Goal: Check status: Check status

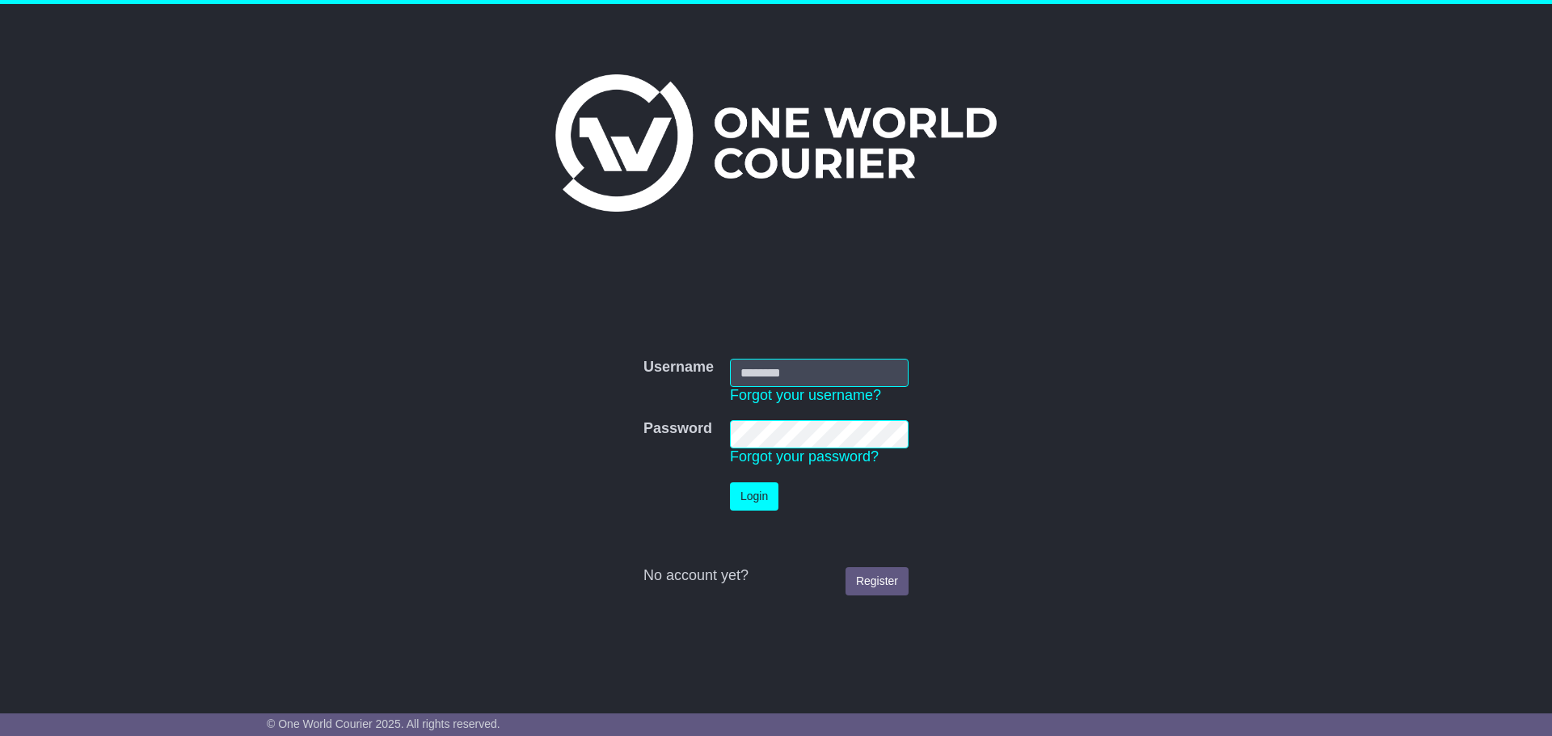
type input "**********"
click at [753, 501] on button "Login" at bounding box center [754, 496] width 48 height 28
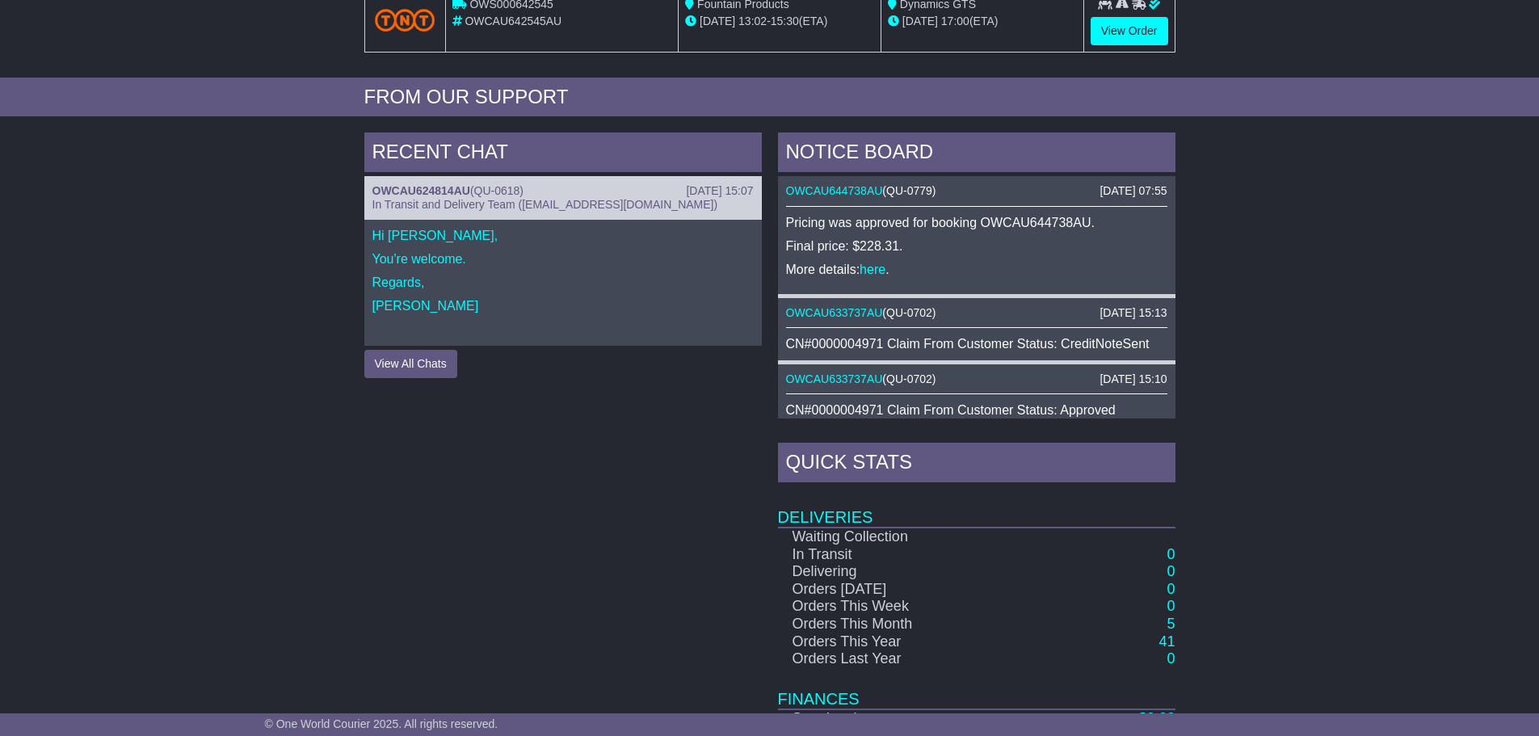
scroll to position [566, 0]
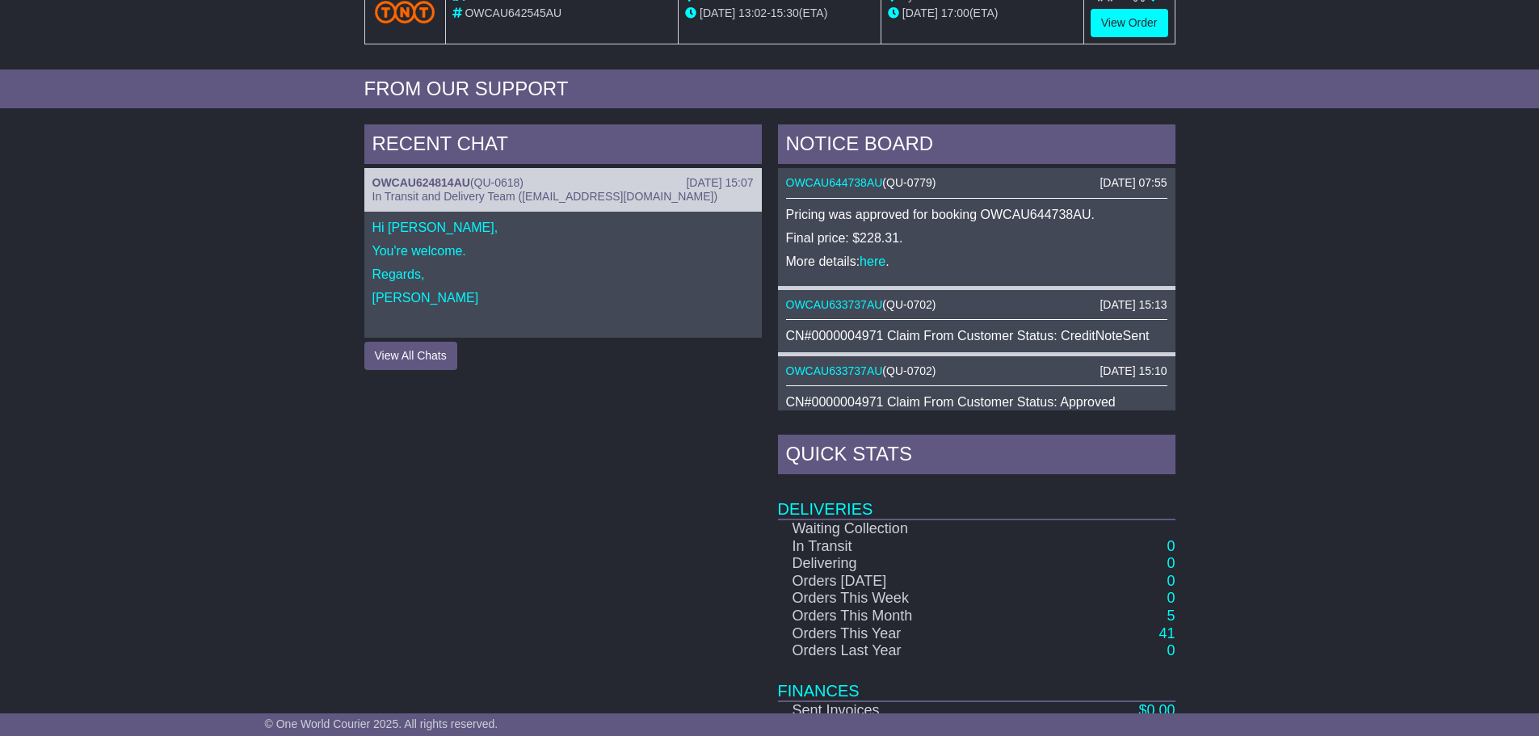
click at [217, 280] on div "RECENT CHAT 22 Jul 2025 15:07 OWCAU624814AU ( QU-0618 ) In Transit and Delivery…" at bounding box center [769, 464] width 1539 height 696
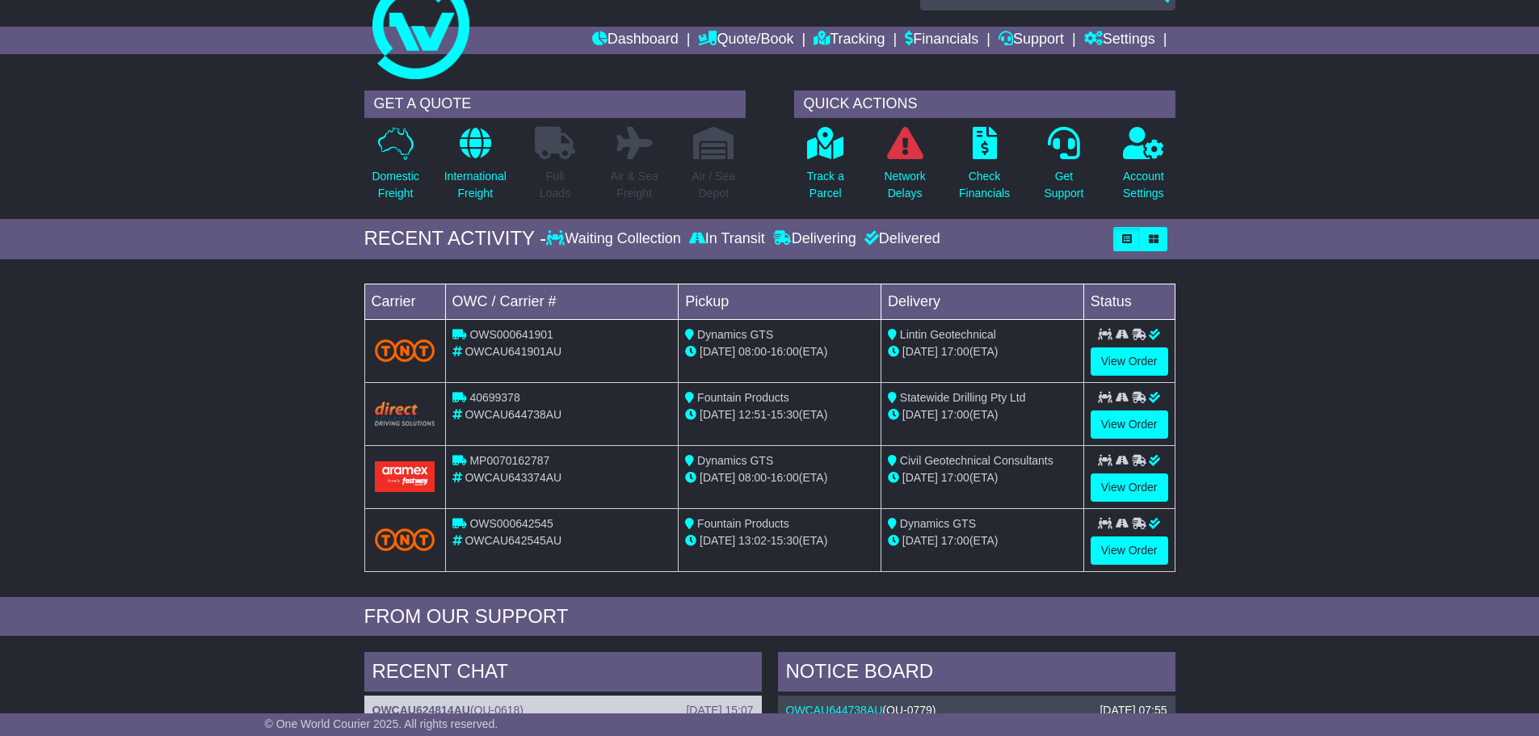
scroll to position [0, 0]
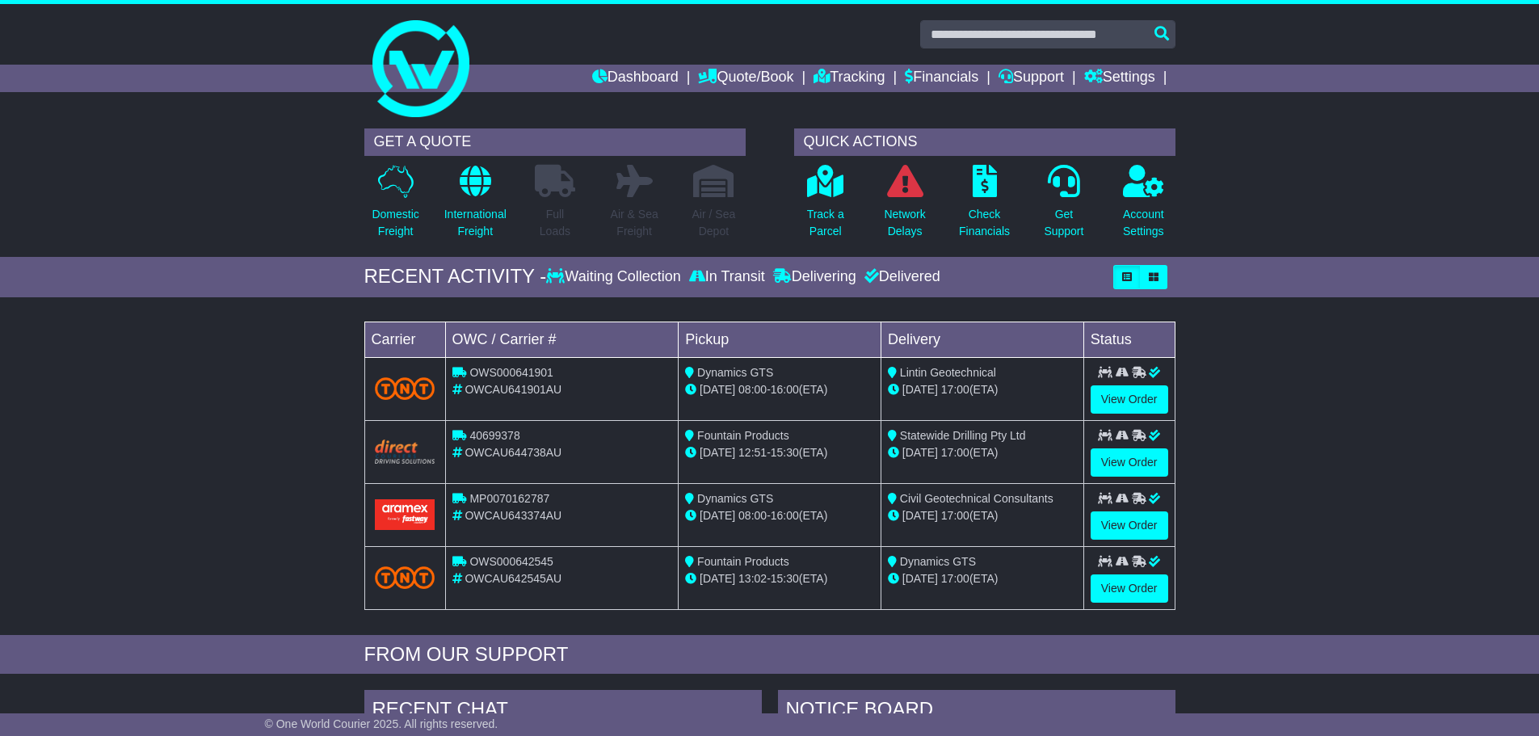
click at [178, 457] on div "Loading... No bookings found Carrier OWC / Carrier # Pickup Delivery Status OWS…" at bounding box center [769, 470] width 1539 height 330
click at [827, 215] on p "Track a Parcel" at bounding box center [825, 223] width 37 height 34
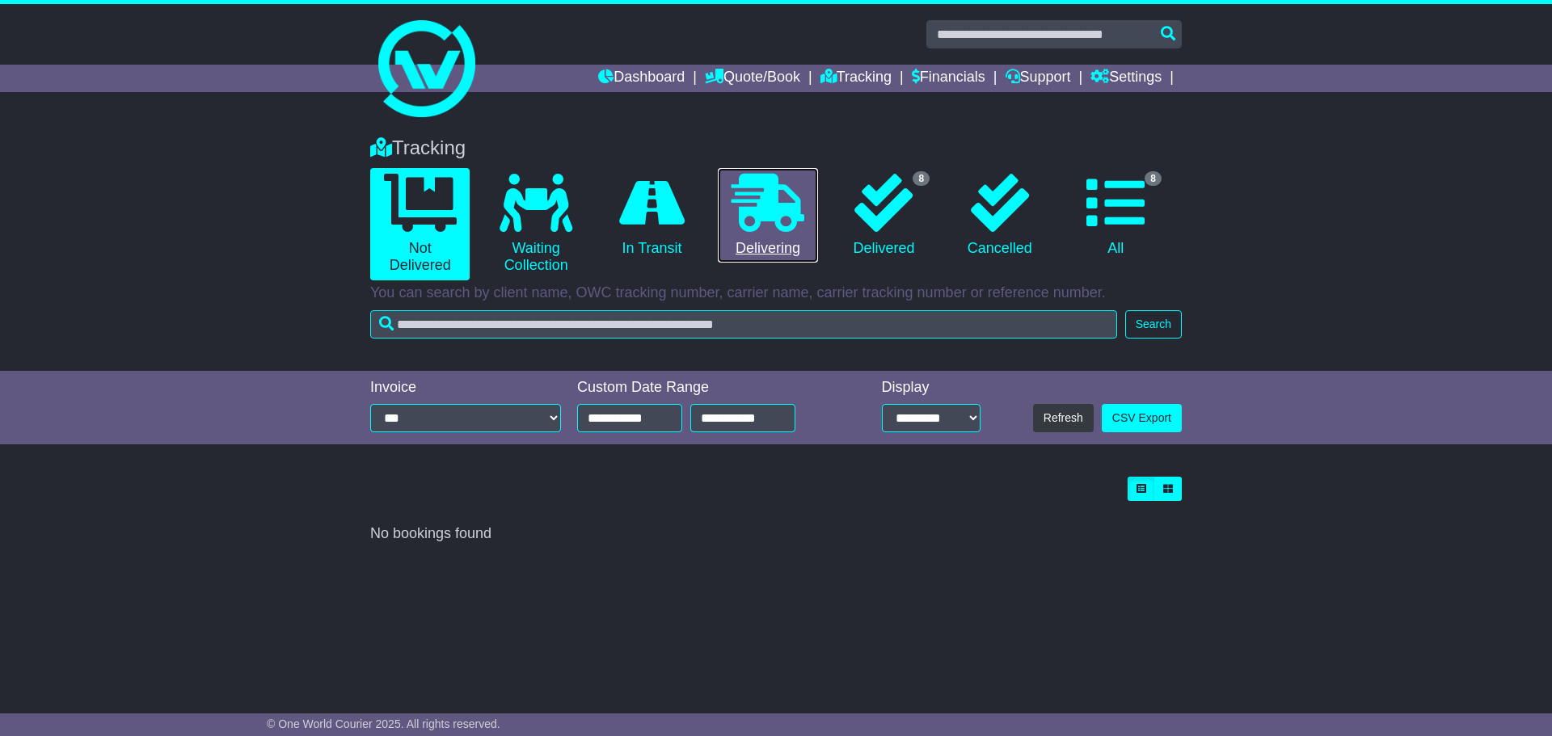
click at [786, 234] on link "0 Delivering" at bounding box center [767, 215] width 99 height 95
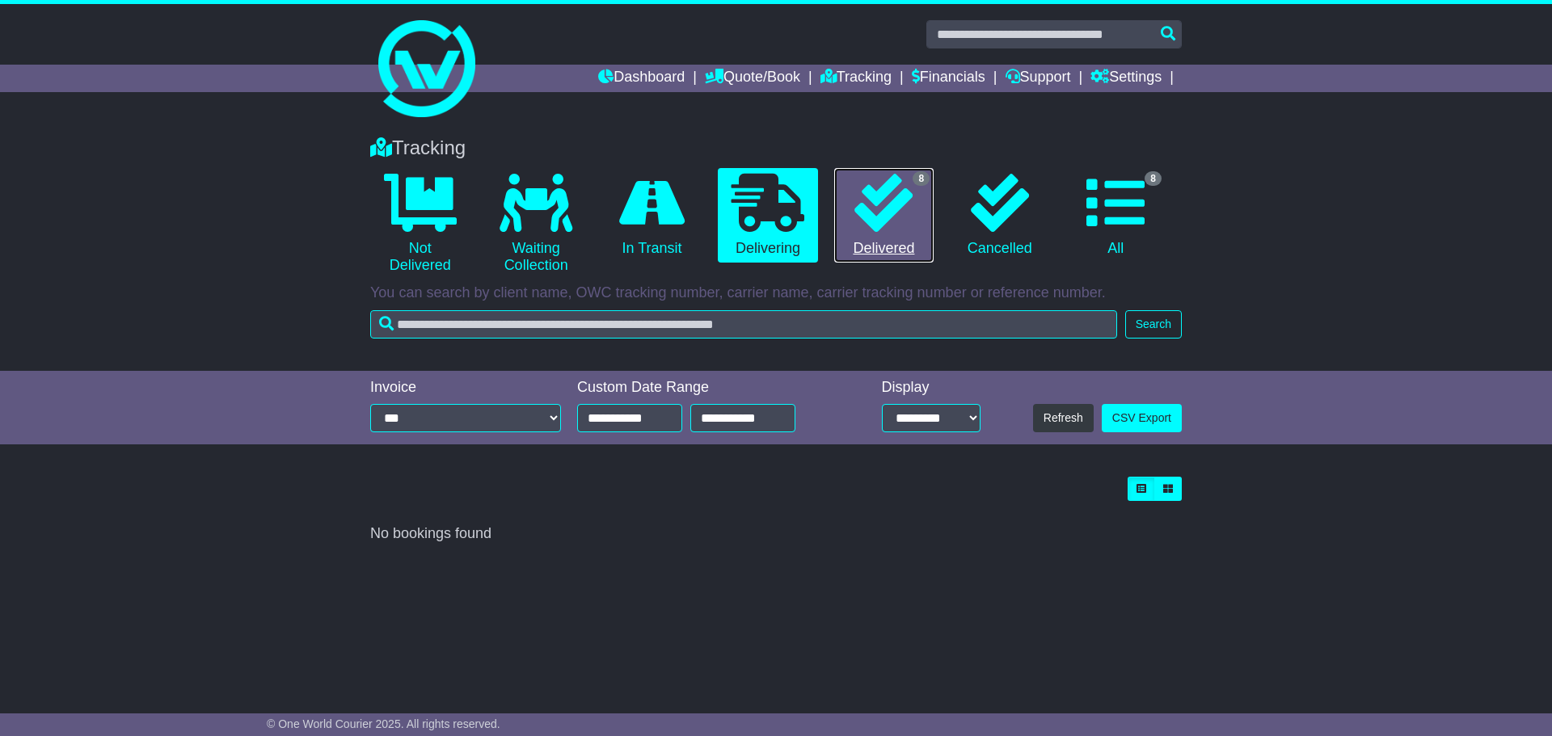
click at [878, 241] on link "8 Delivered" at bounding box center [883, 215] width 99 height 95
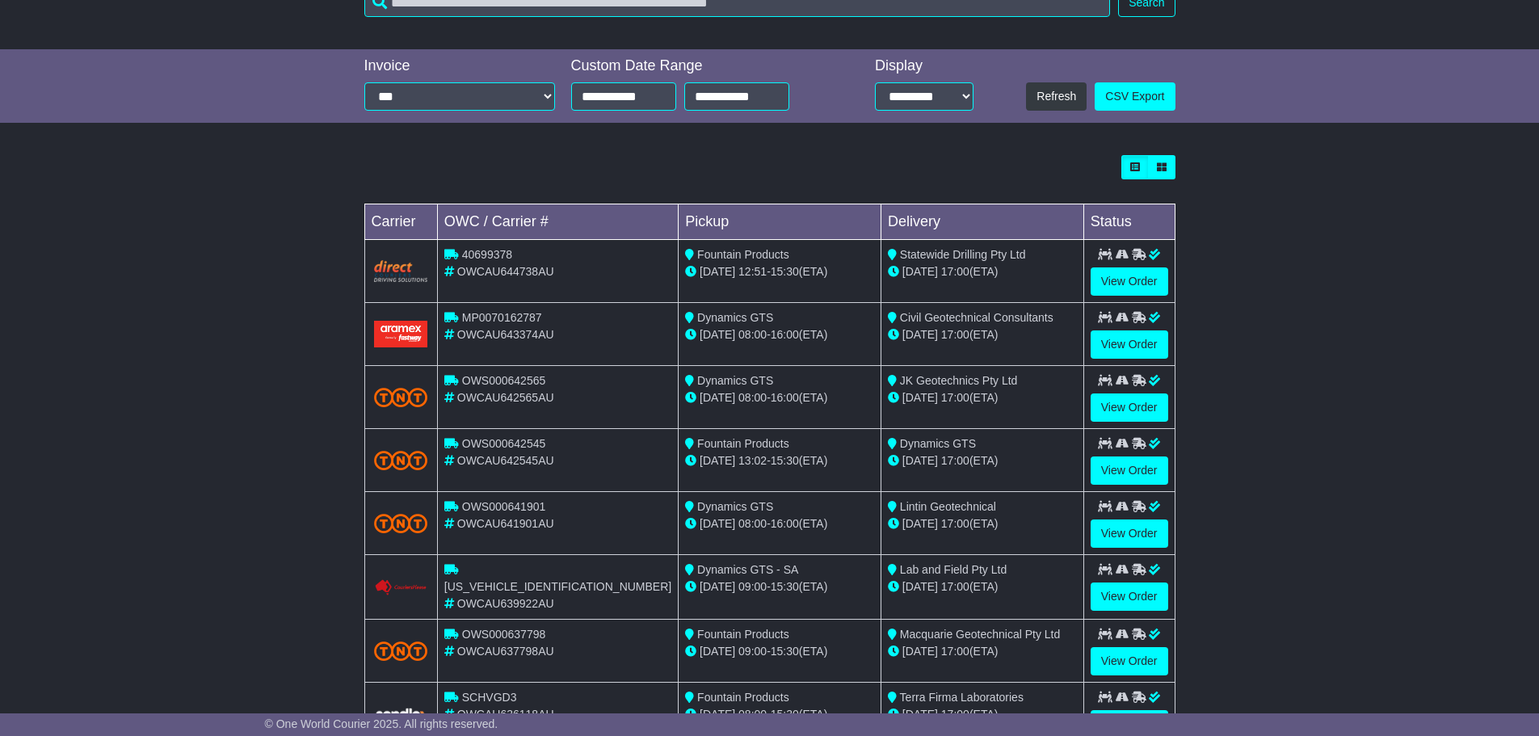
scroll to position [323, 0]
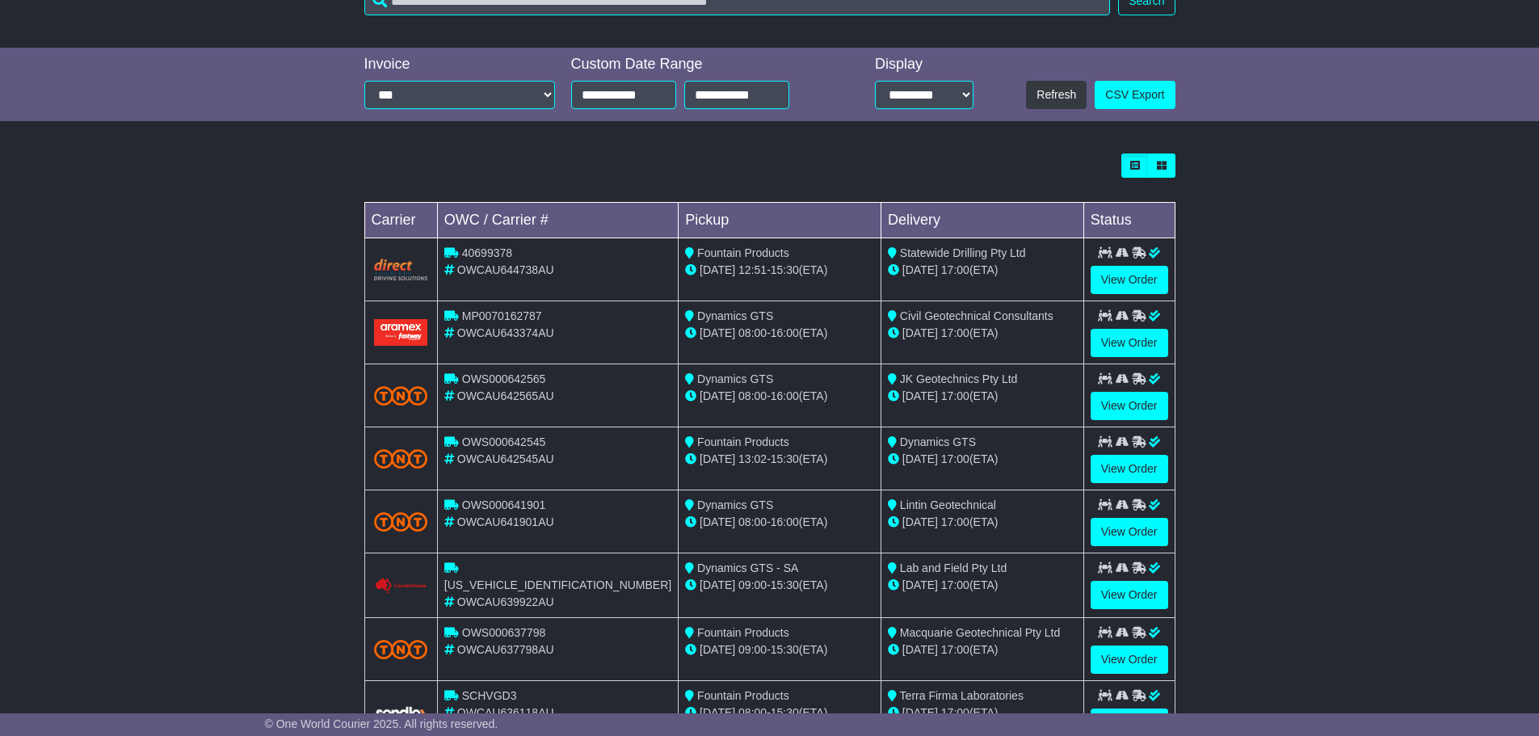
click at [45, 310] on div "Loading... No bookings found Carrier OWC / Carrier # Pickup Delivery Status 406…" at bounding box center [769, 457] width 1539 height 624
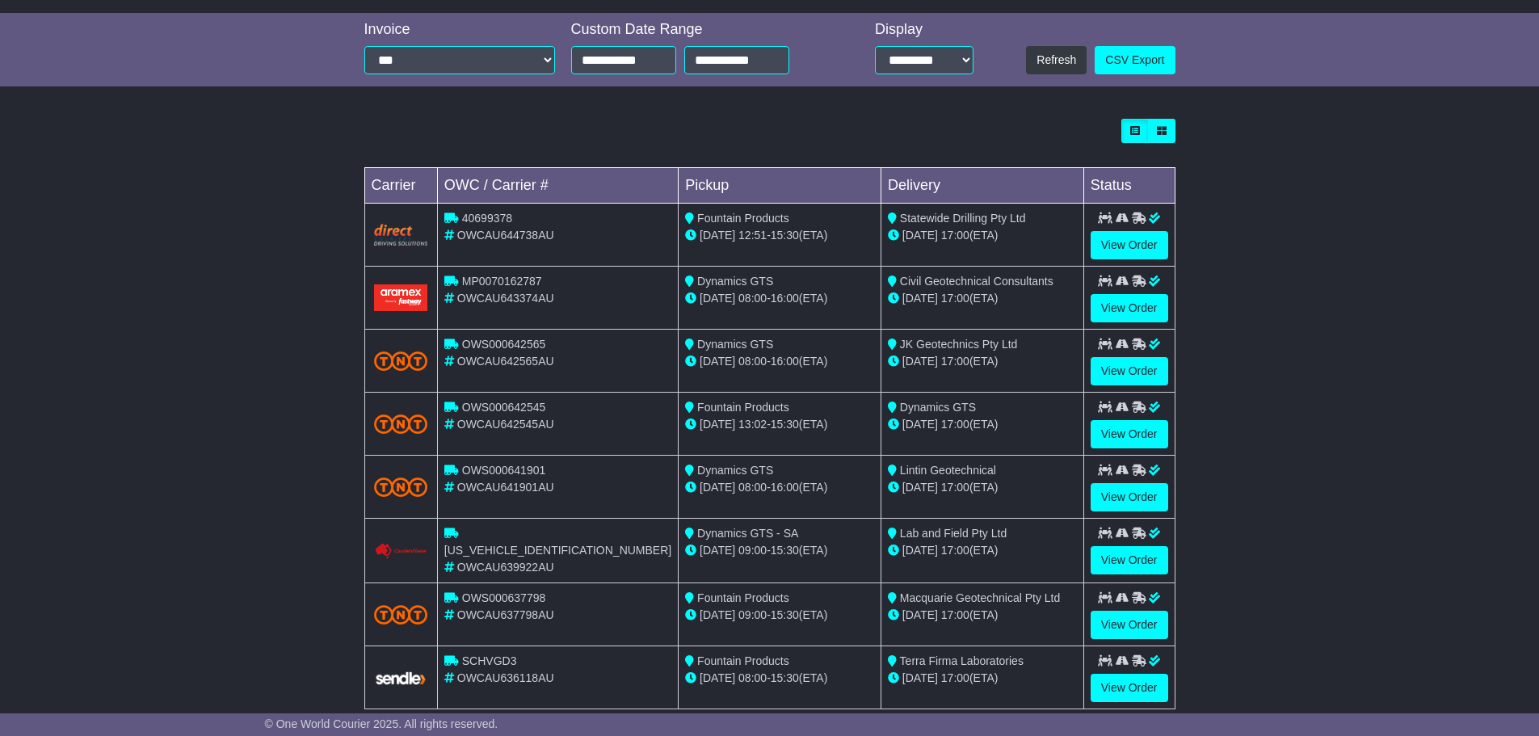
scroll to position [387, 0]
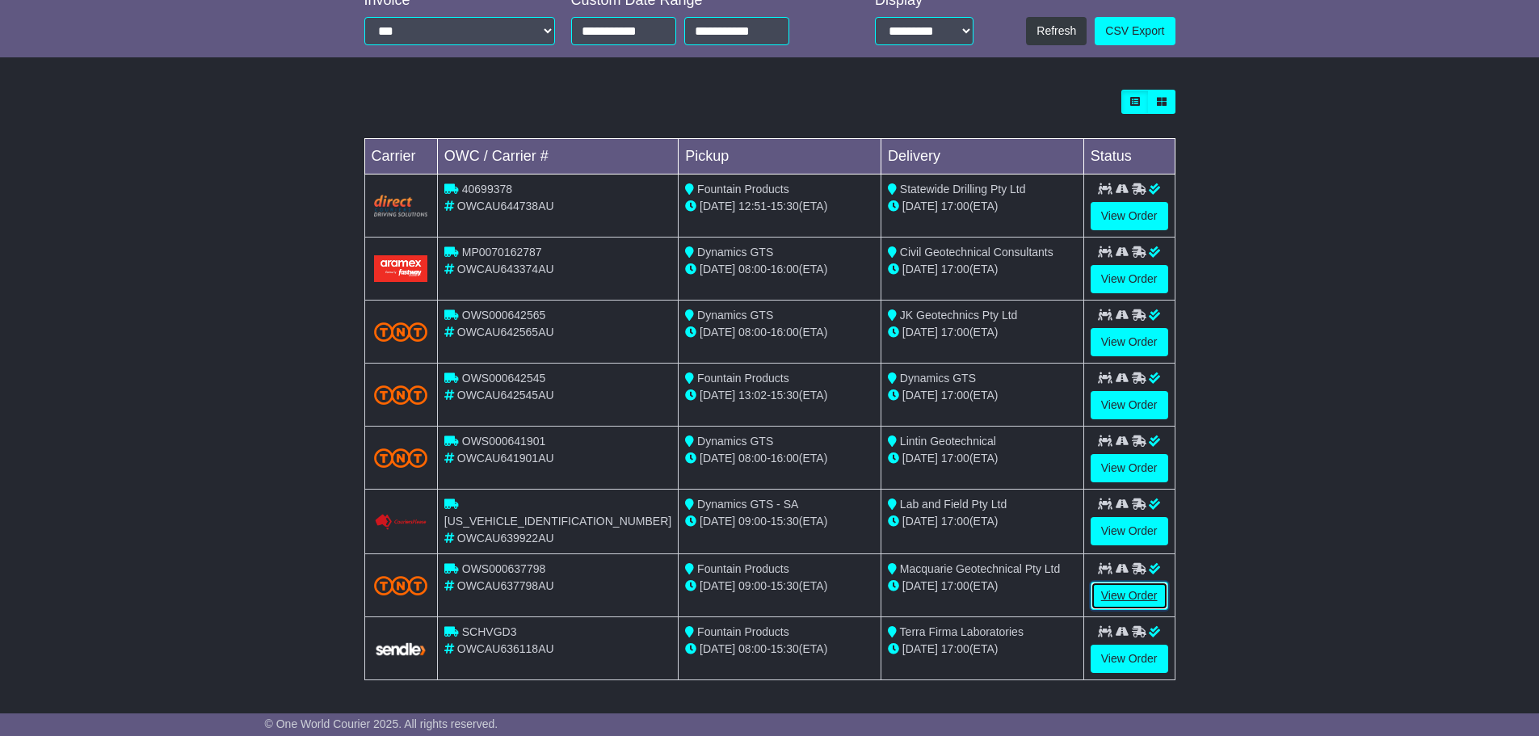
click at [1128, 596] on link "View Order" at bounding box center [1130, 596] width 78 height 28
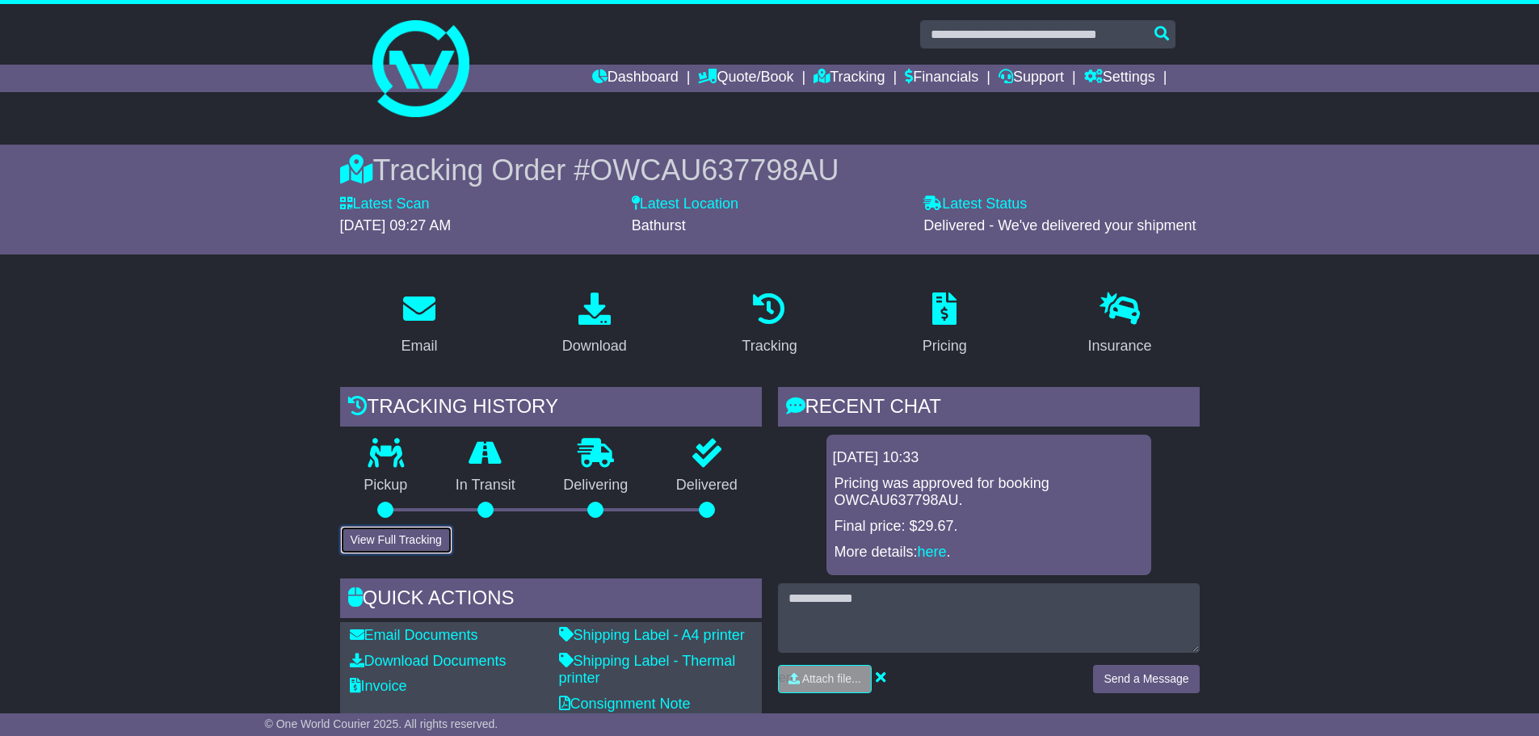
click at [419, 549] on button "View Full Tracking" at bounding box center [396, 540] width 112 height 28
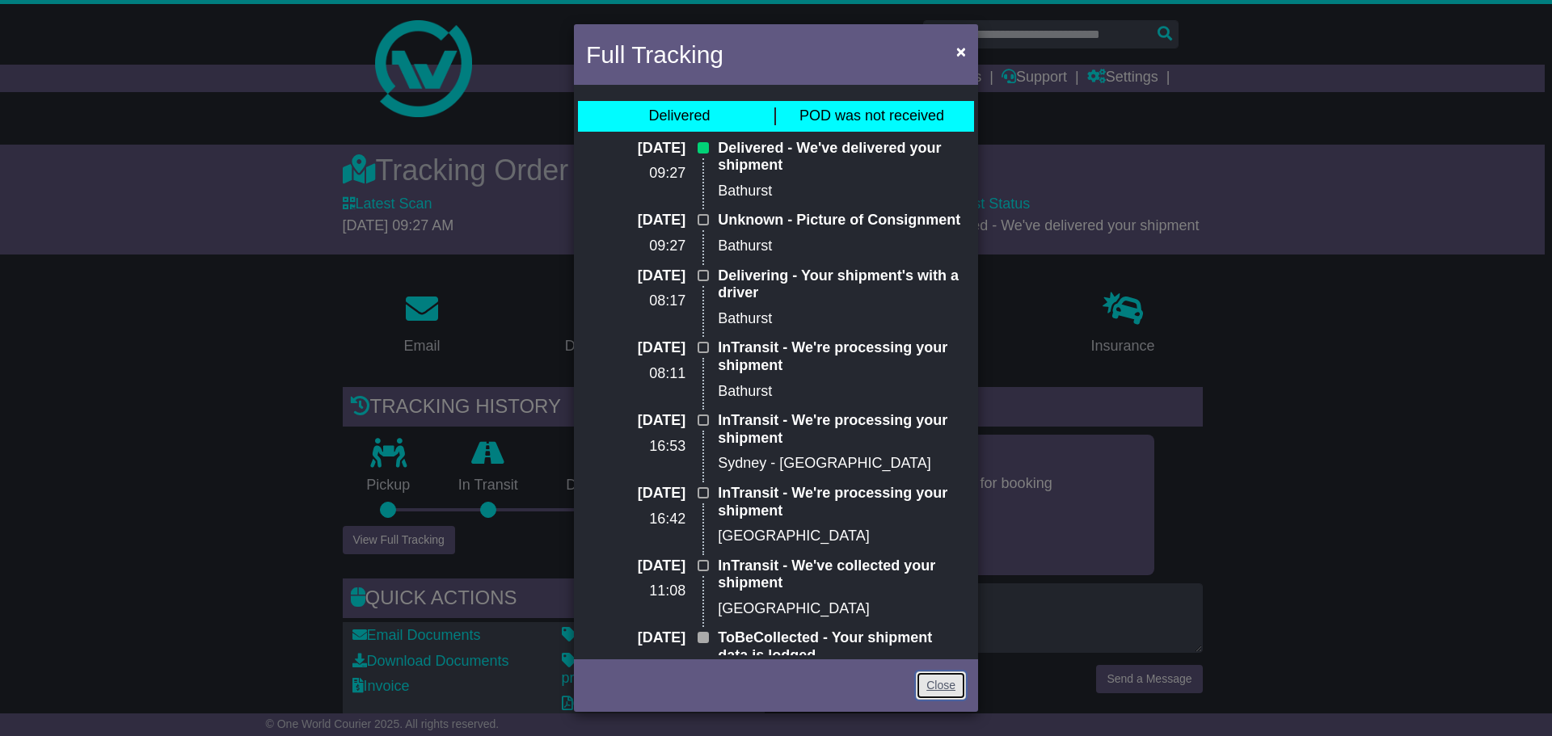
click at [941, 689] on link "Close" at bounding box center [941, 686] width 50 height 28
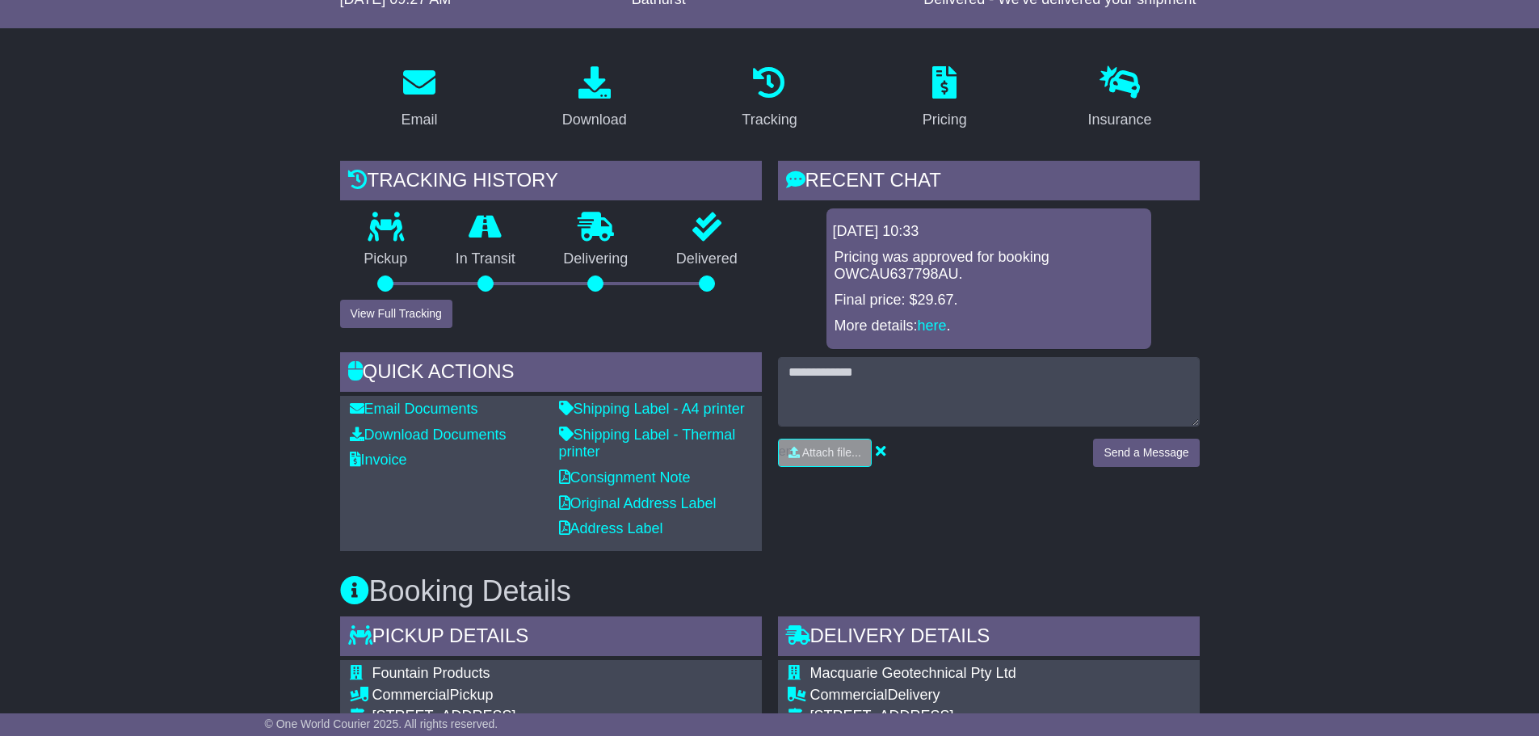
scroll to position [242, 0]
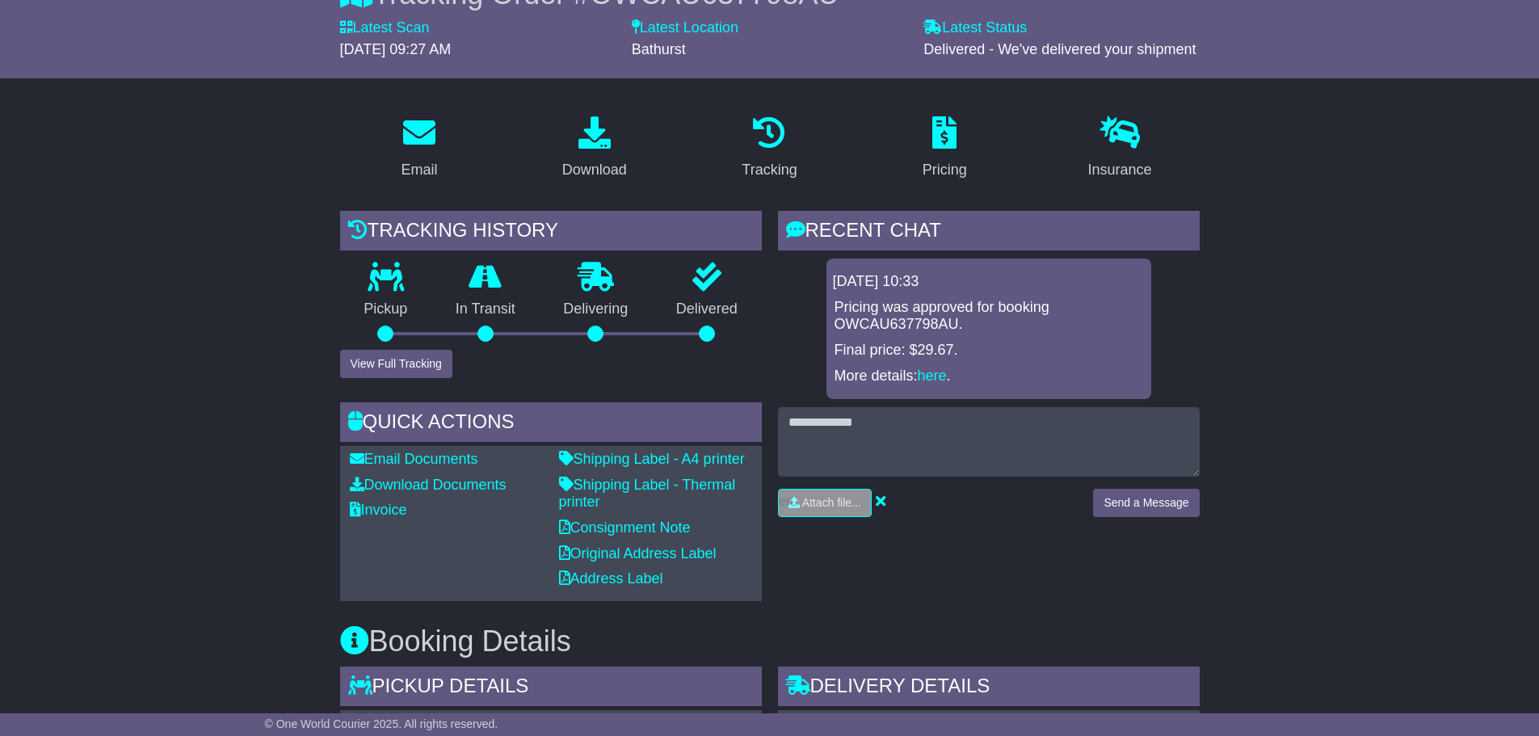
scroll to position [0, 0]
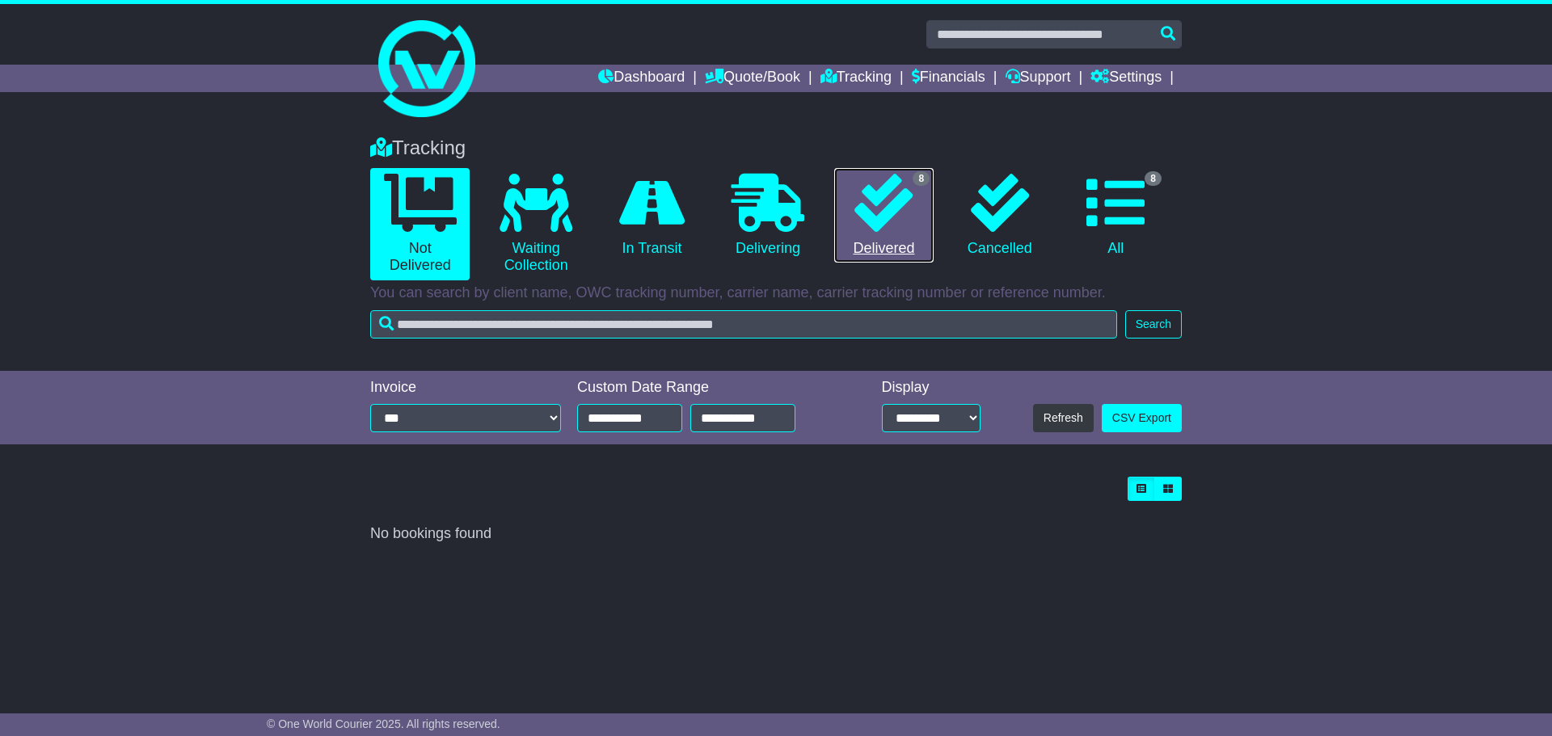
click at [881, 218] on icon at bounding box center [883, 203] width 58 height 58
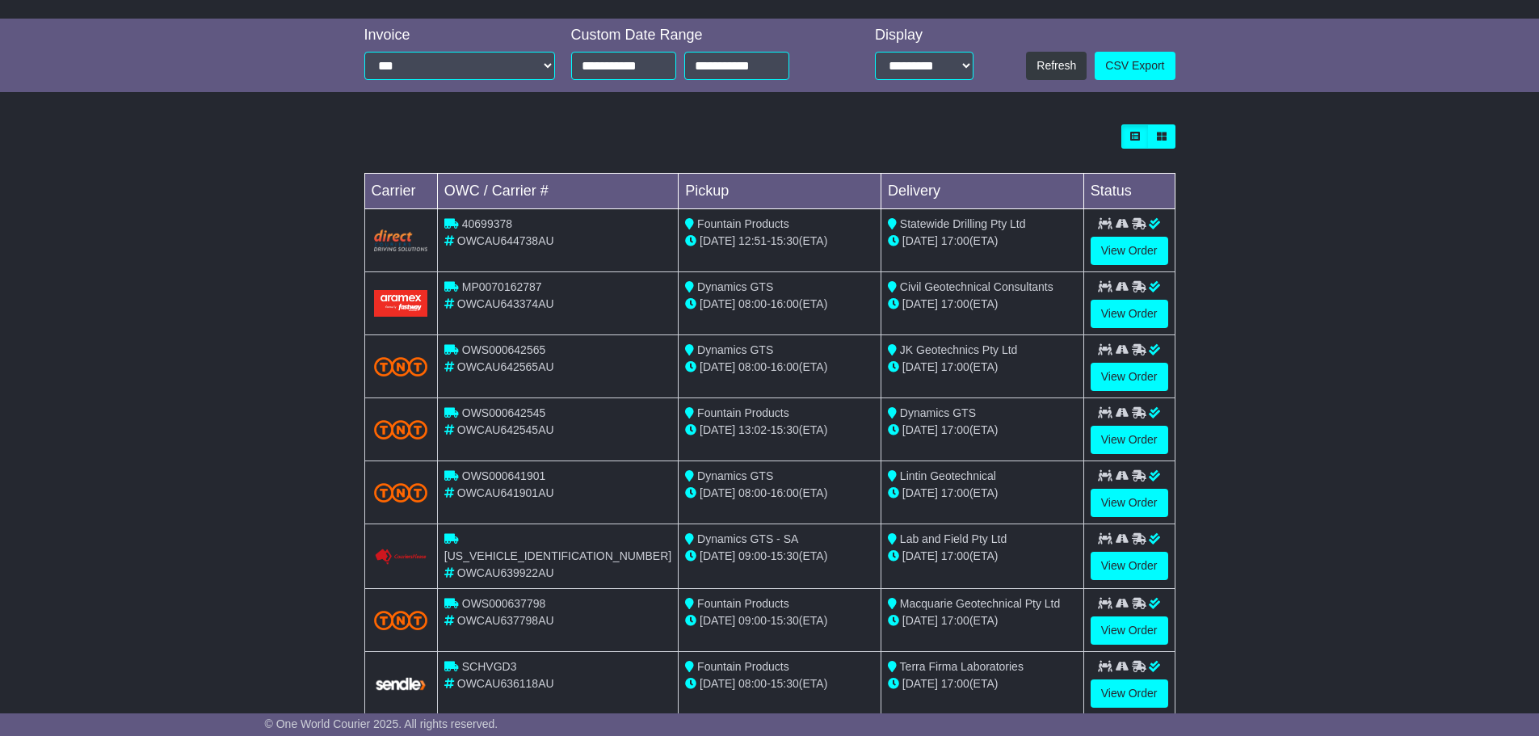
scroll to position [387, 0]
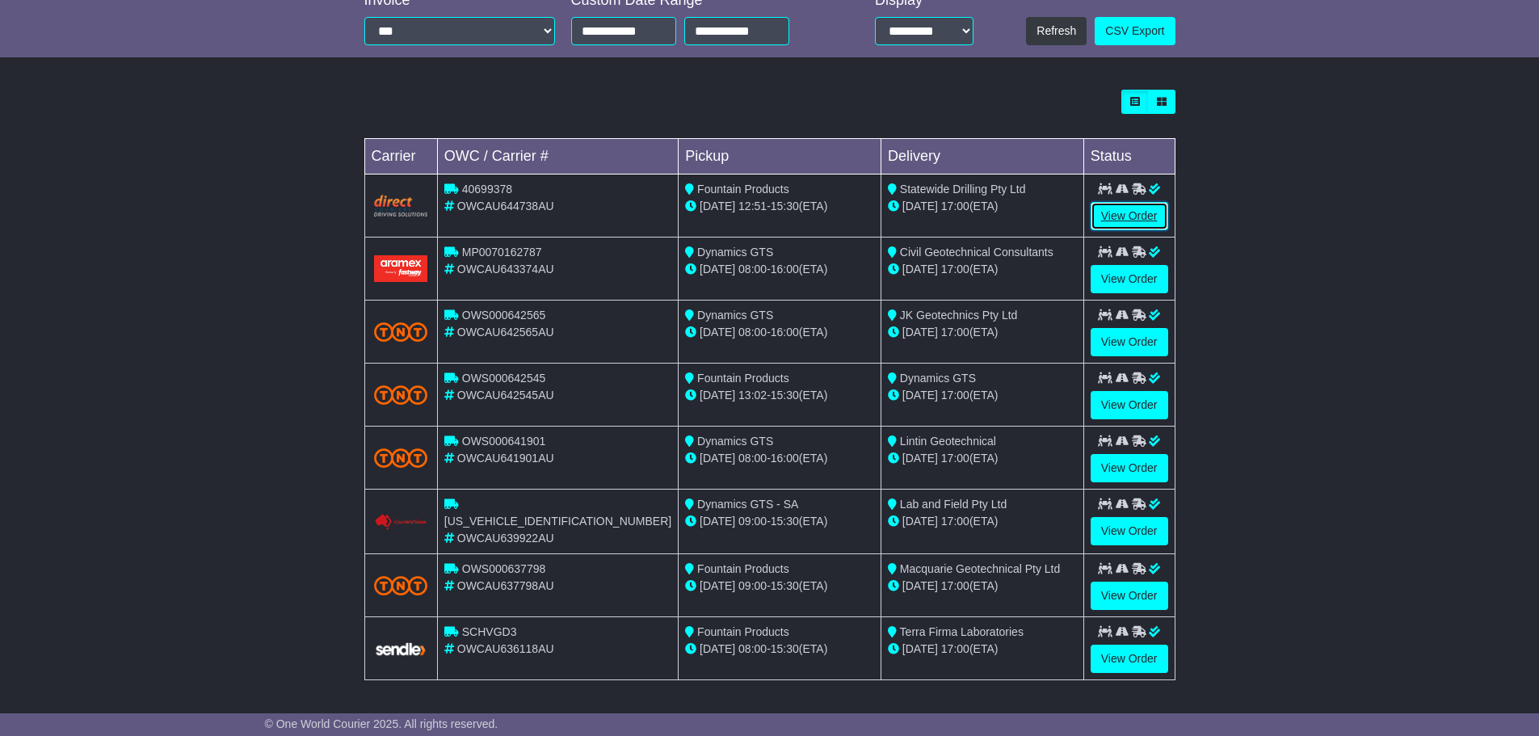
click at [1135, 220] on link "View Order" at bounding box center [1130, 216] width 78 height 28
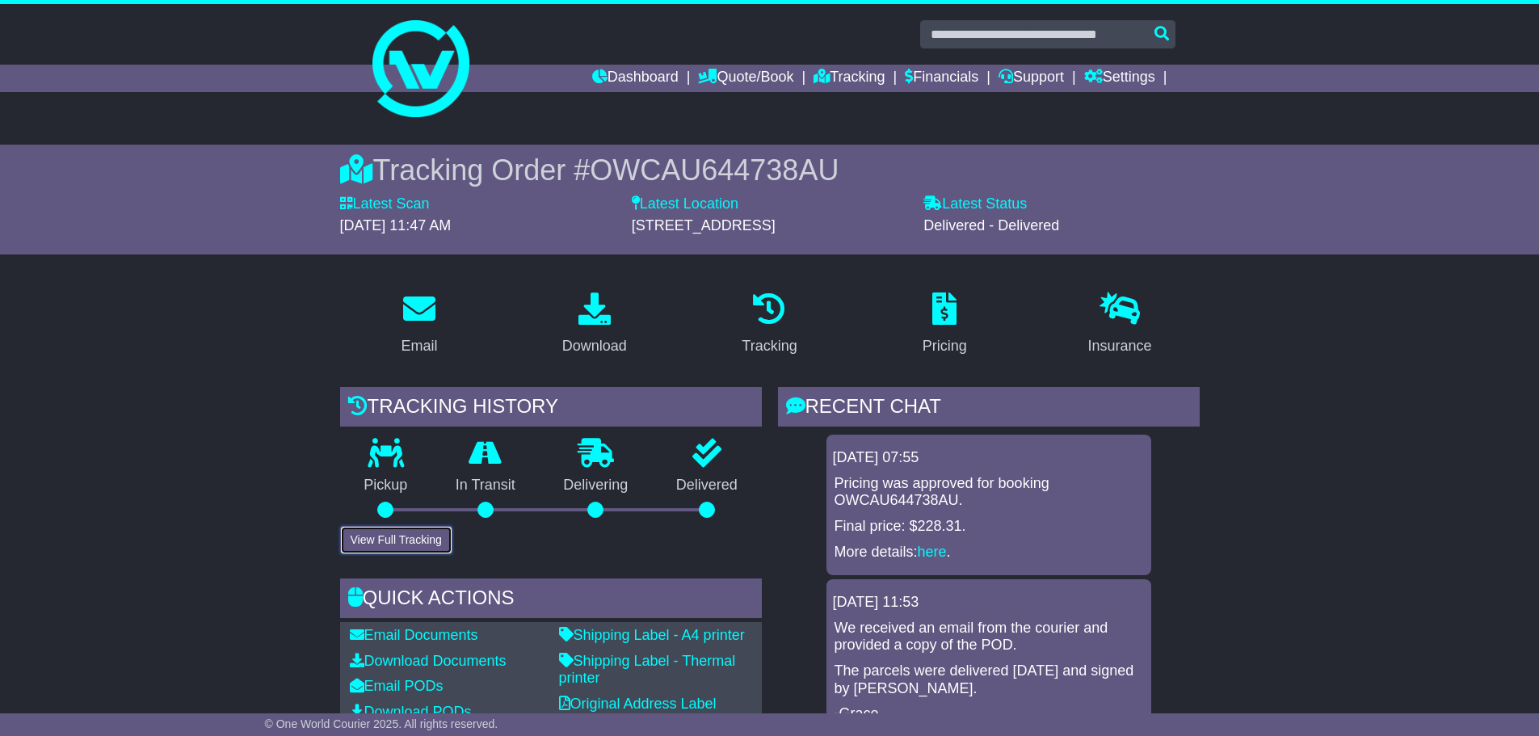
click at [385, 545] on button "View Full Tracking" at bounding box center [396, 540] width 112 height 28
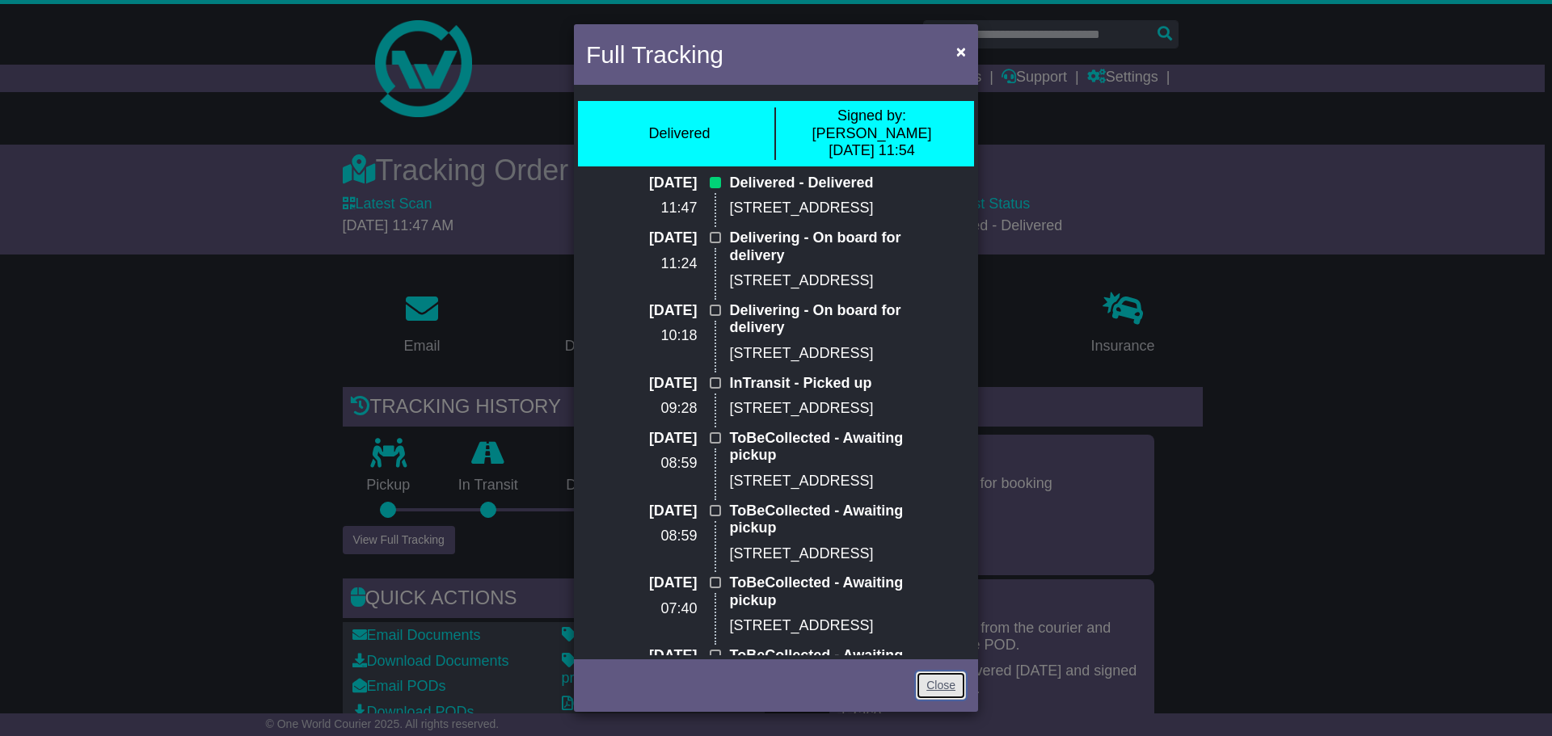
click at [943, 689] on link "Close" at bounding box center [941, 686] width 50 height 28
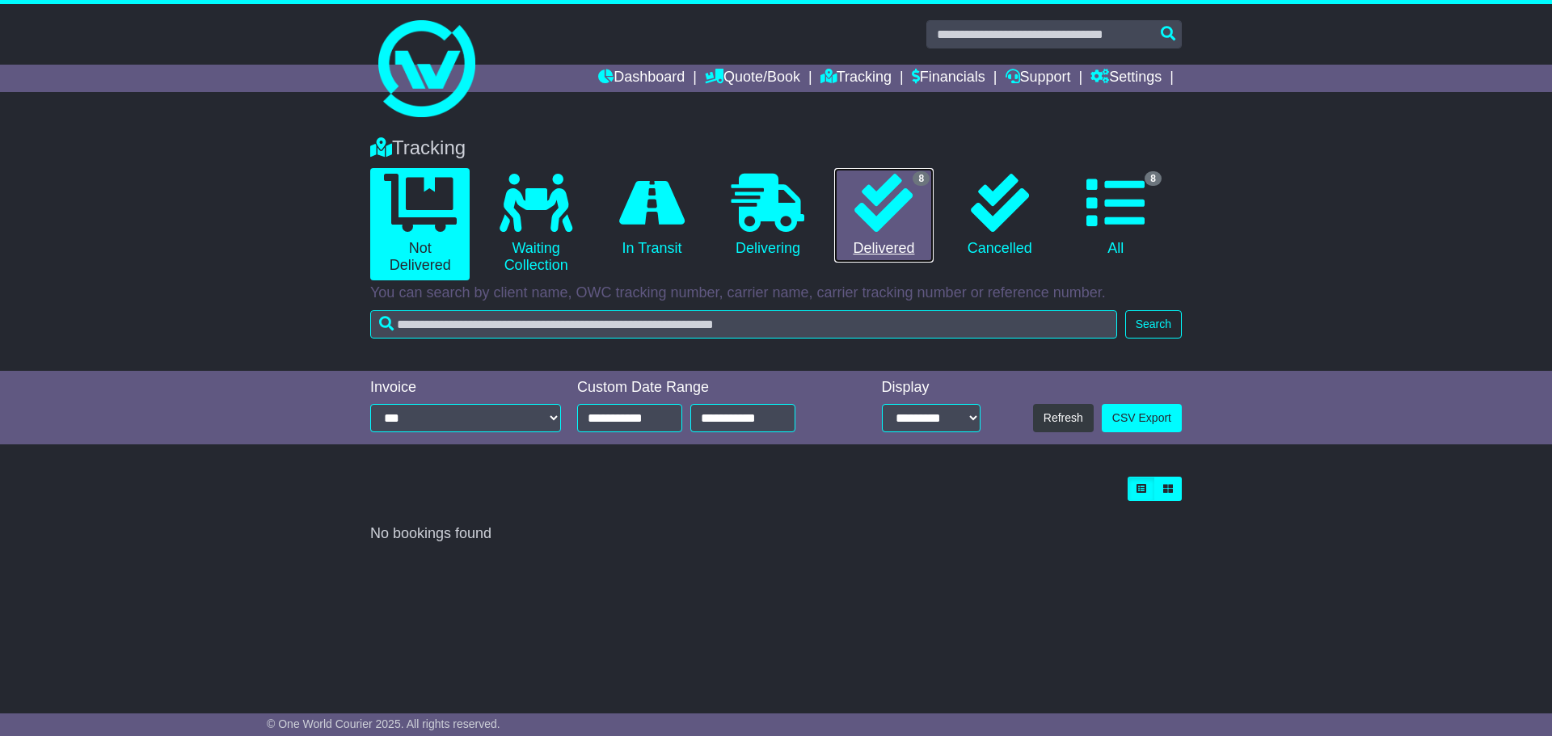
click at [895, 226] on icon at bounding box center [883, 203] width 58 height 58
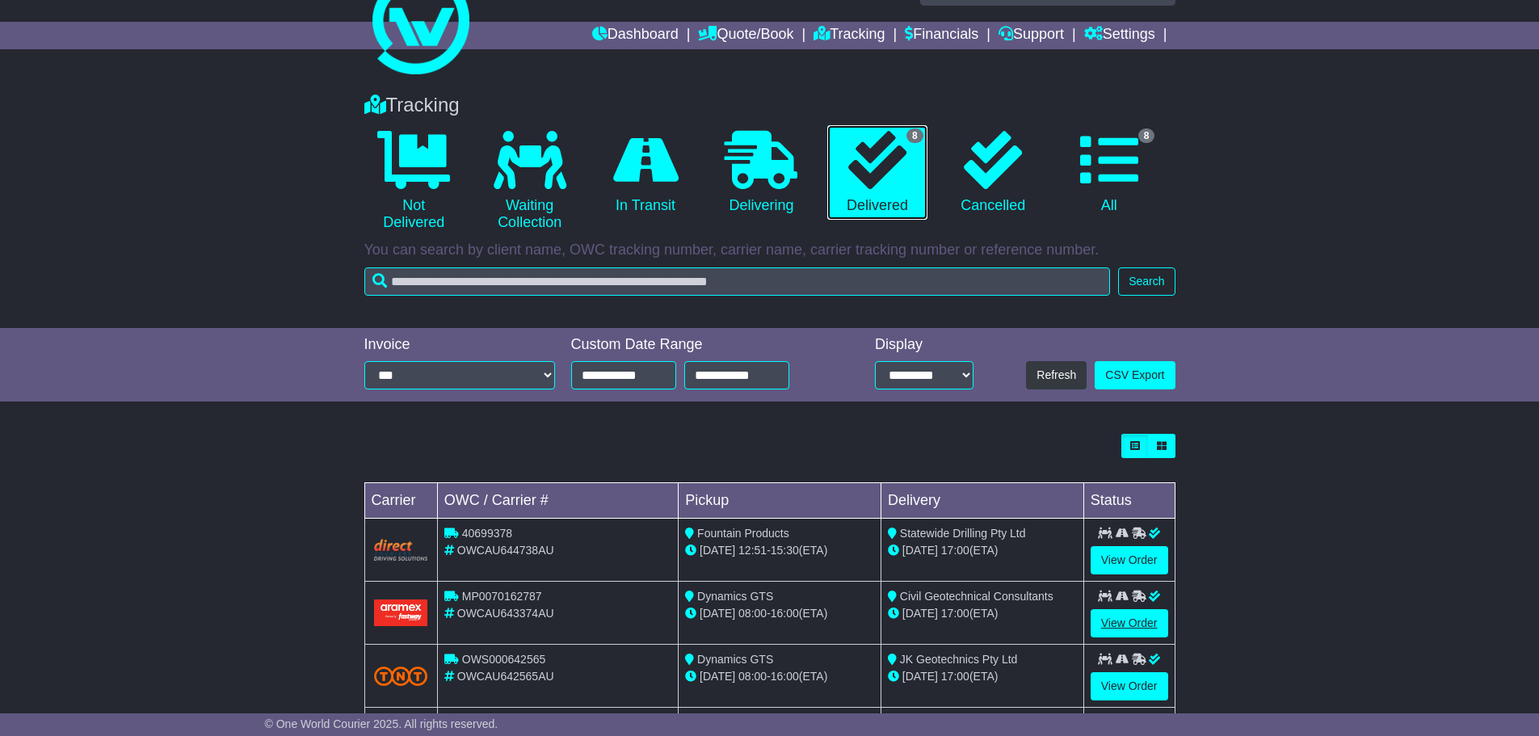
scroll to position [81, 0]
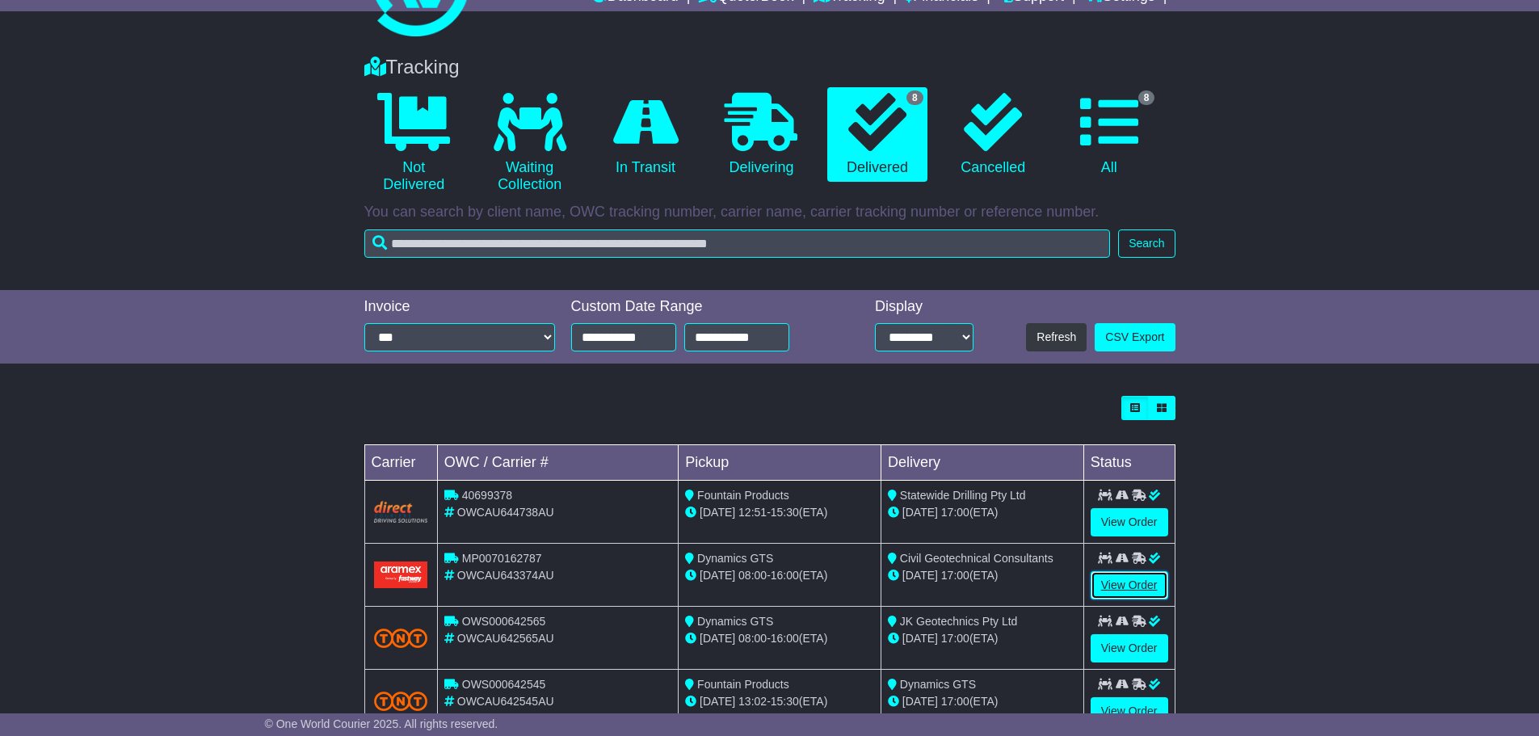
click at [1127, 581] on link "View Order" at bounding box center [1130, 585] width 78 height 28
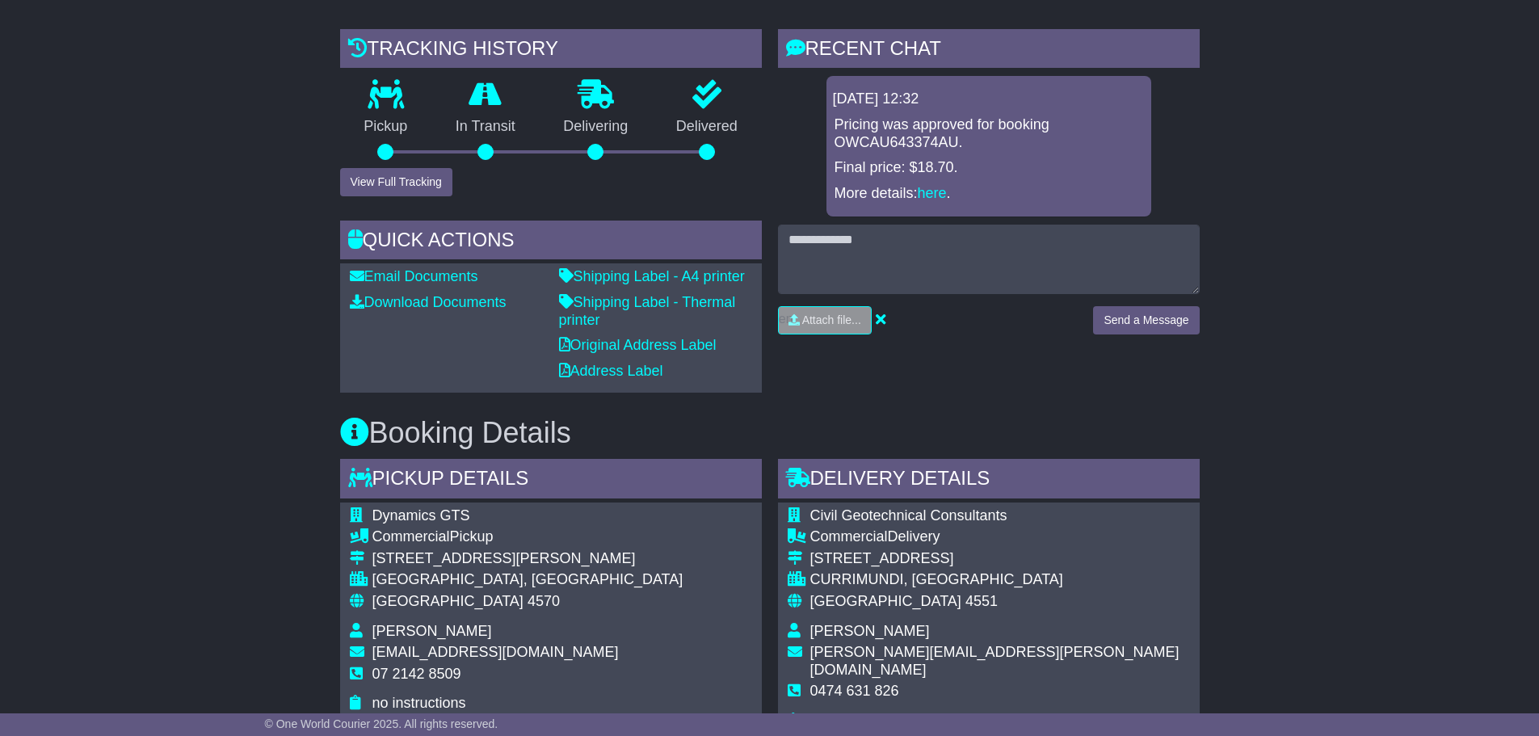
scroll to position [404, 0]
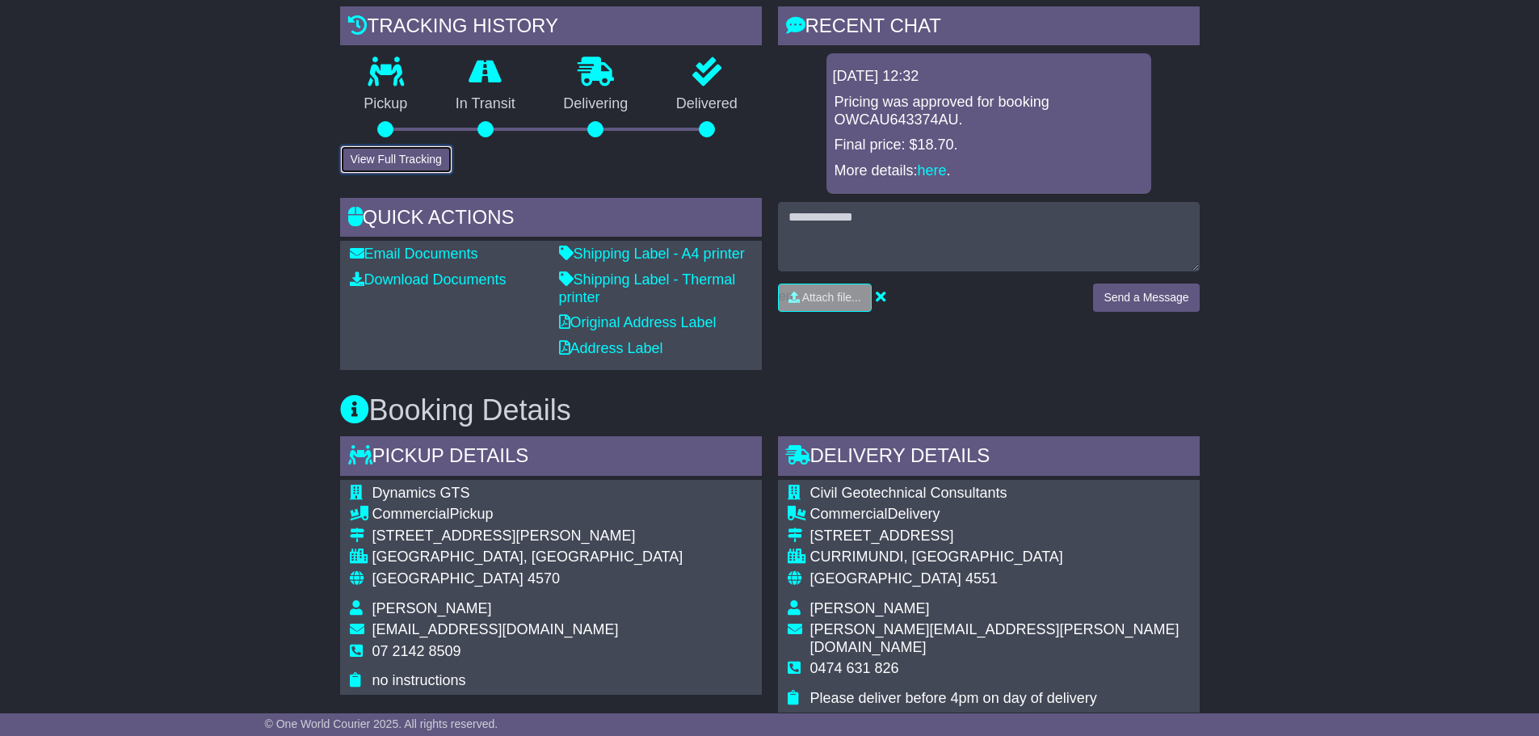
click at [407, 154] on button "View Full Tracking" at bounding box center [396, 159] width 112 height 28
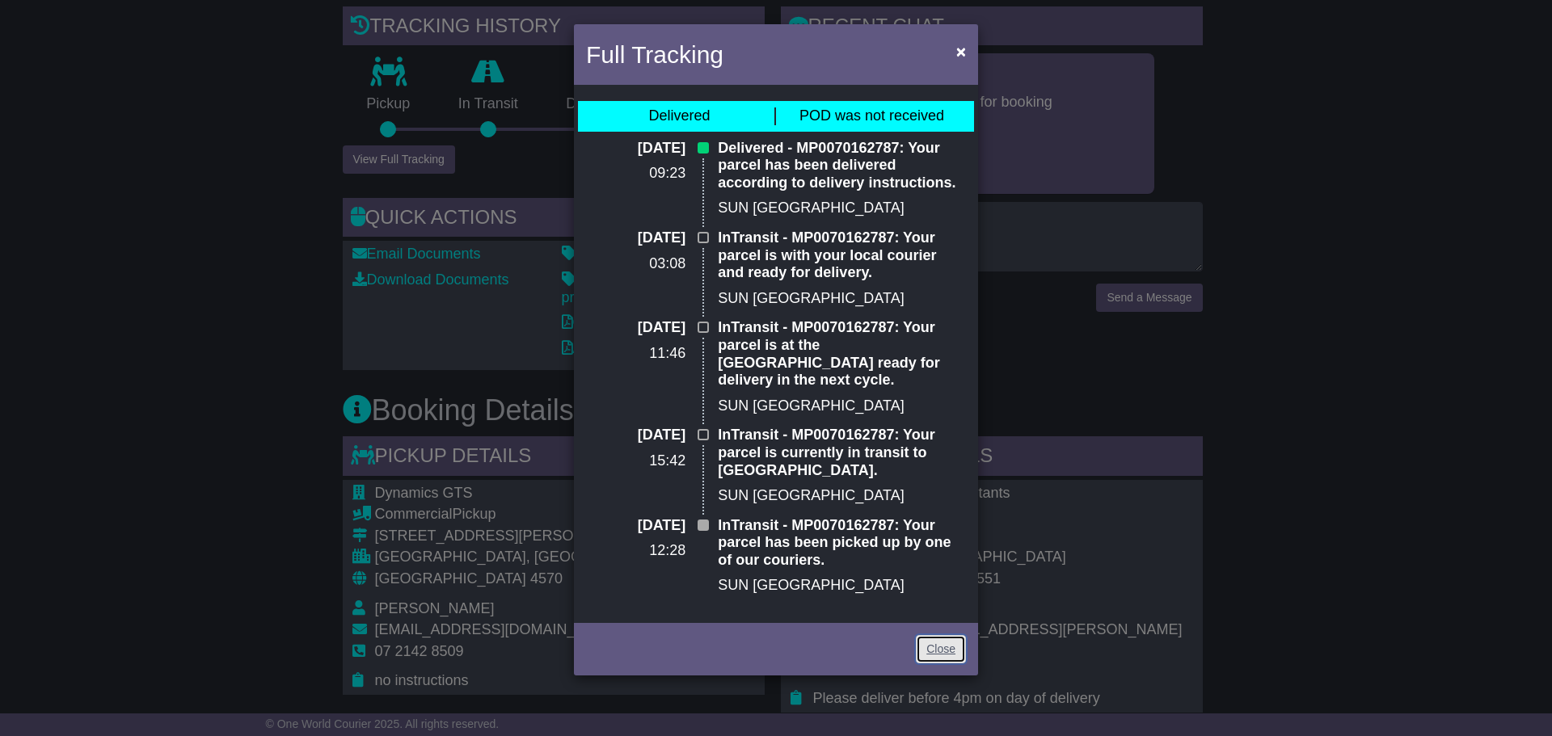
click at [941, 653] on link "Close" at bounding box center [941, 649] width 50 height 28
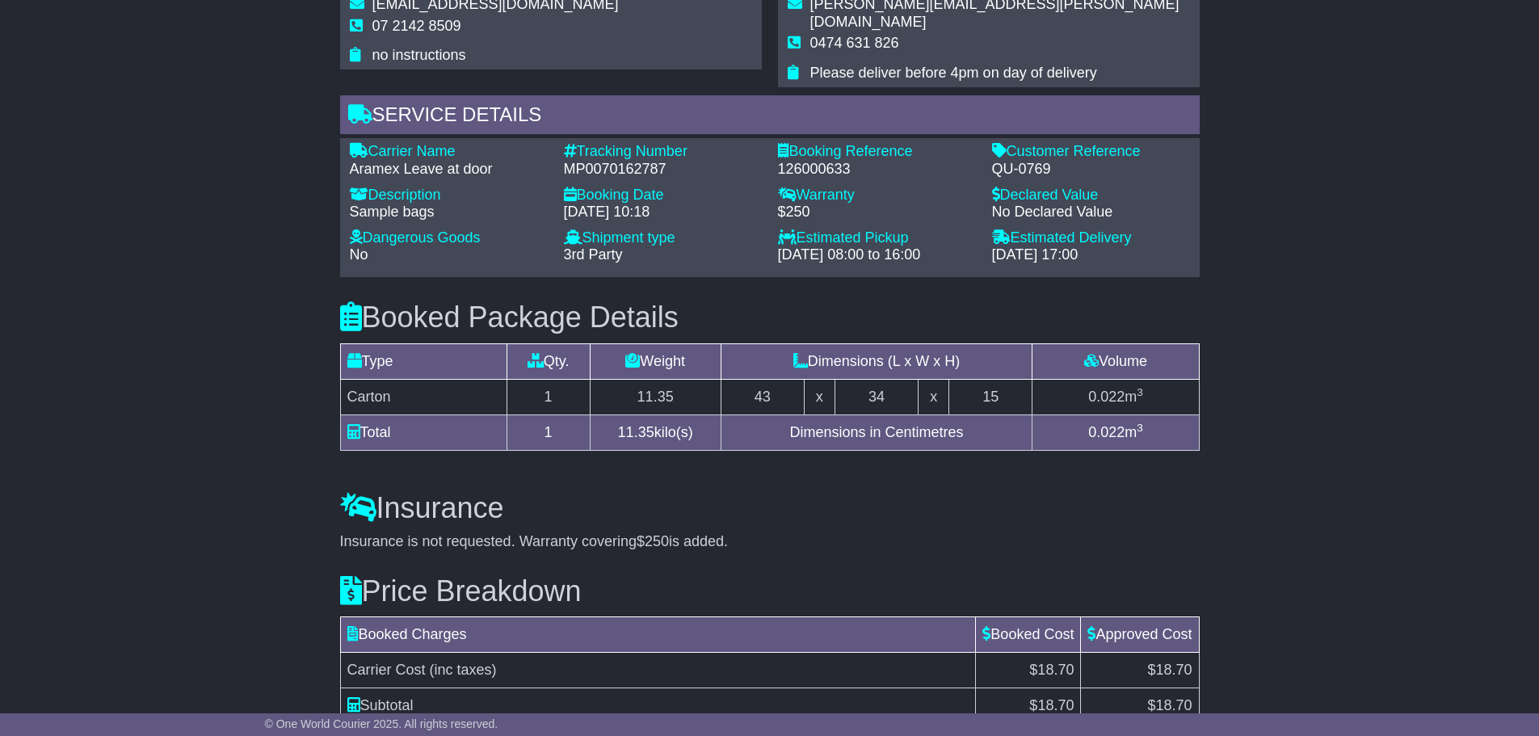
scroll to position [1130, 0]
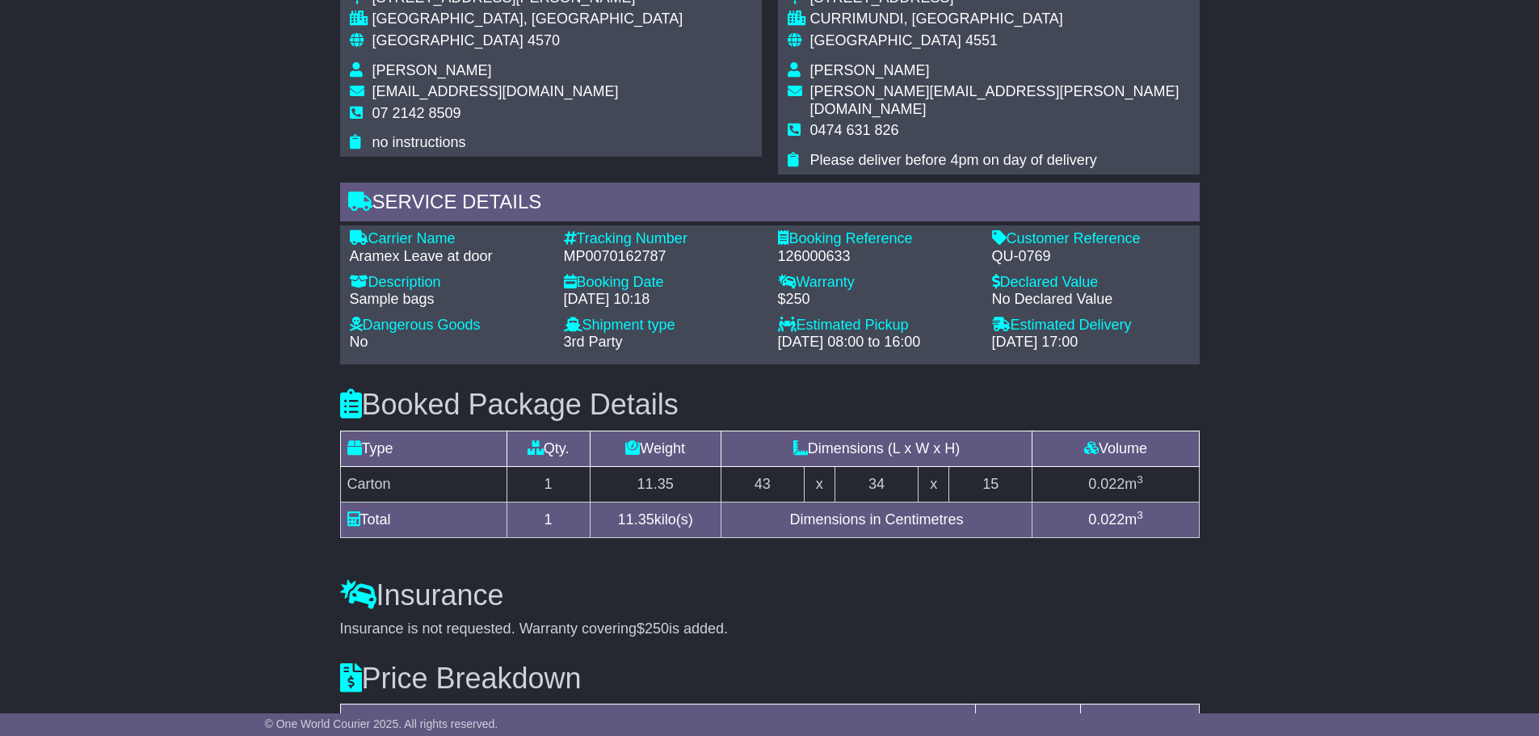
scroll to position [887, 0]
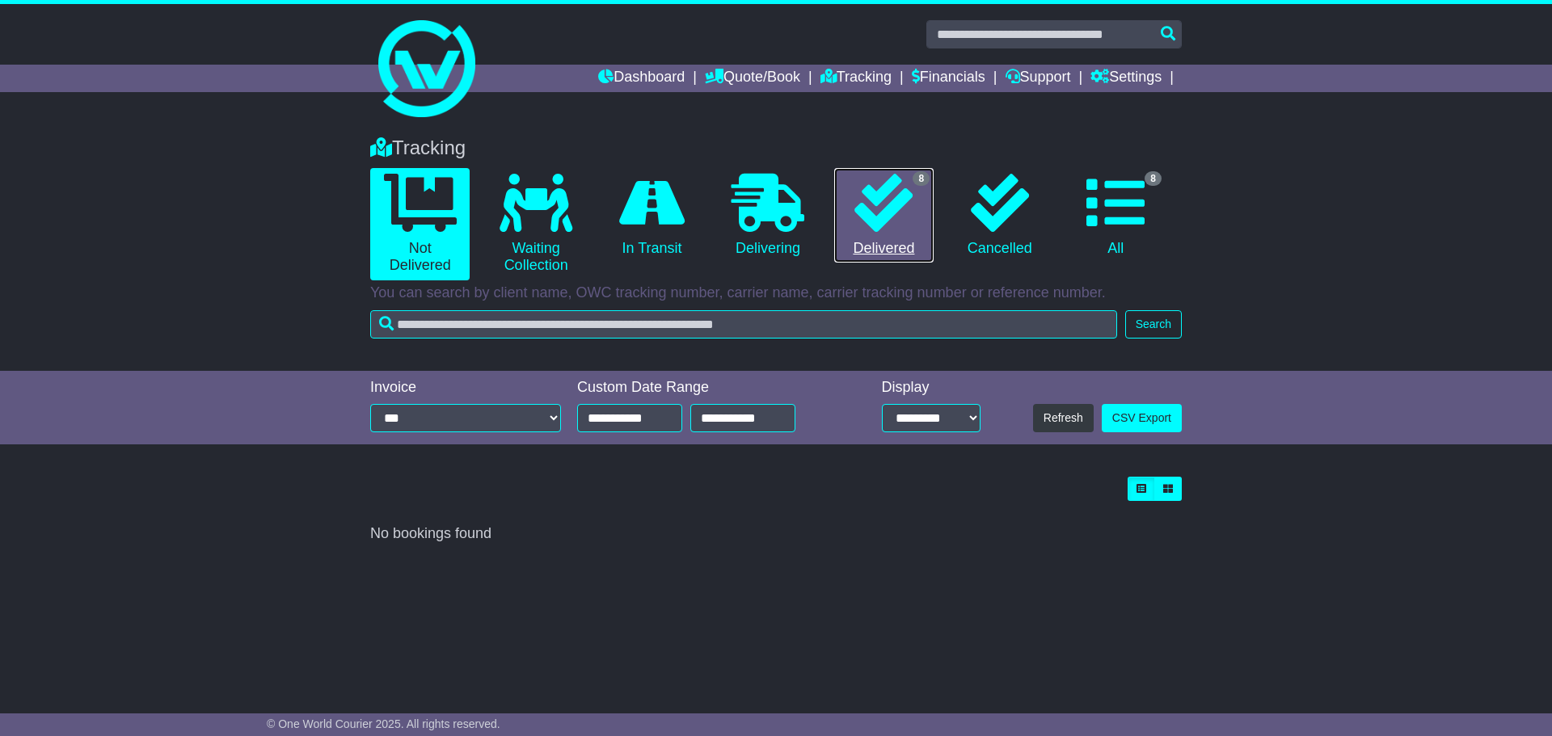
click at [880, 234] on link "8 Delivered" at bounding box center [883, 215] width 99 height 95
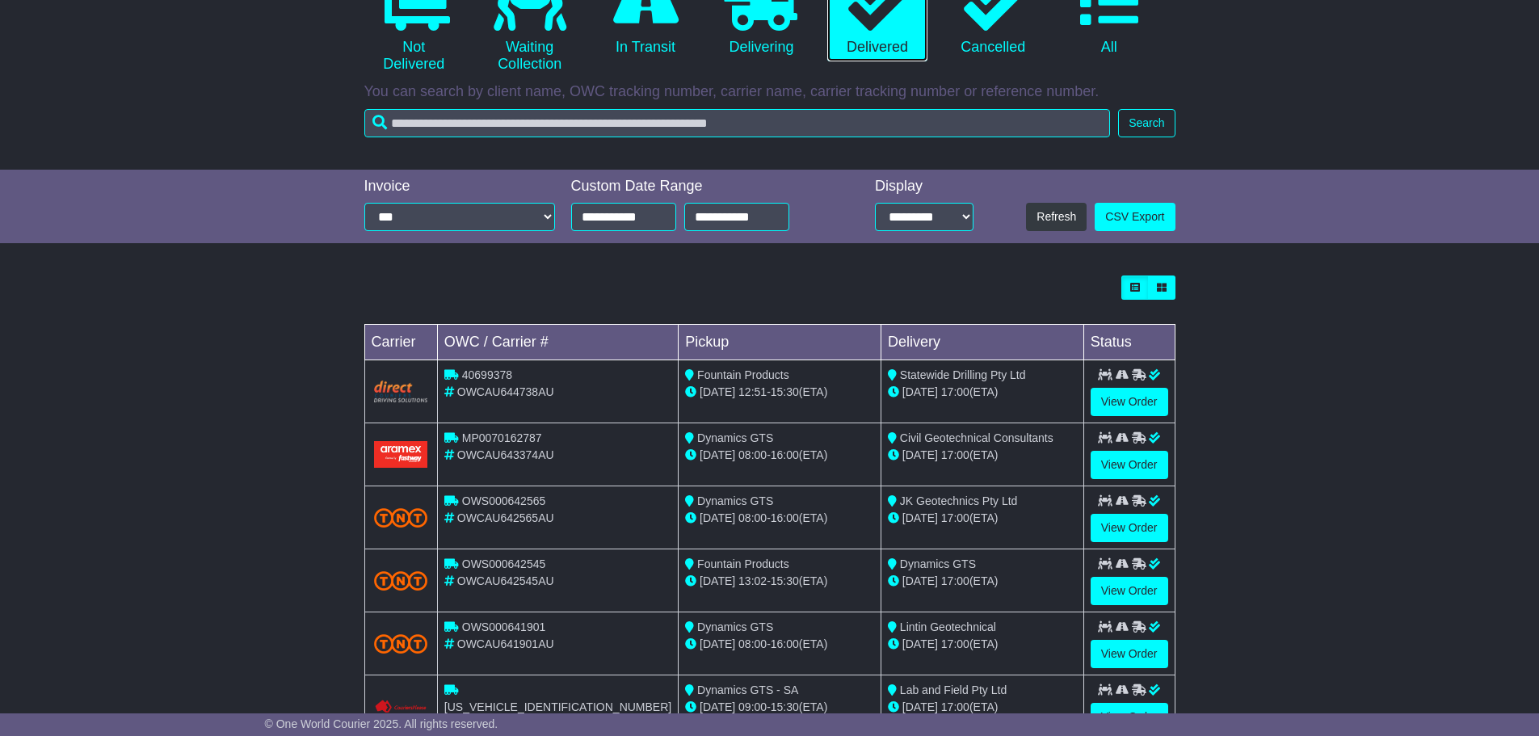
scroll to position [323, 0]
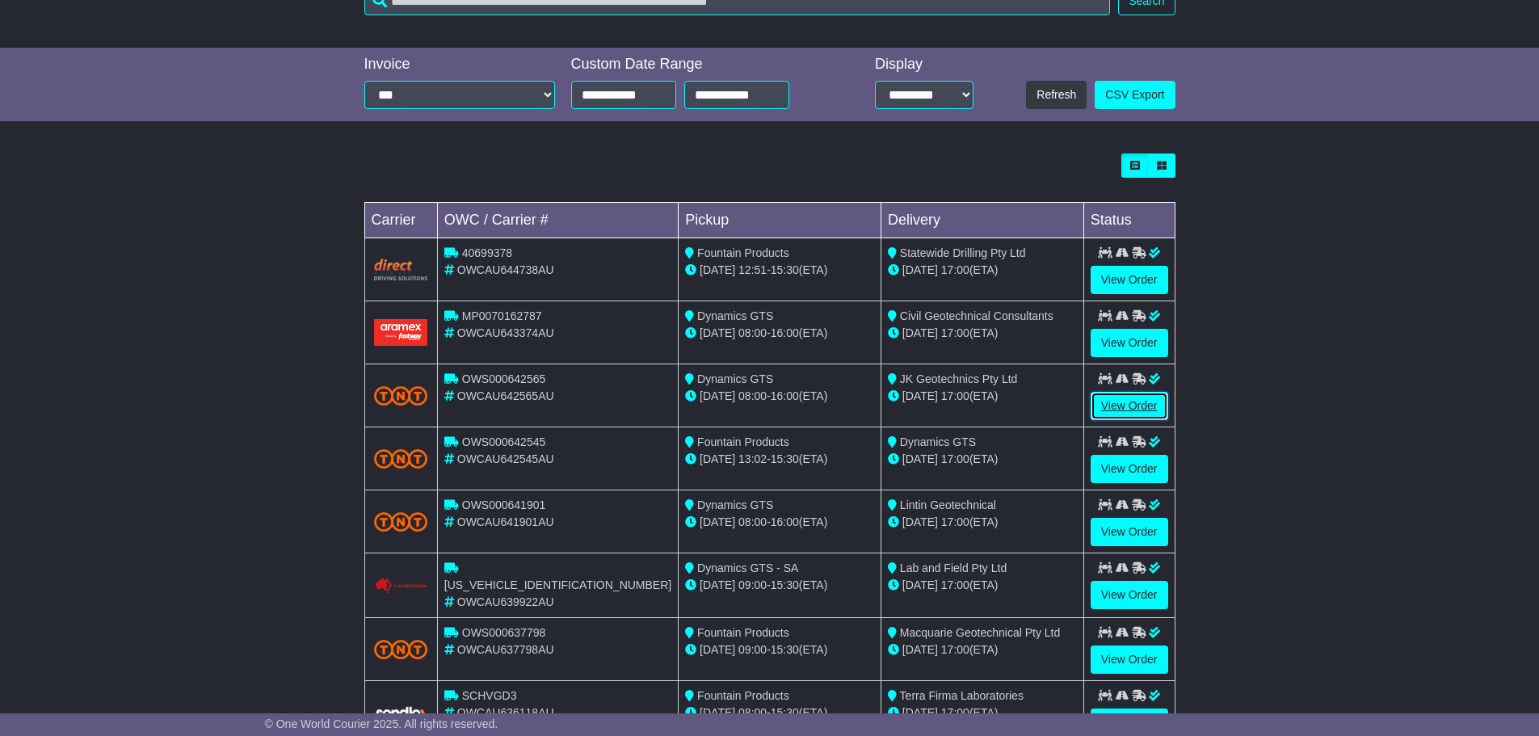
click at [1130, 402] on link "View Order" at bounding box center [1130, 406] width 78 height 28
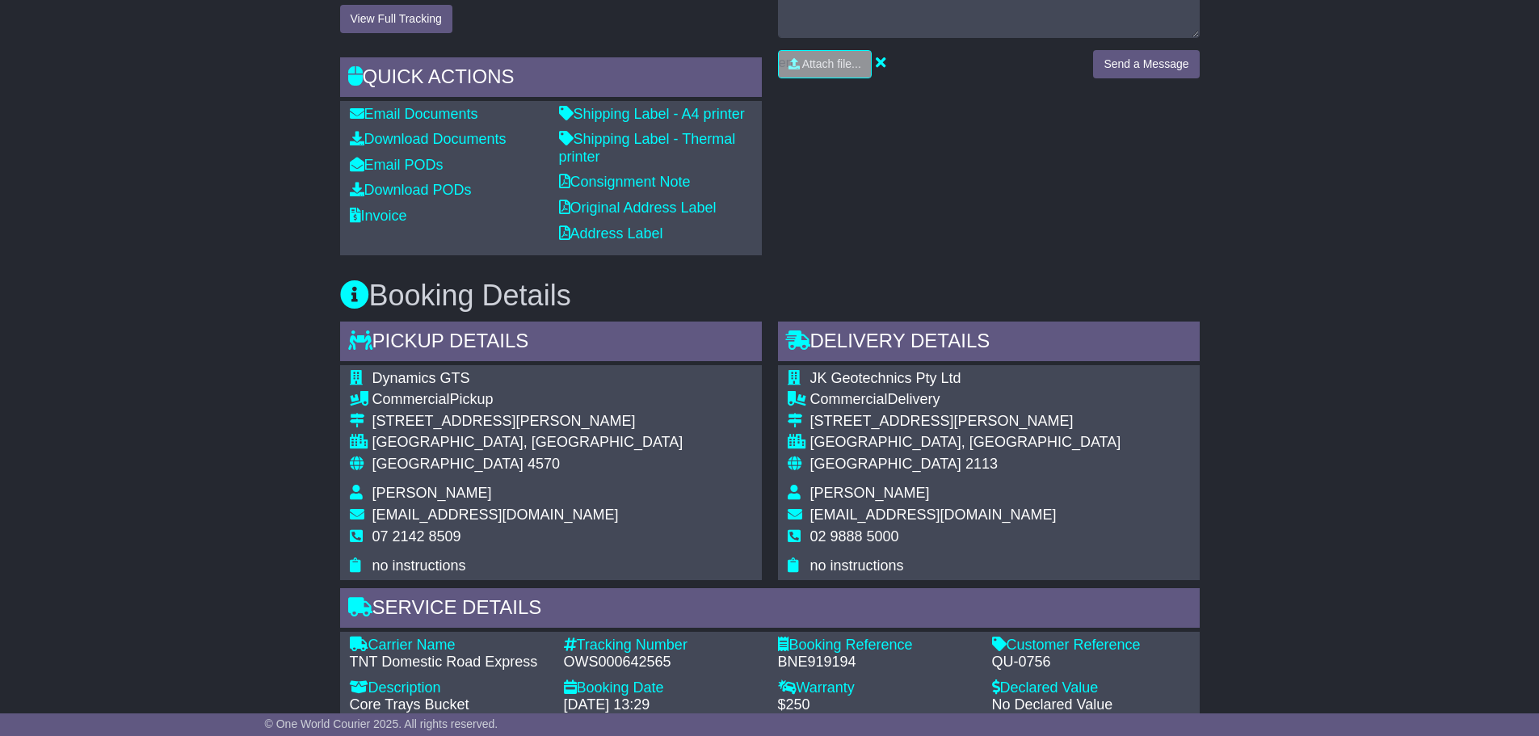
scroll to position [485, 0]
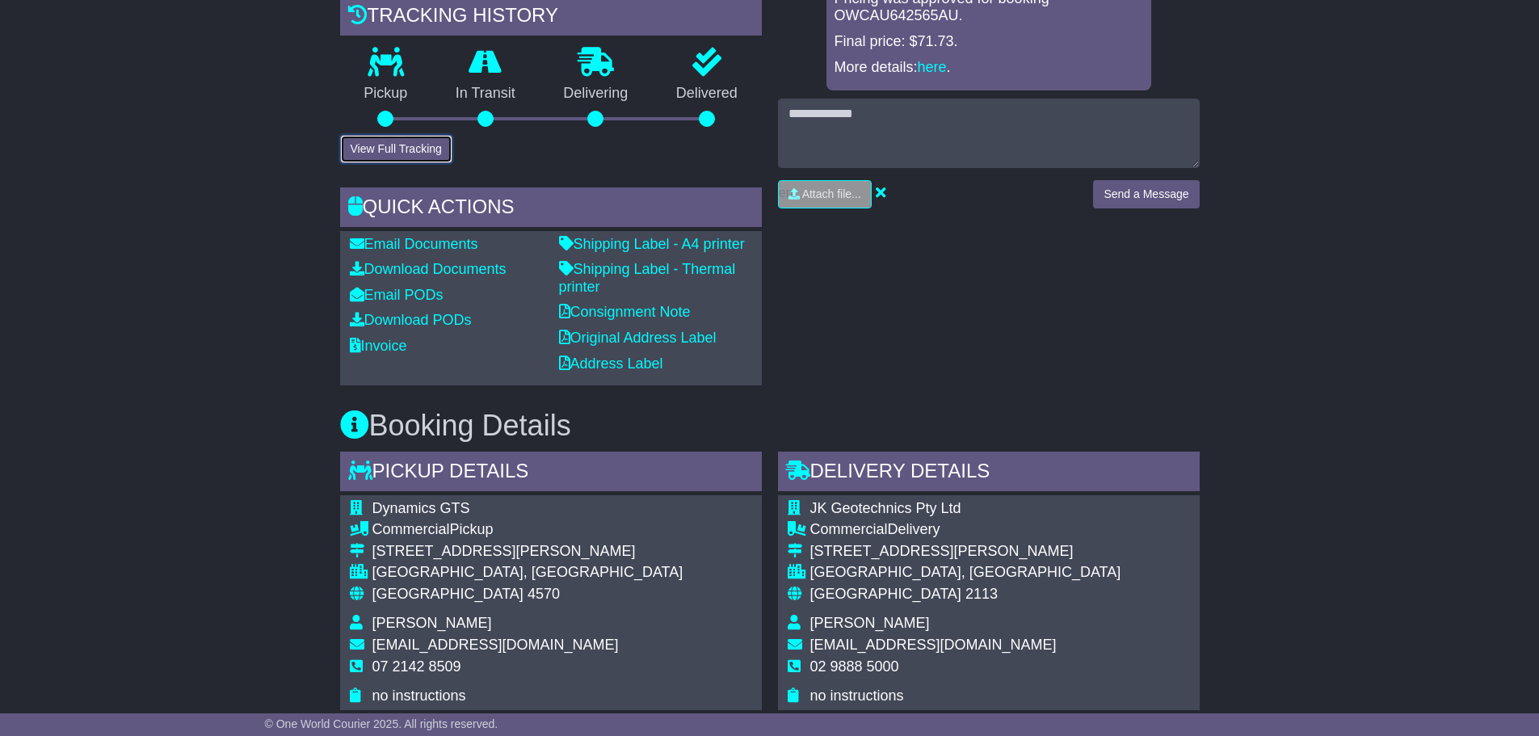
click at [387, 163] on button "View Full Tracking" at bounding box center [396, 149] width 112 height 28
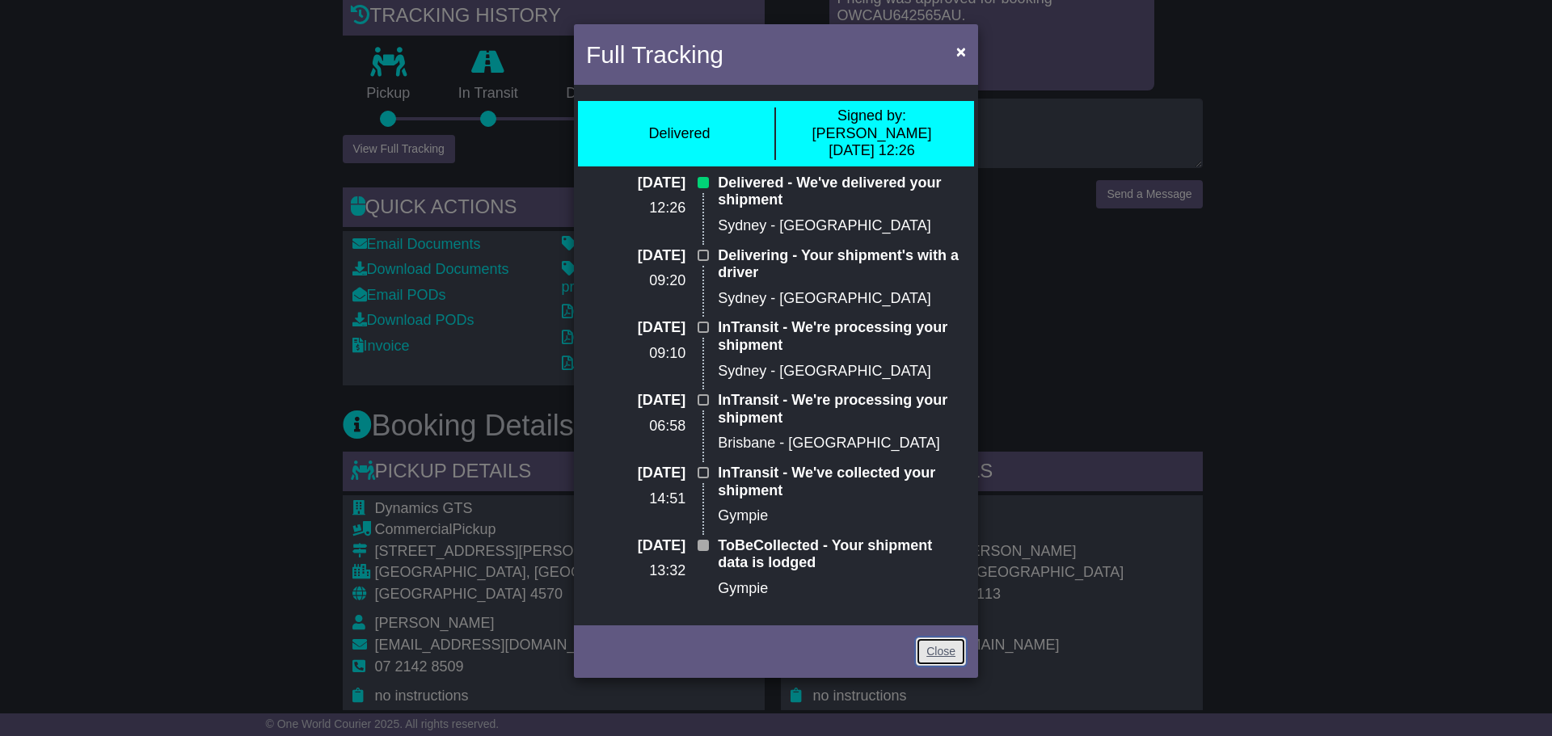
click at [935, 638] on link "Close" at bounding box center [941, 652] width 50 height 28
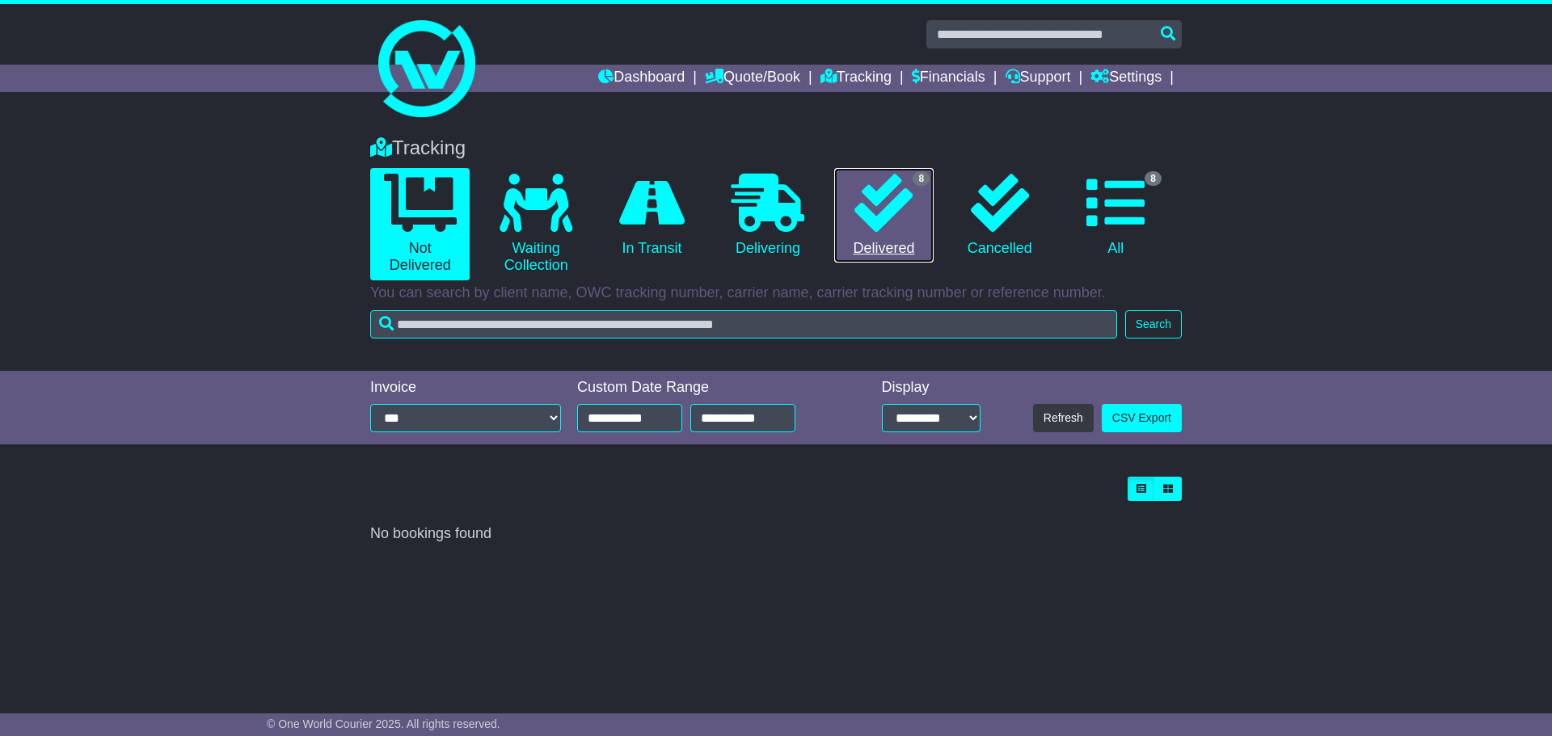
click at [890, 255] on link "8 Delivered" at bounding box center [883, 215] width 99 height 95
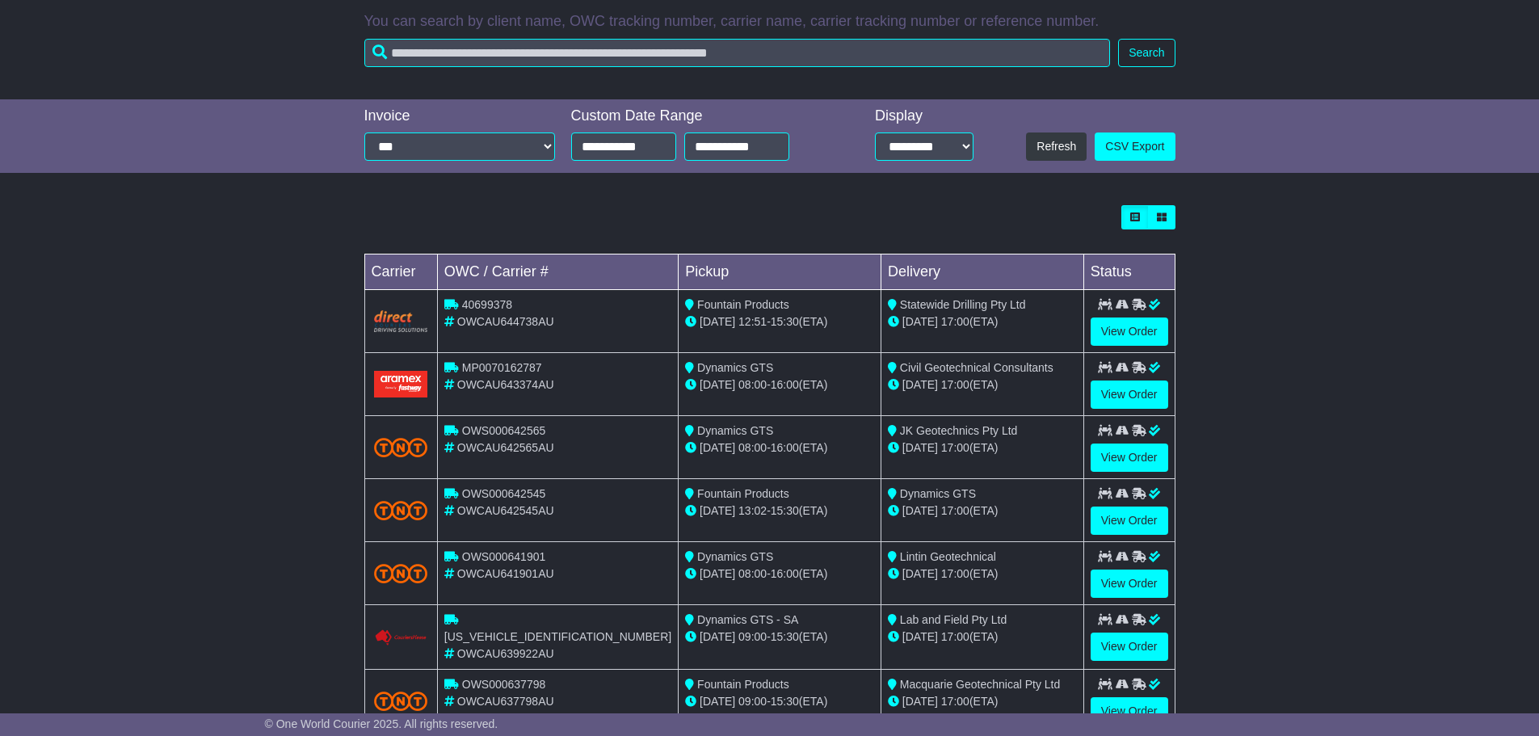
scroll to position [323, 0]
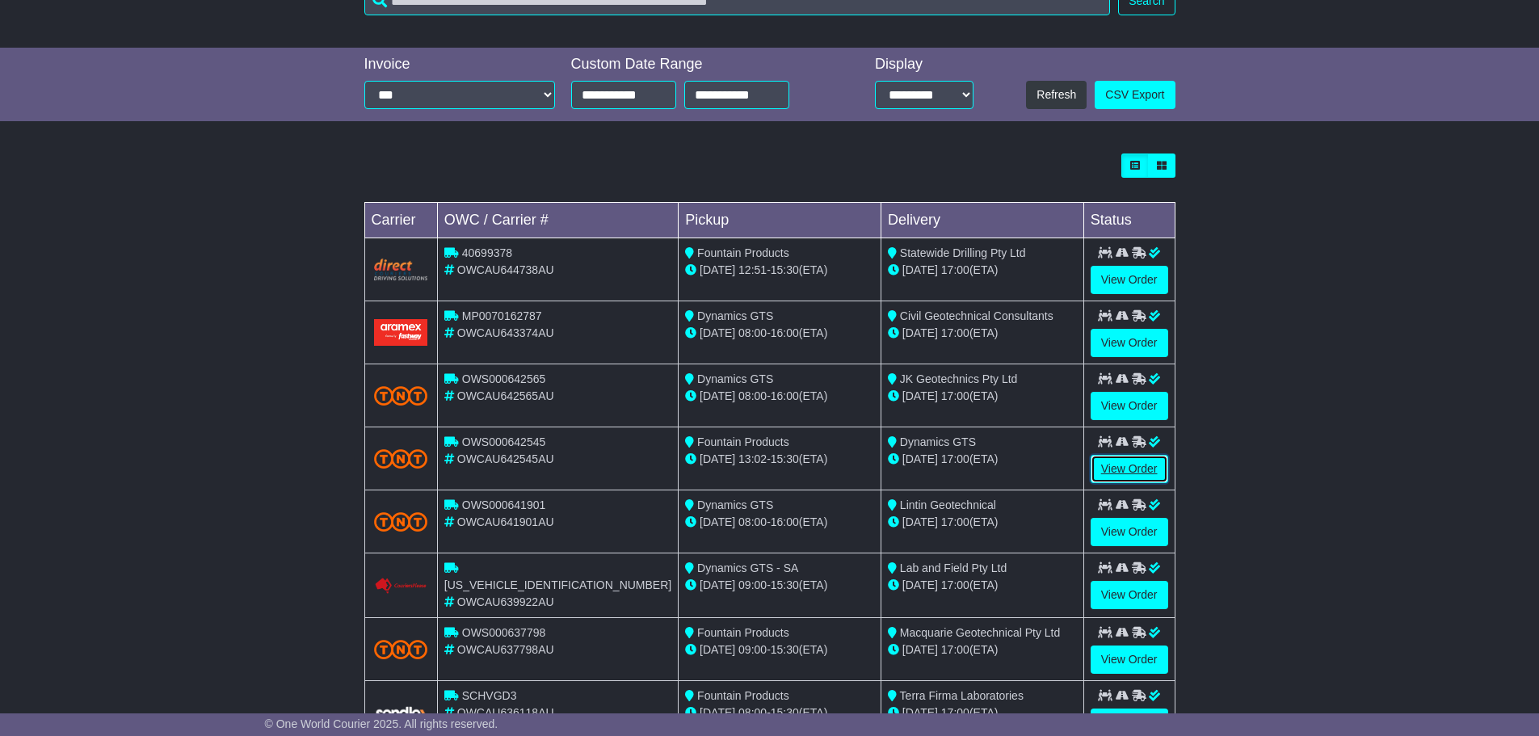
click at [1122, 461] on link "View Order" at bounding box center [1130, 469] width 78 height 28
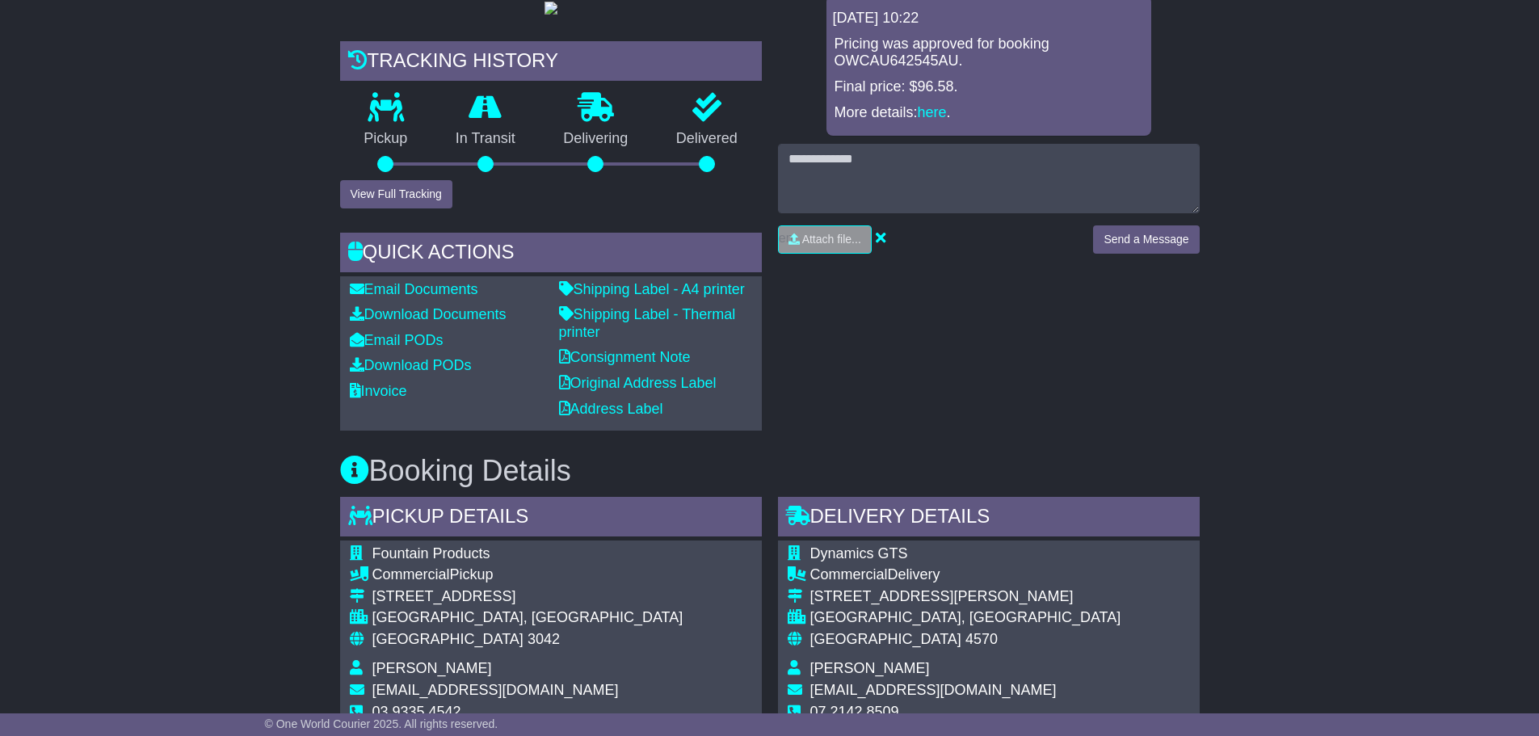
scroll to position [404, 0]
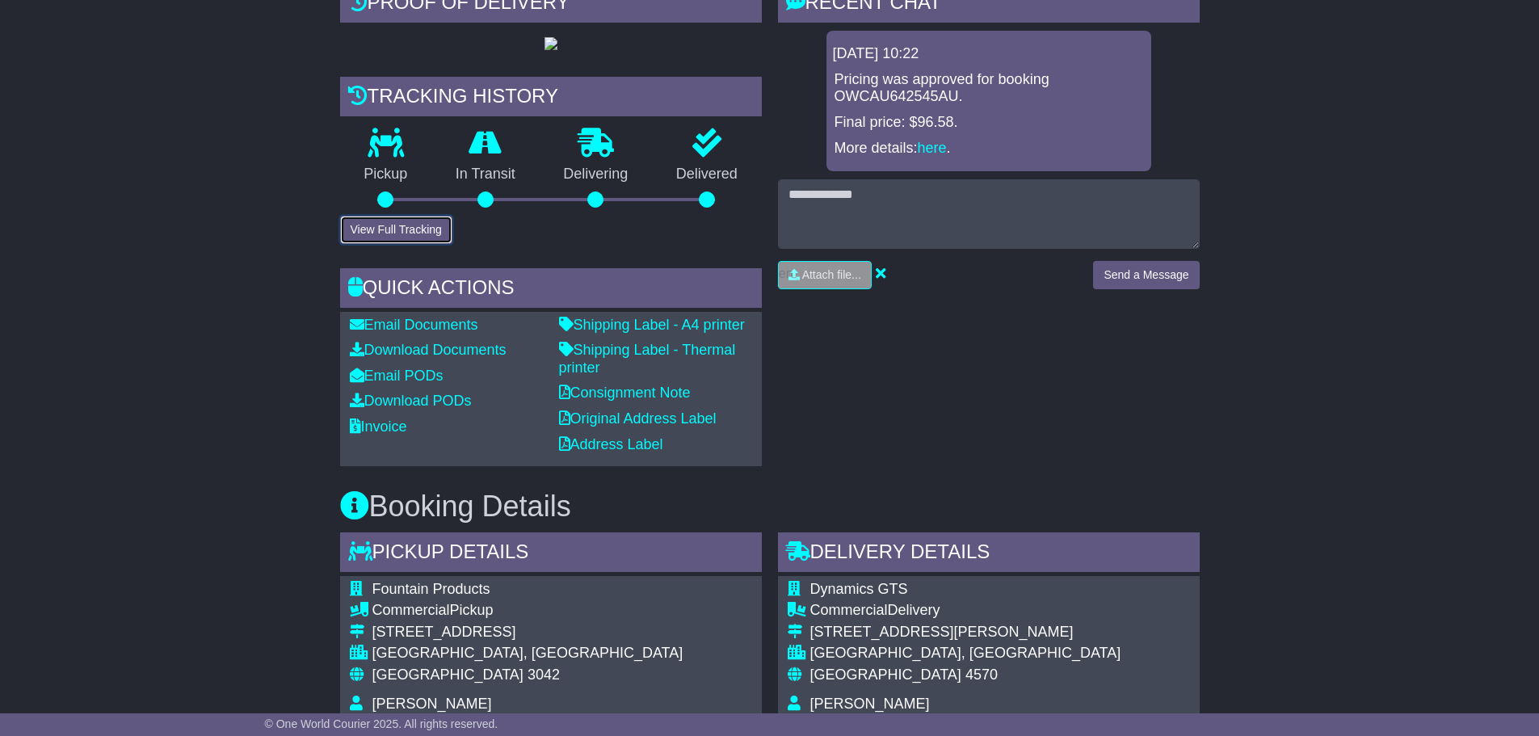
click at [424, 244] on button "View Full Tracking" at bounding box center [396, 230] width 112 height 28
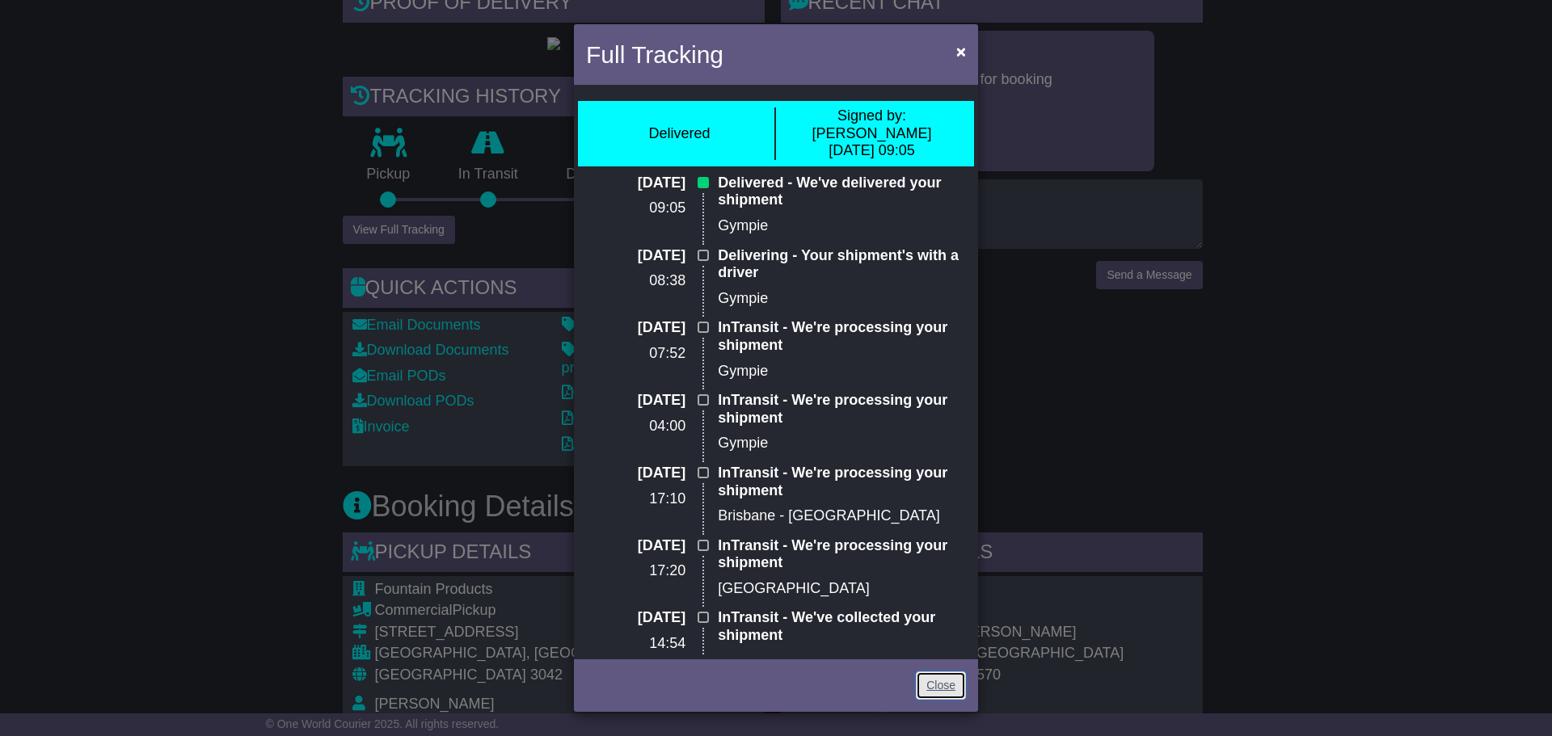
click at [939, 693] on link "Close" at bounding box center [941, 686] width 50 height 28
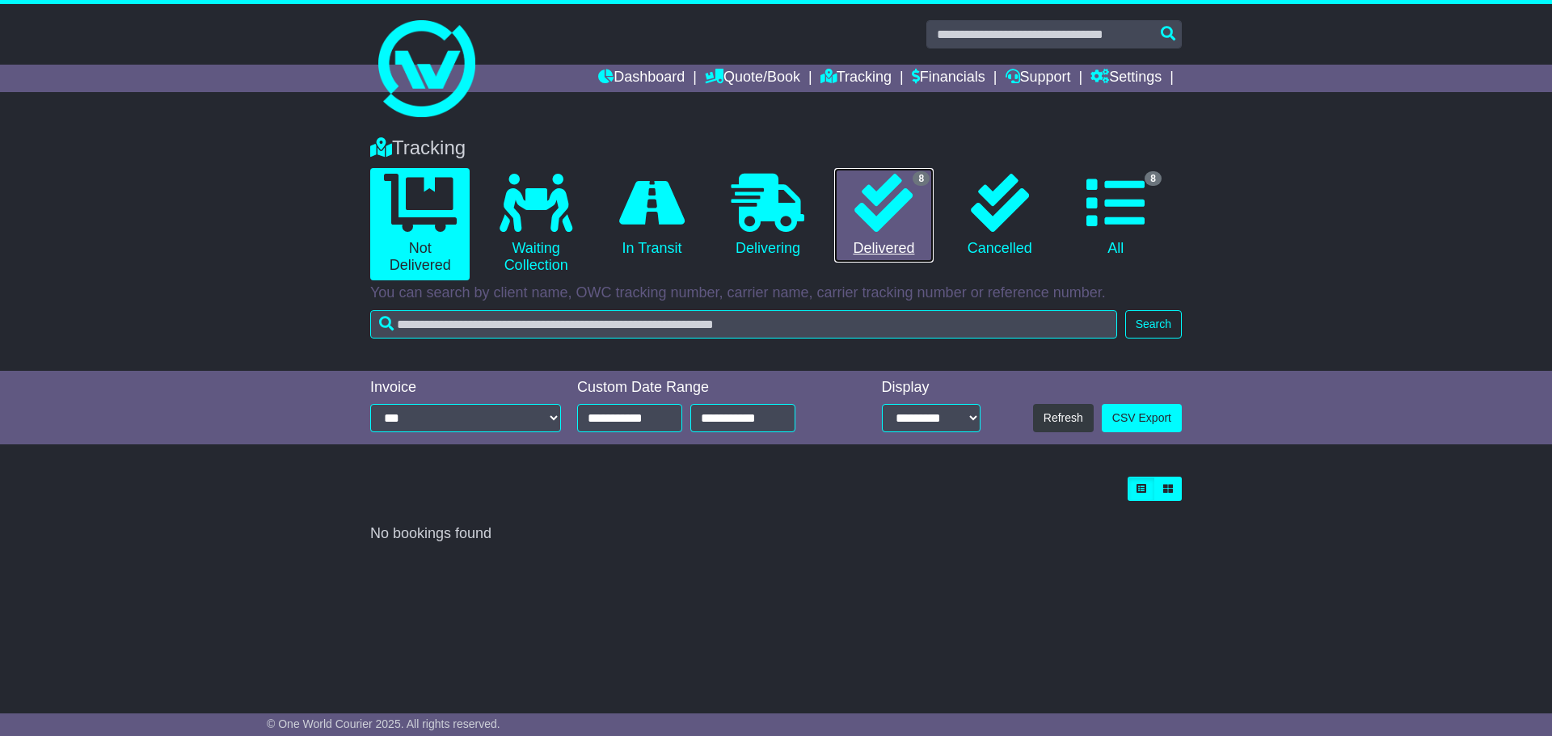
click at [895, 226] on icon at bounding box center [883, 203] width 58 height 58
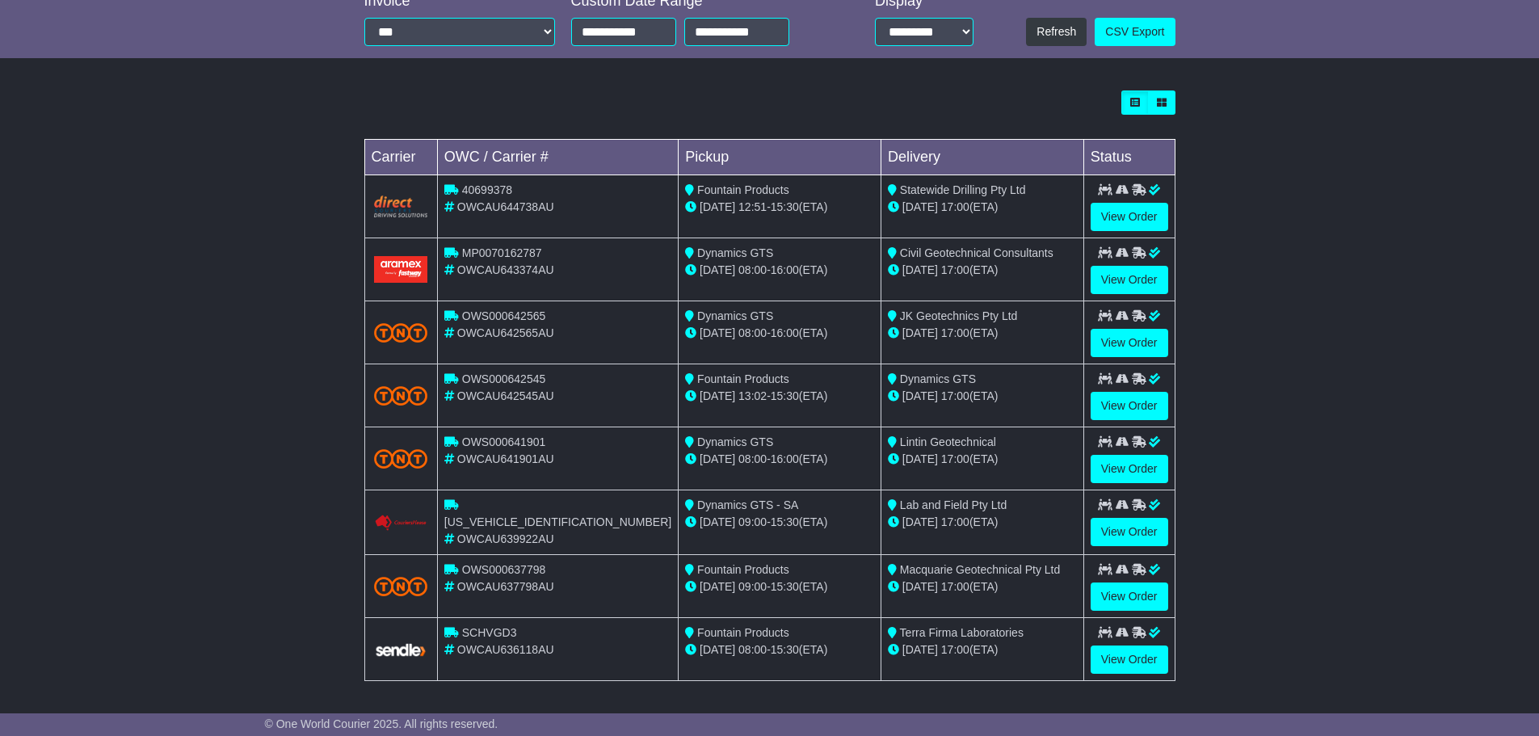
scroll to position [387, 0]
click at [1120, 468] on link "View Order" at bounding box center [1130, 468] width 78 height 28
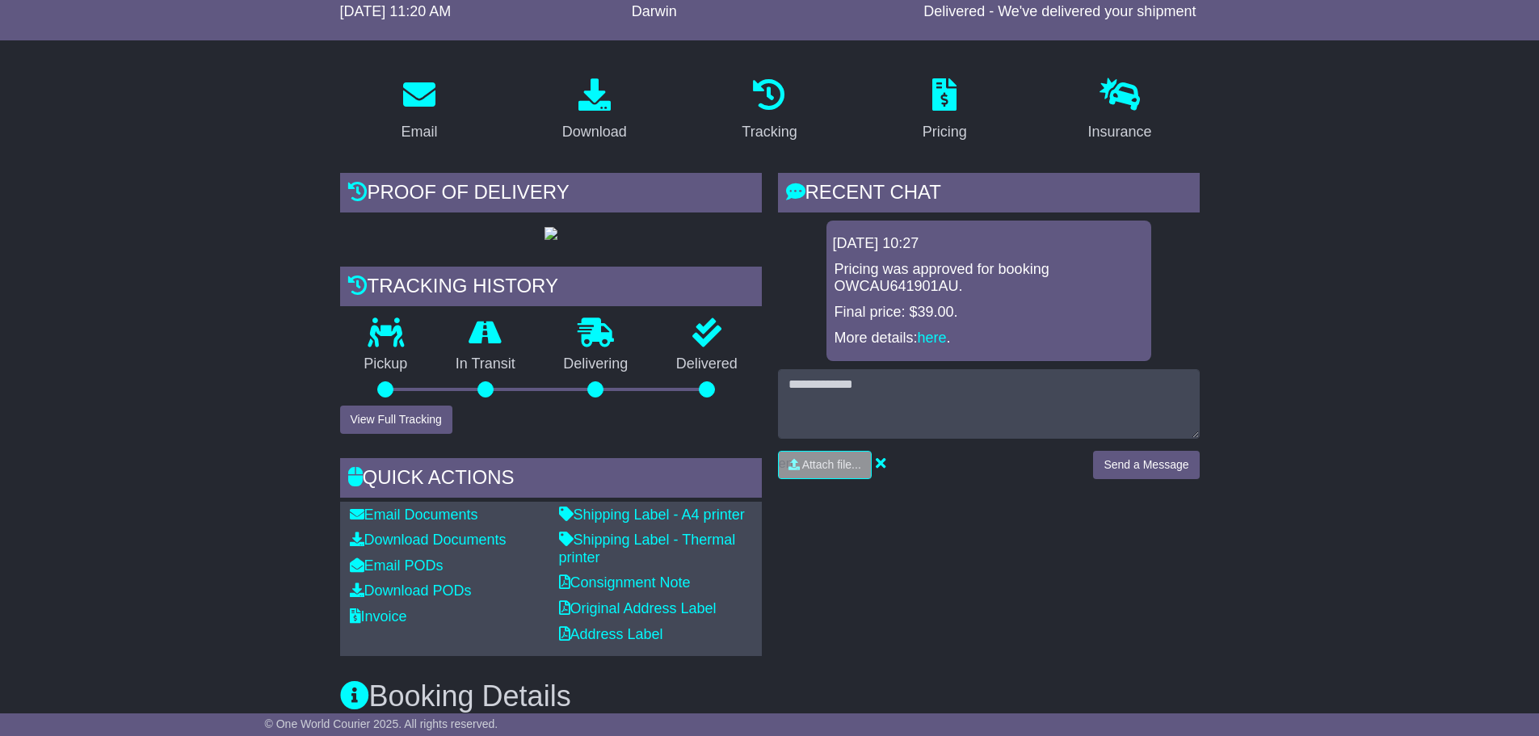
scroll to position [81, 0]
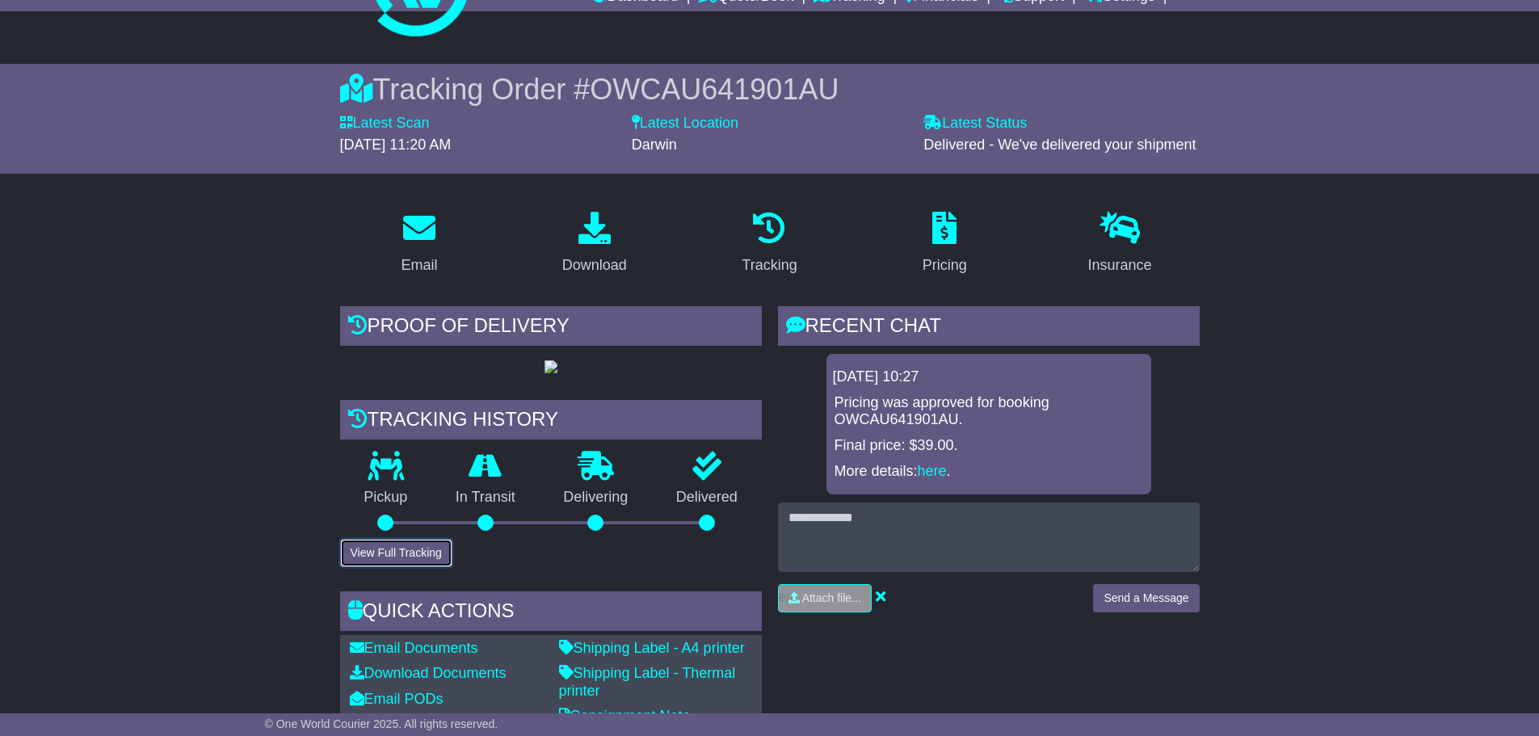
click at [407, 567] on button "View Full Tracking" at bounding box center [396, 553] width 112 height 28
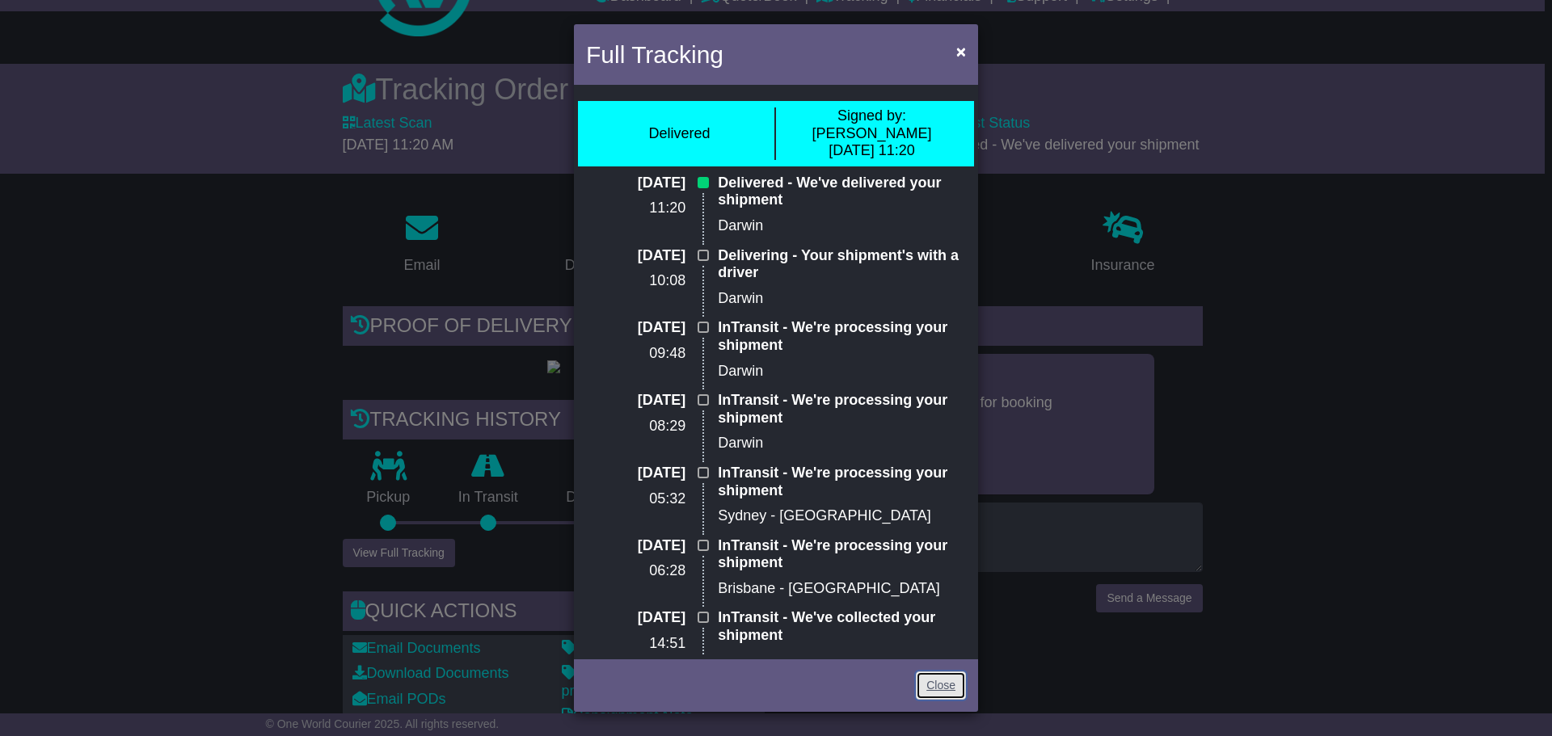
click at [946, 688] on link "Close" at bounding box center [941, 686] width 50 height 28
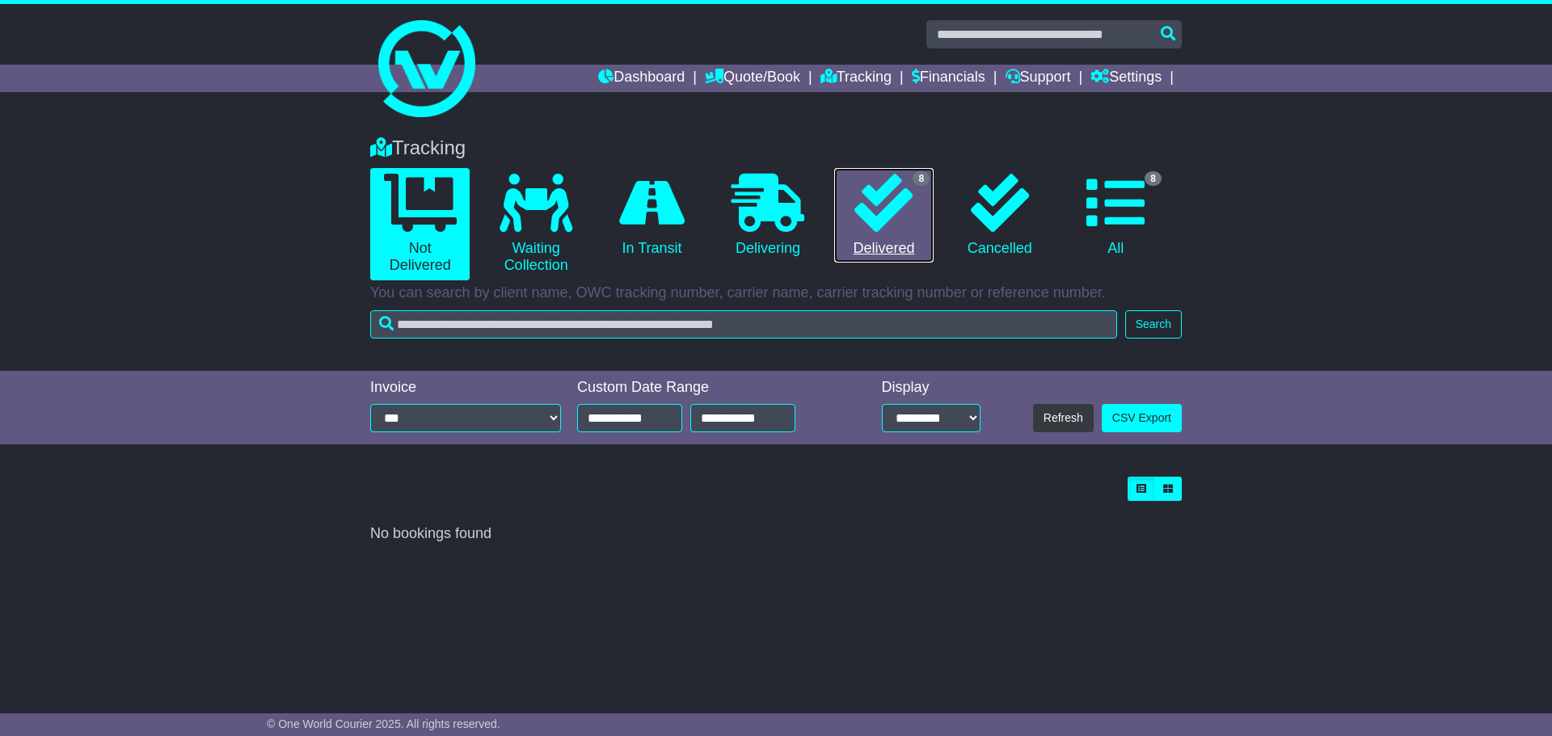
click at [882, 224] on icon at bounding box center [883, 203] width 58 height 58
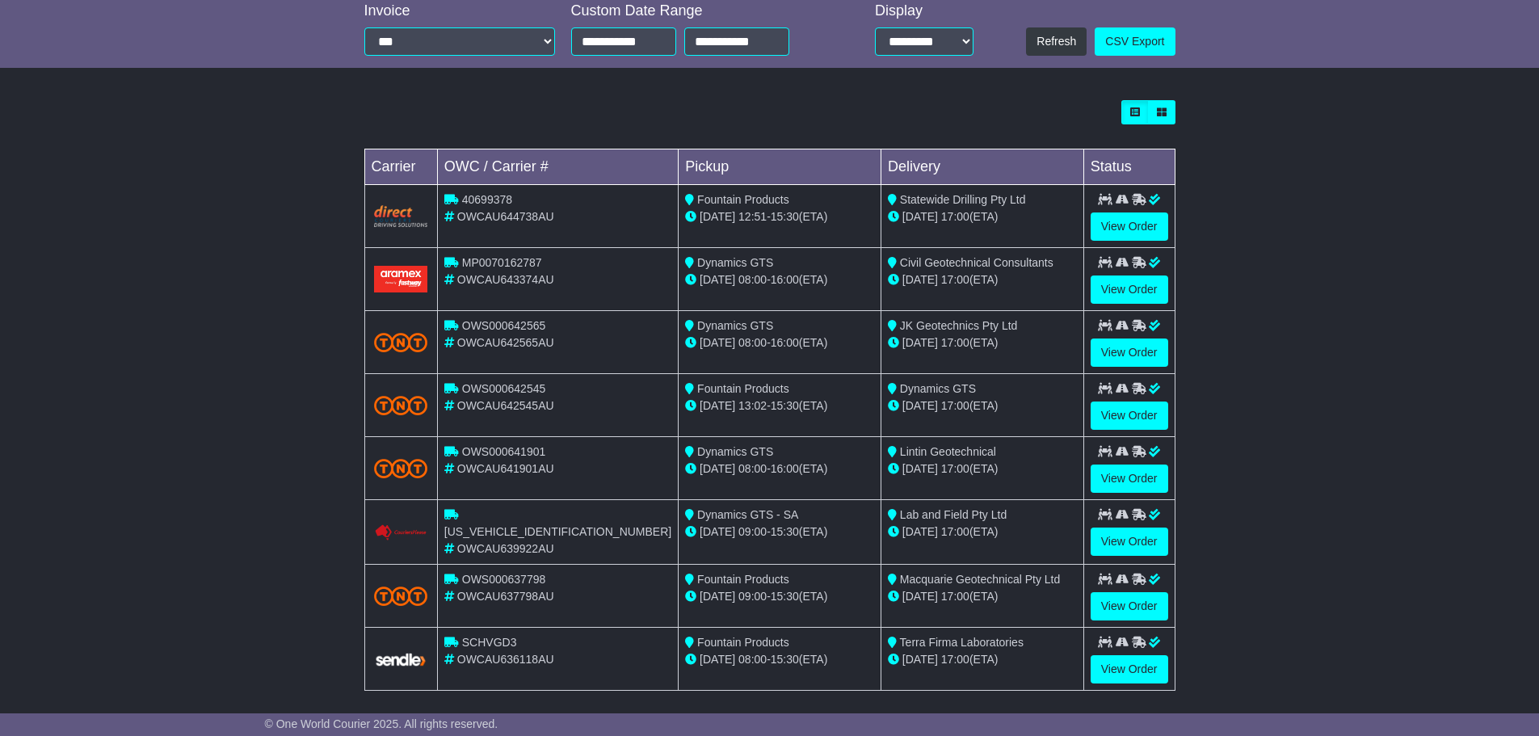
scroll to position [387, 0]
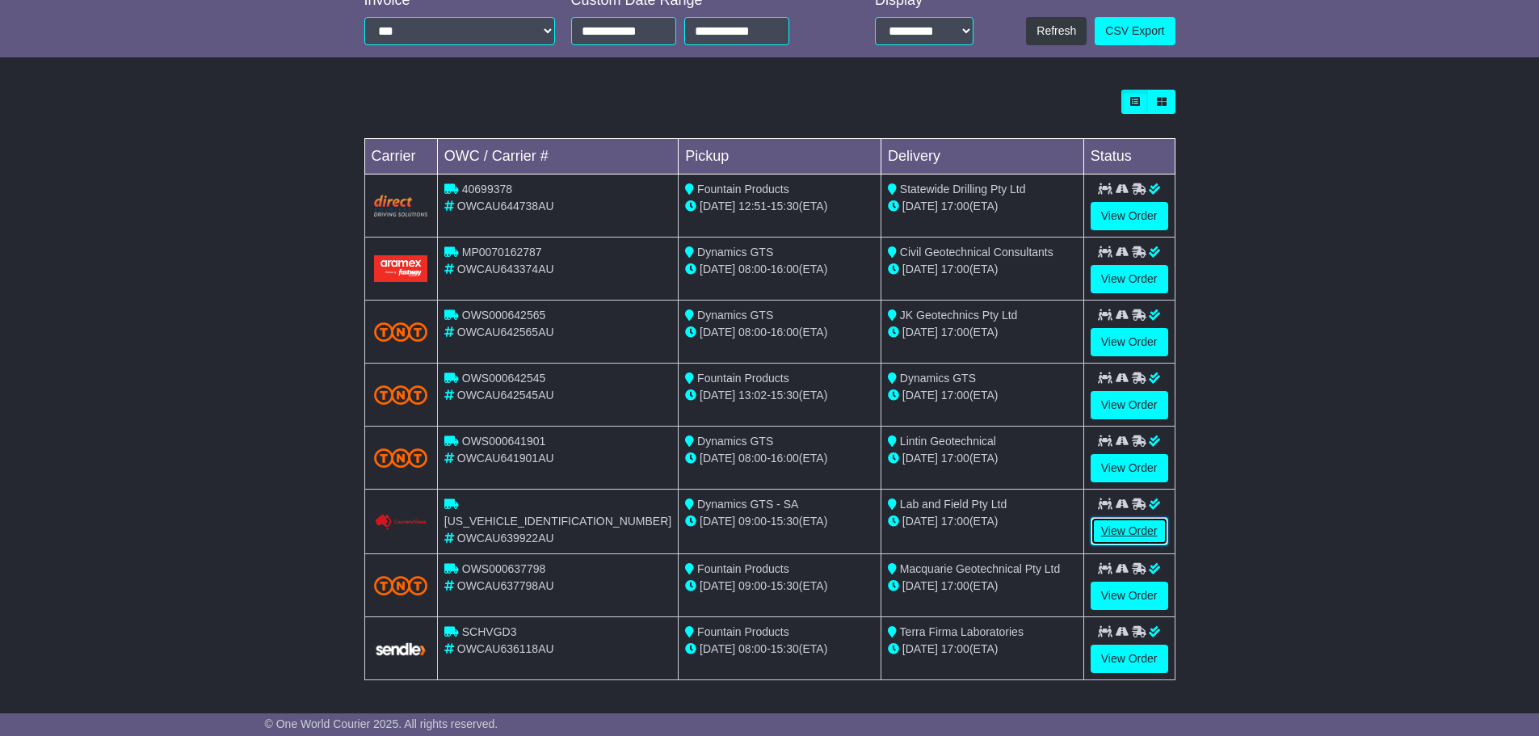
click at [1123, 533] on link "View Order" at bounding box center [1130, 531] width 78 height 28
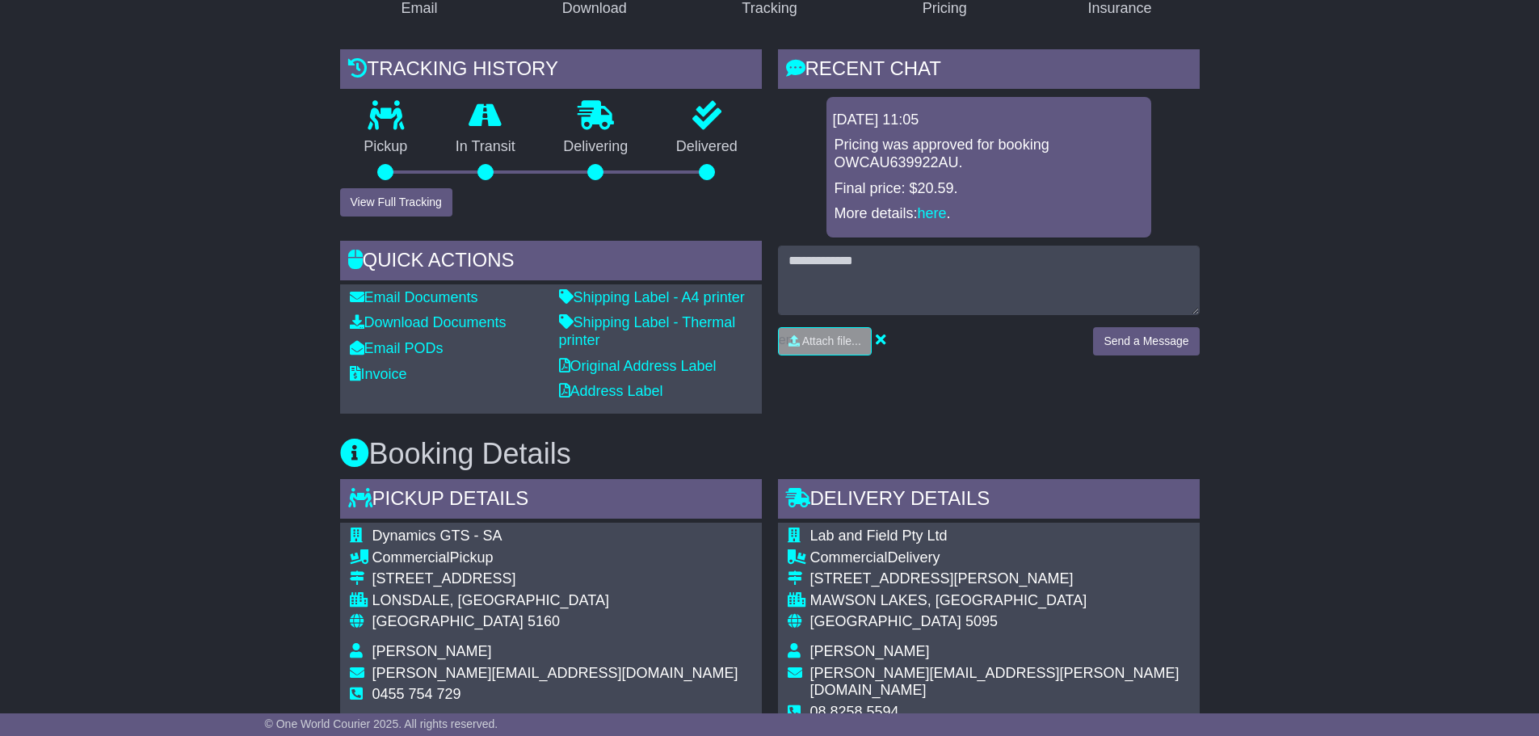
scroll to position [276, 0]
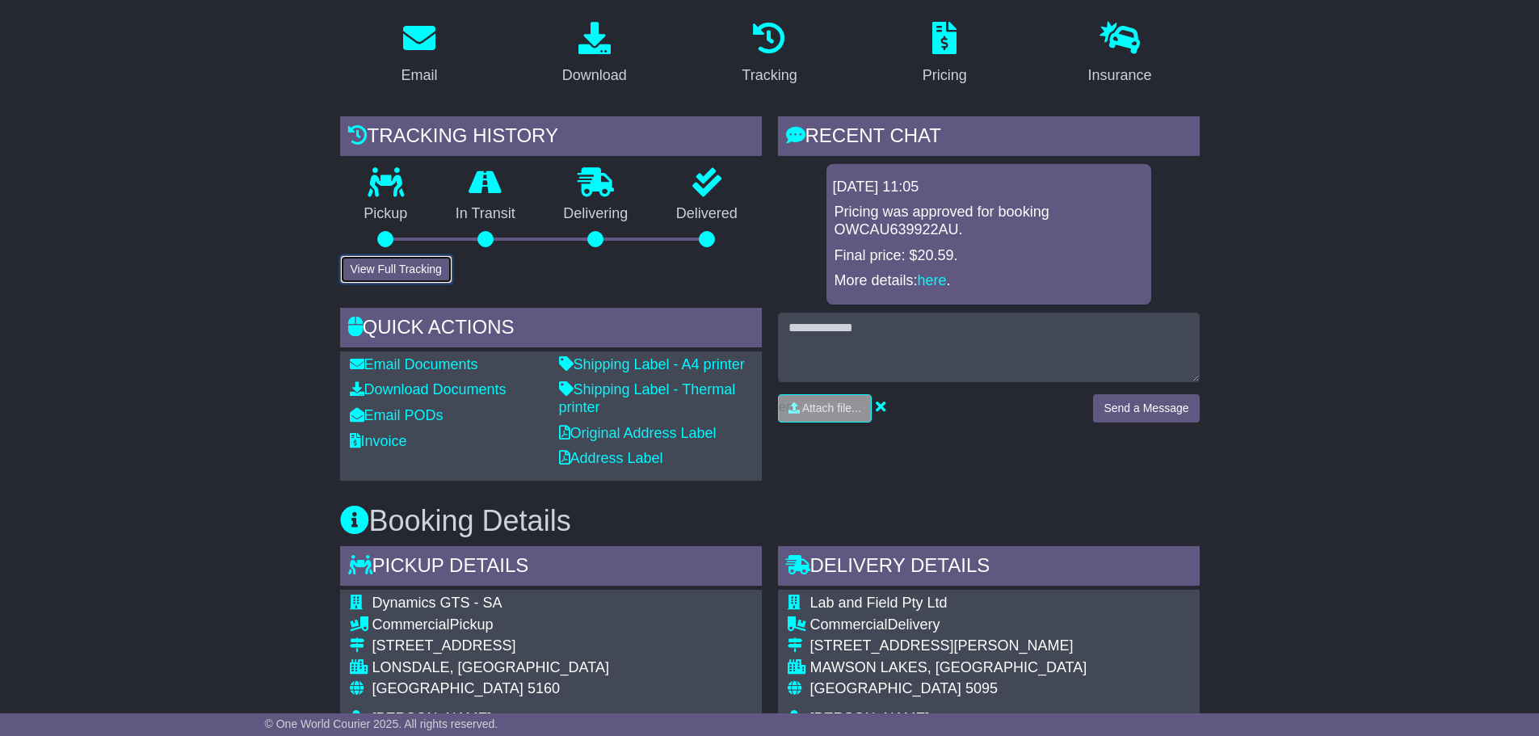
click at [394, 260] on button "View Full Tracking" at bounding box center [396, 269] width 112 height 28
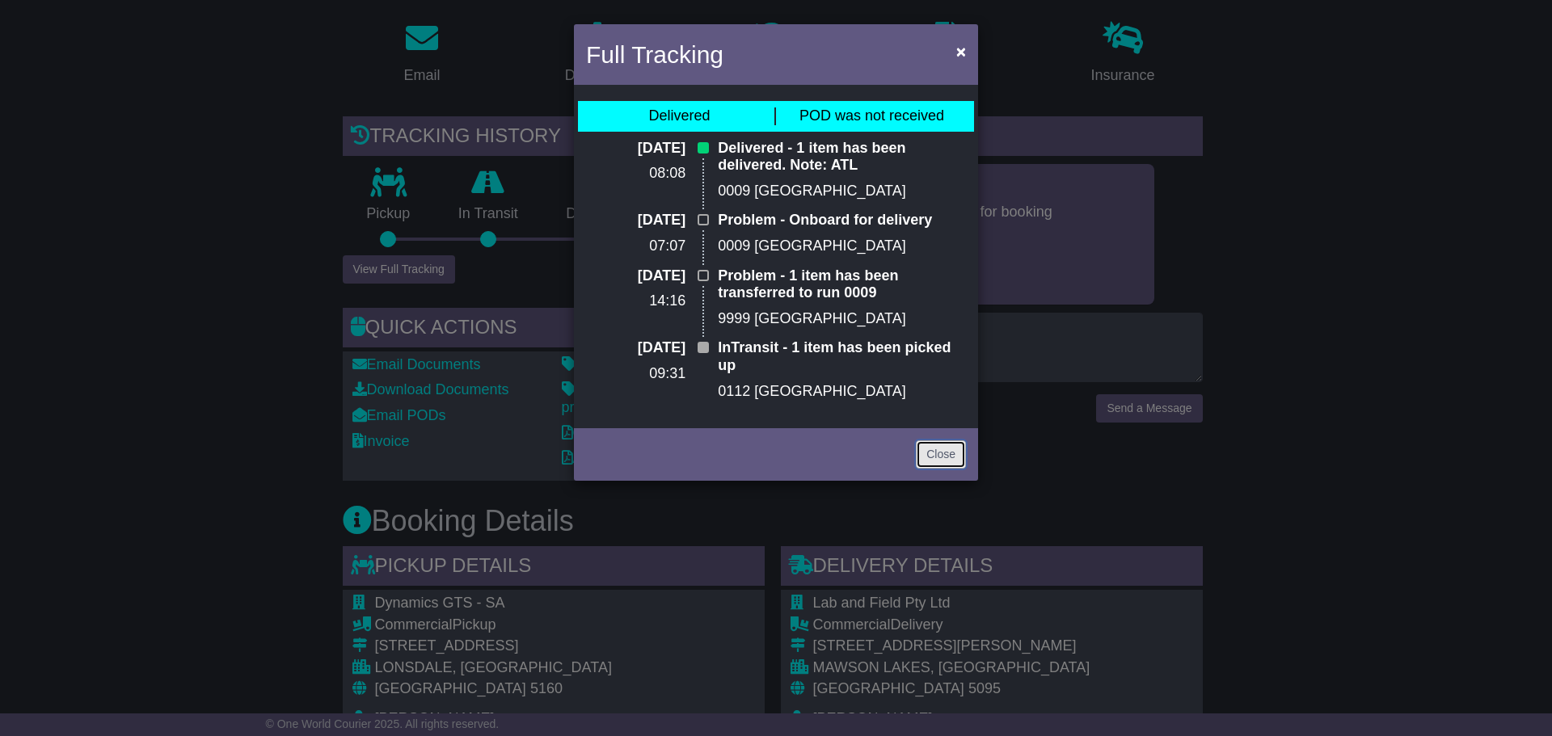
drag, startPoint x: 937, startPoint y: 459, endPoint x: 737, endPoint y: 444, distance: 201.0
click at [937, 459] on link "Close" at bounding box center [941, 454] width 50 height 28
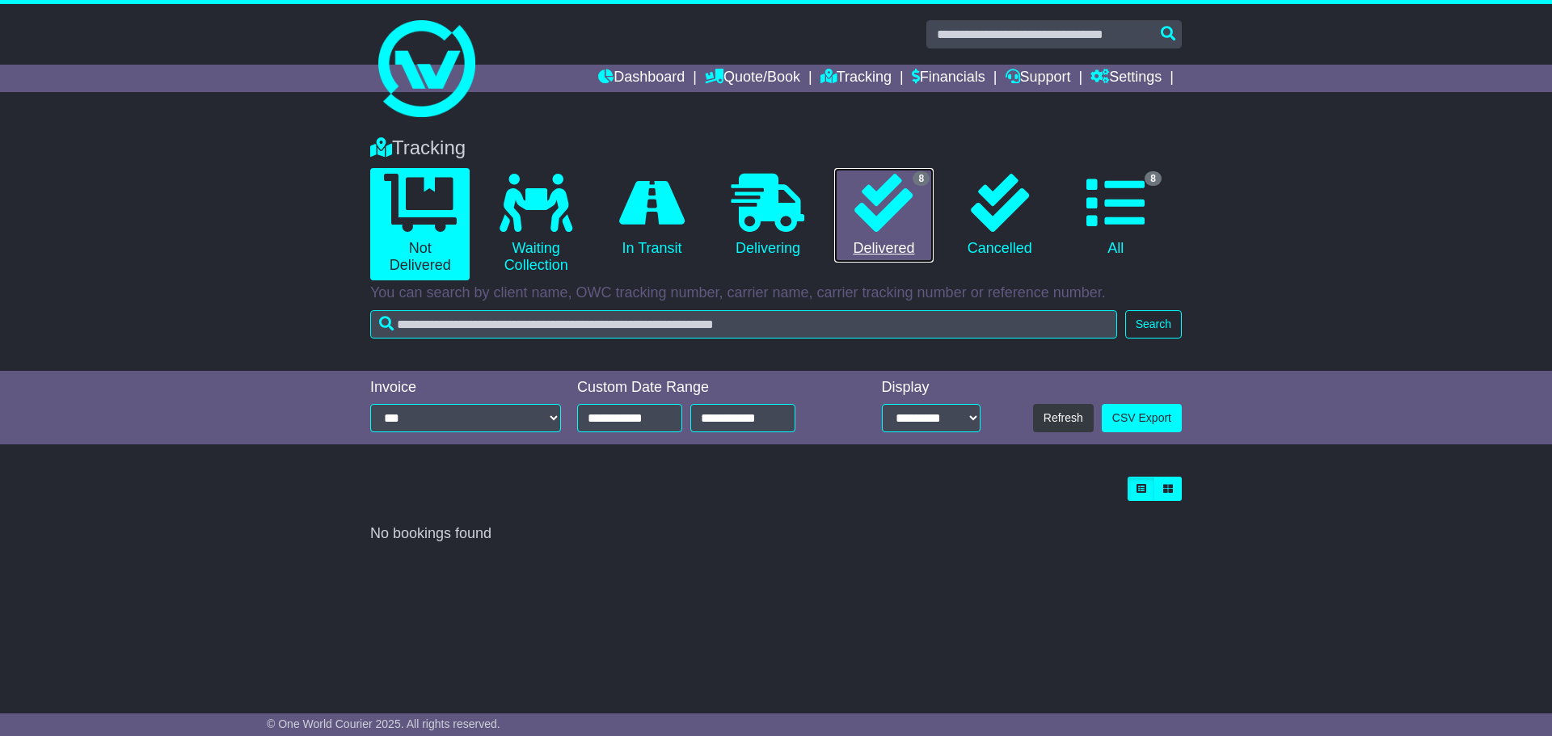
click at [891, 222] on icon at bounding box center [883, 203] width 58 height 58
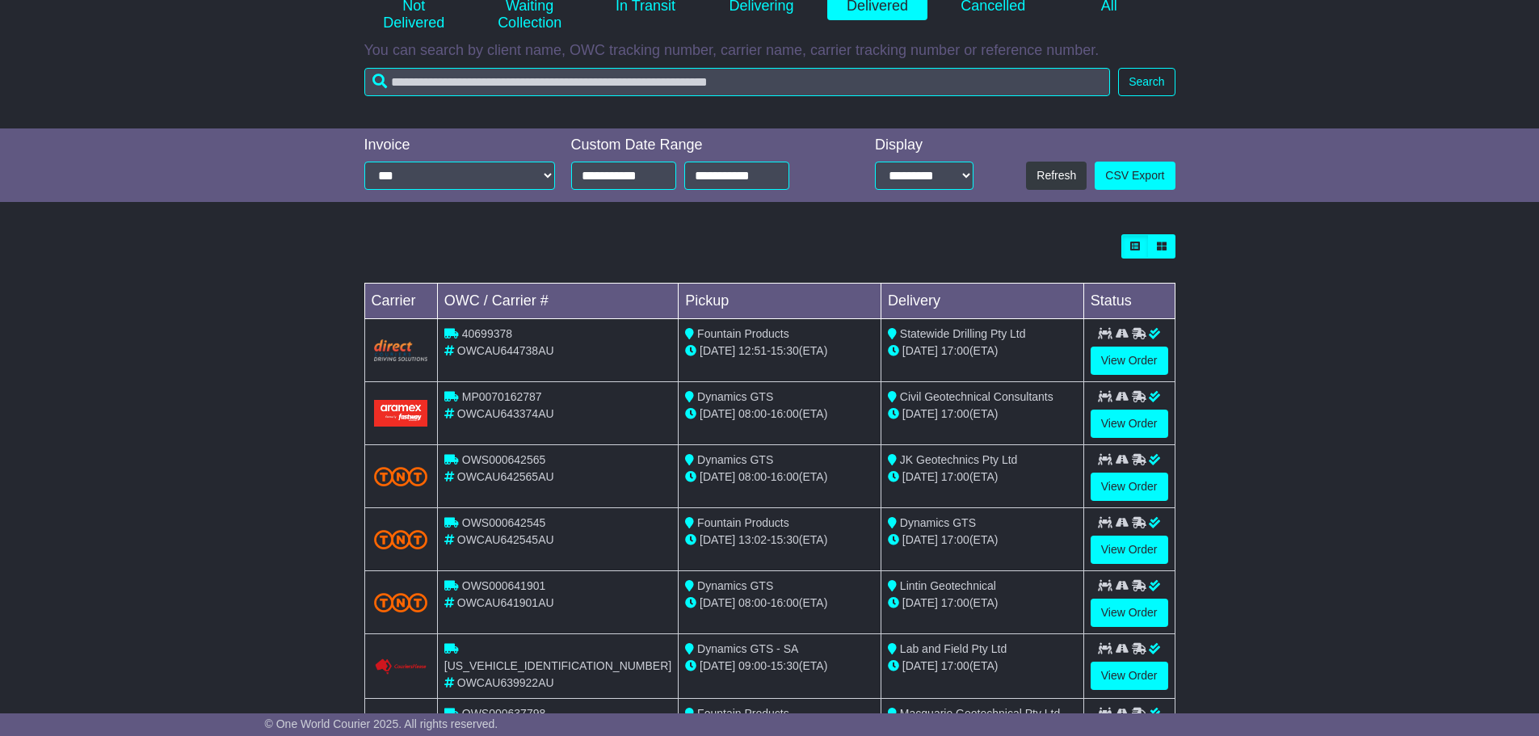
scroll to position [387, 0]
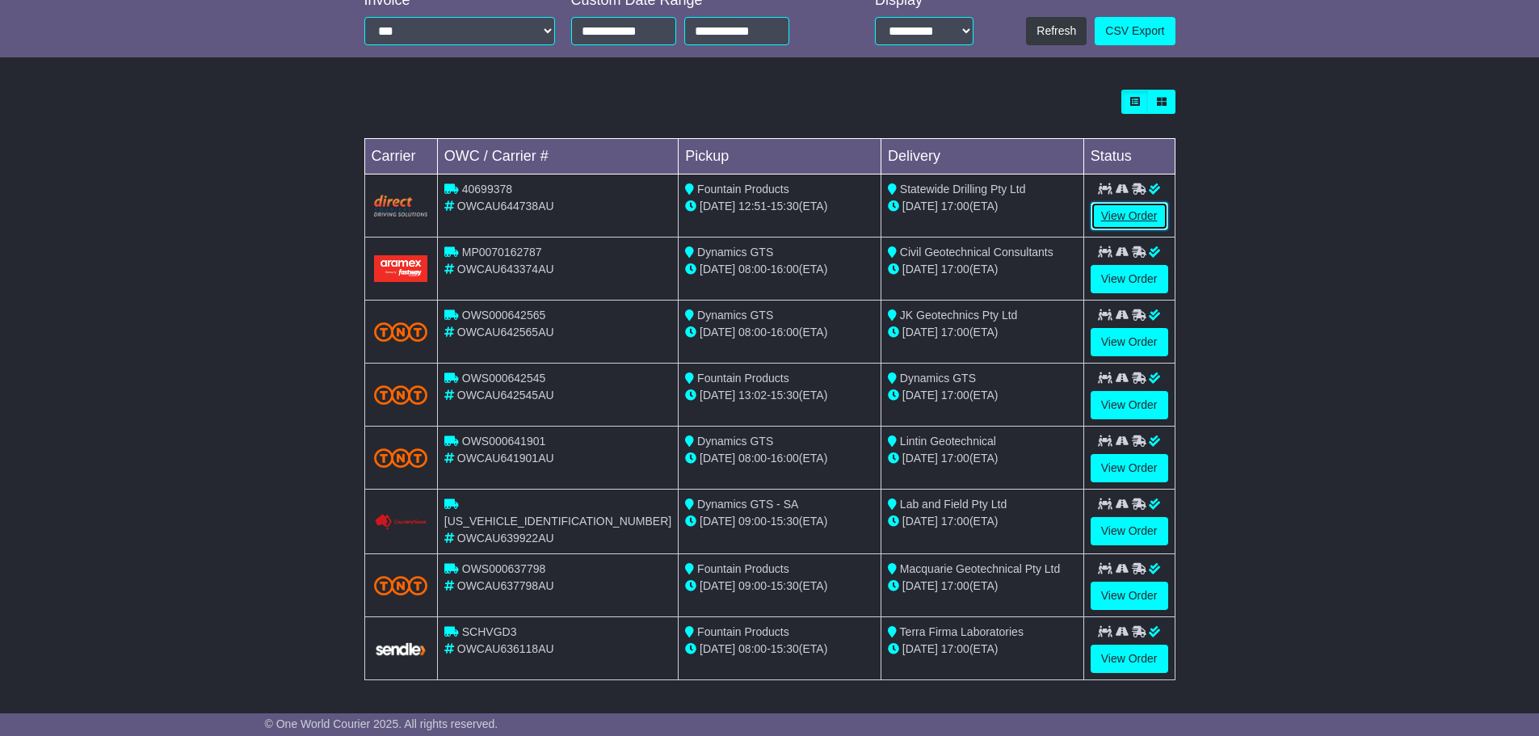
click at [1141, 216] on link "View Order" at bounding box center [1130, 216] width 78 height 28
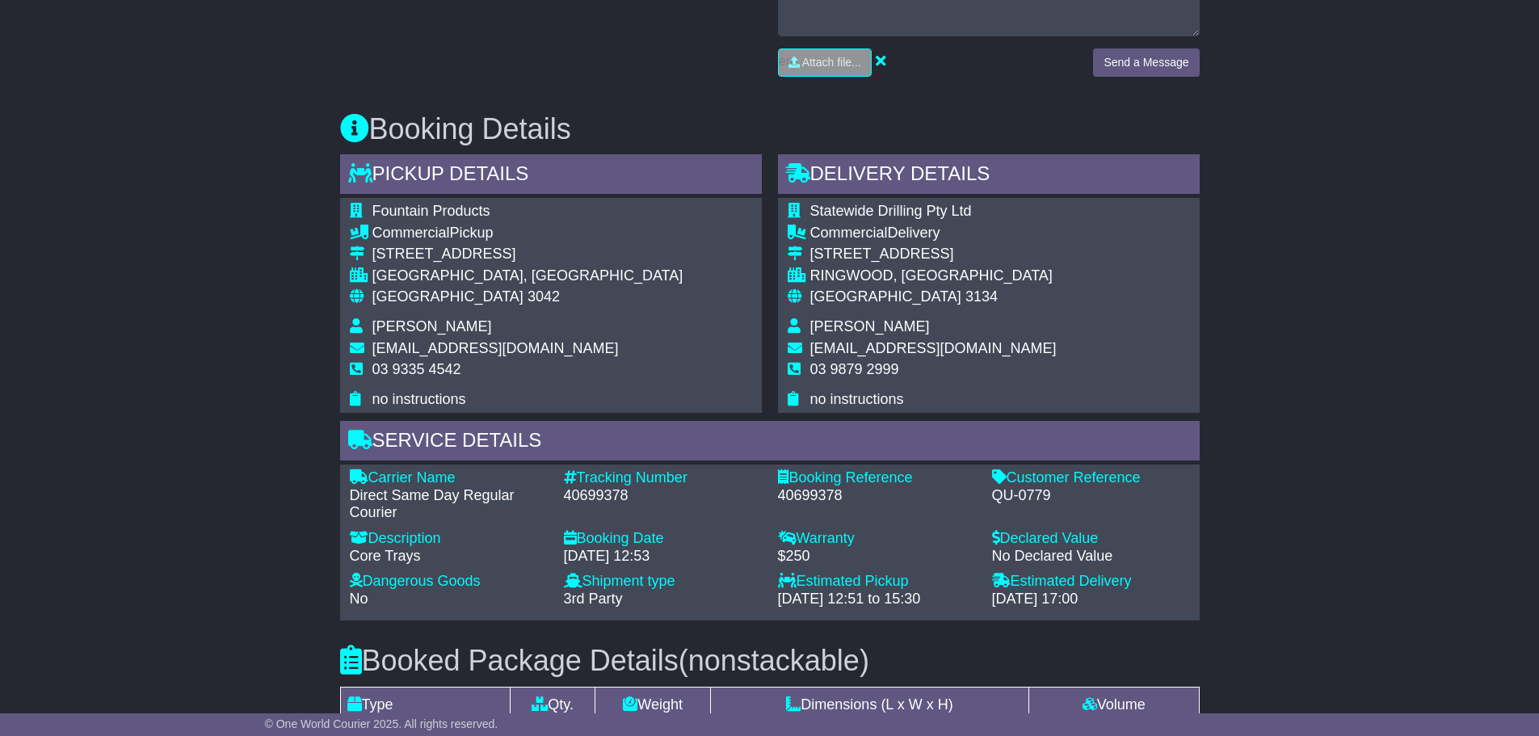
scroll to position [808, 0]
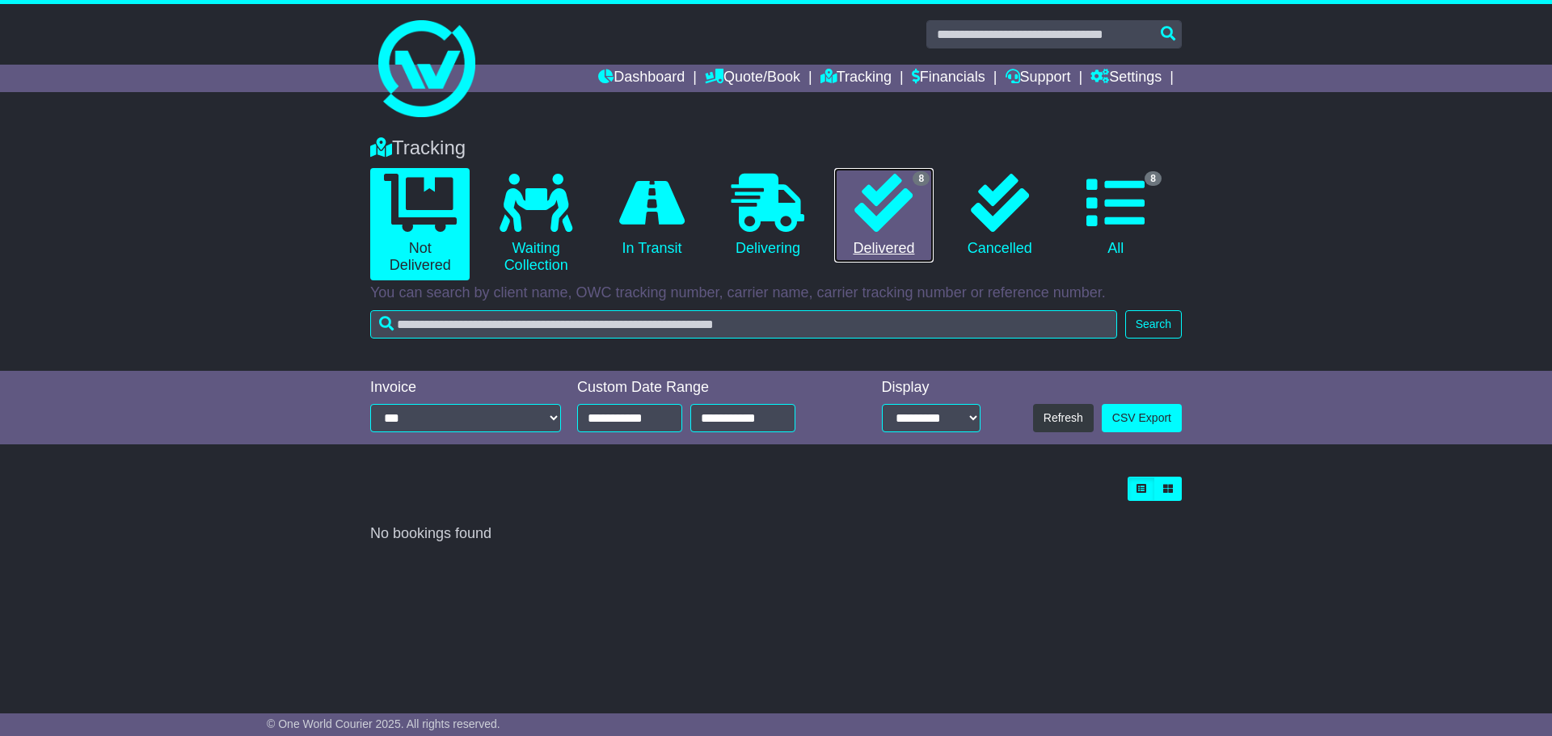
click at [877, 240] on link "8 Delivered" at bounding box center [883, 215] width 99 height 95
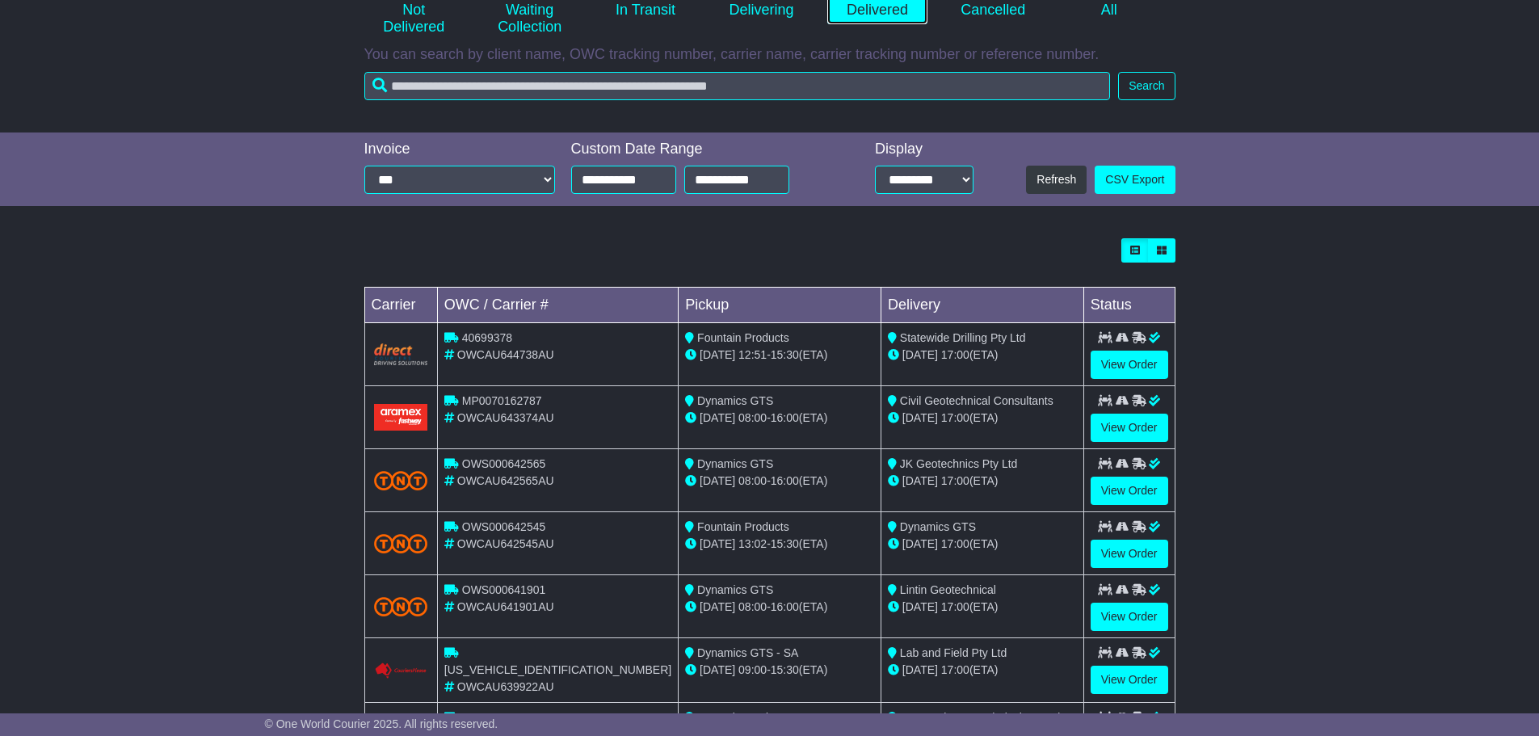
scroll to position [242, 0]
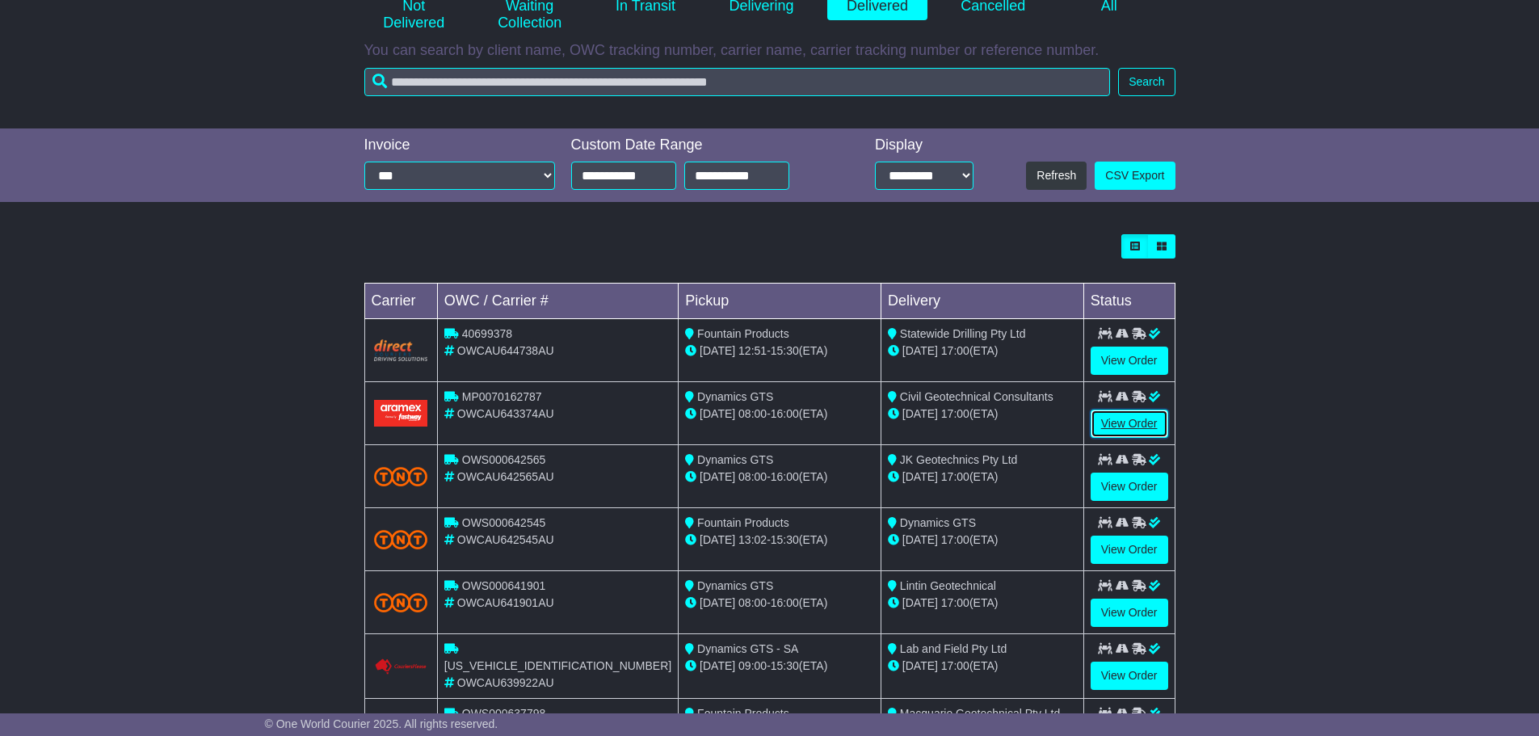
click at [1122, 423] on link "View Order" at bounding box center [1130, 424] width 78 height 28
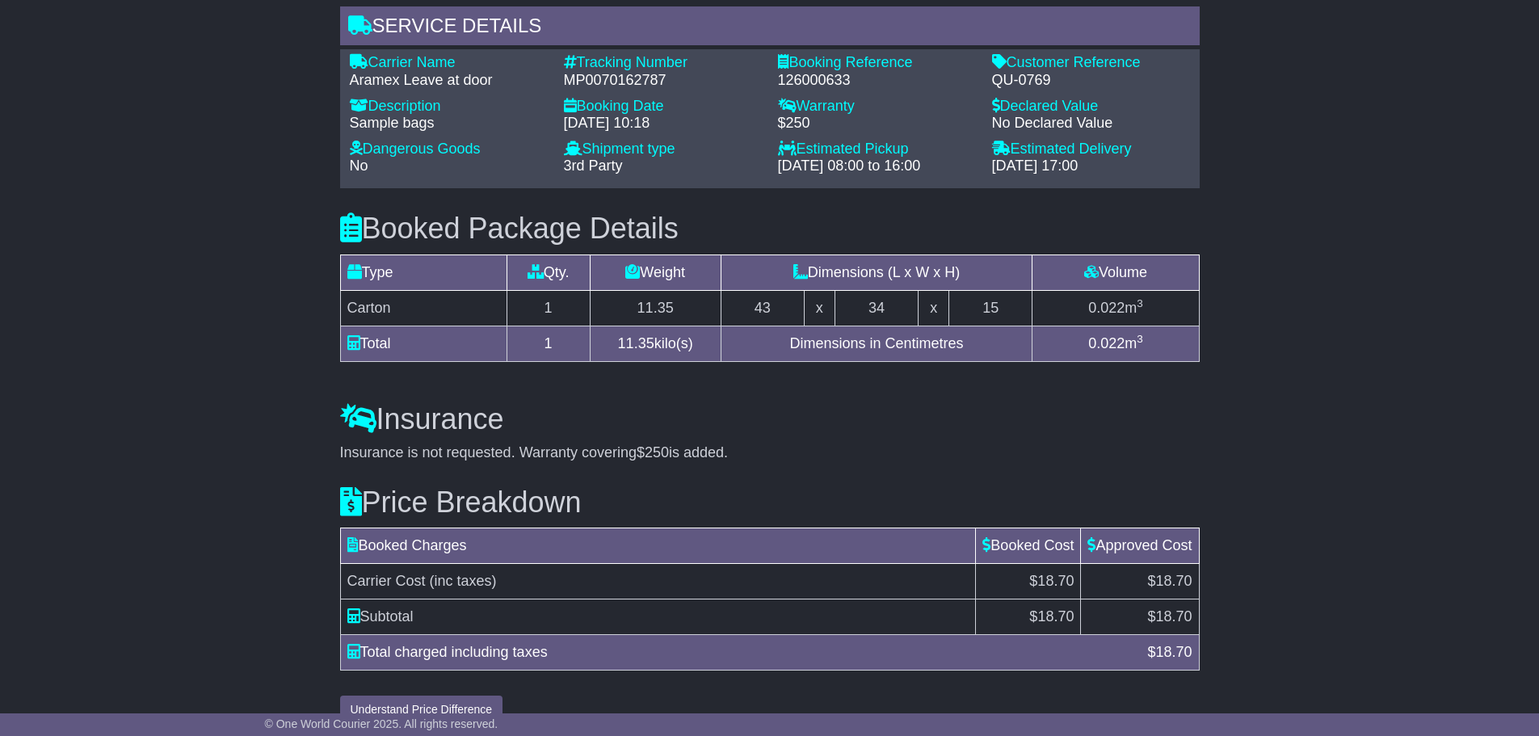
scroll to position [1130, 0]
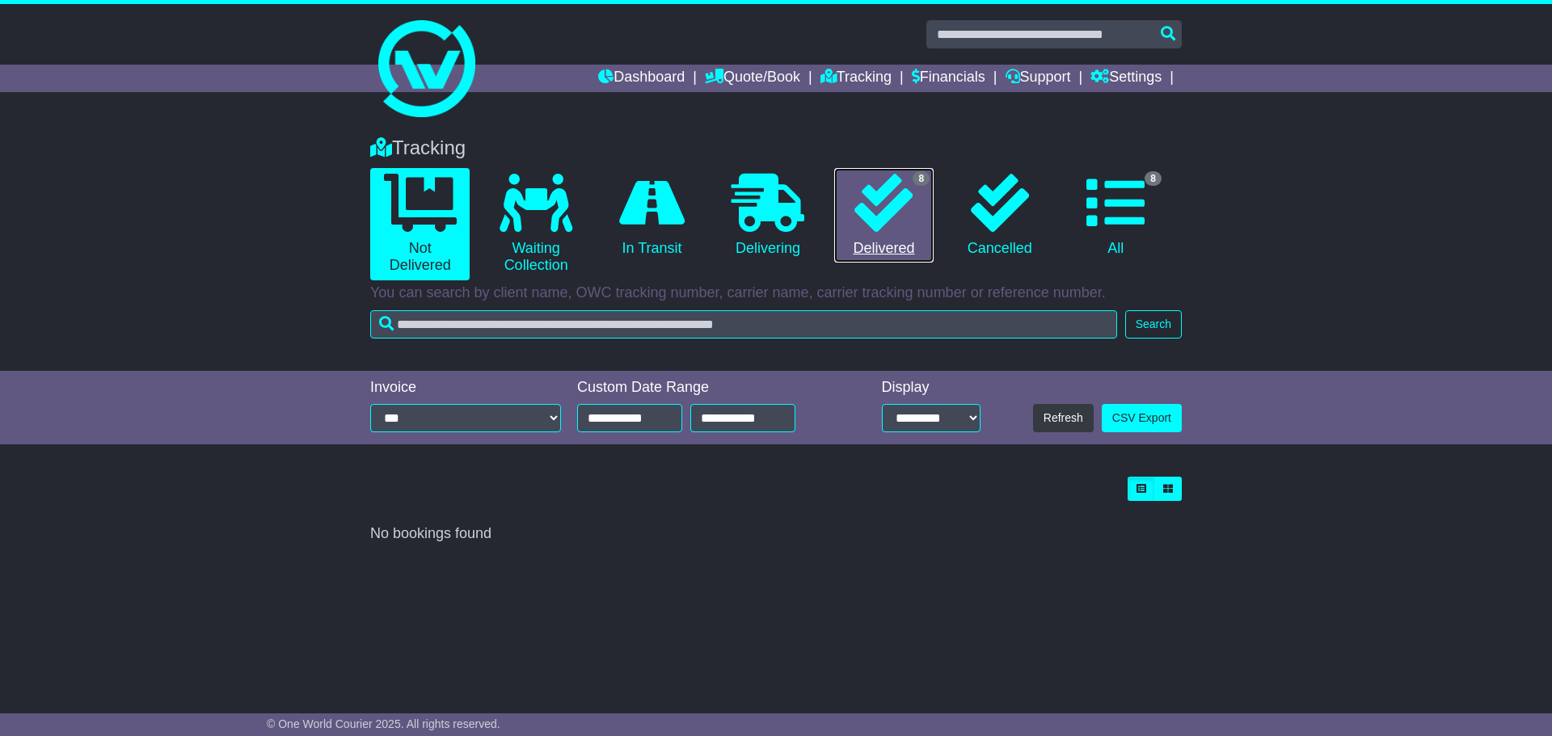
click at [874, 235] on link "8 Delivered" at bounding box center [883, 215] width 99 height 95
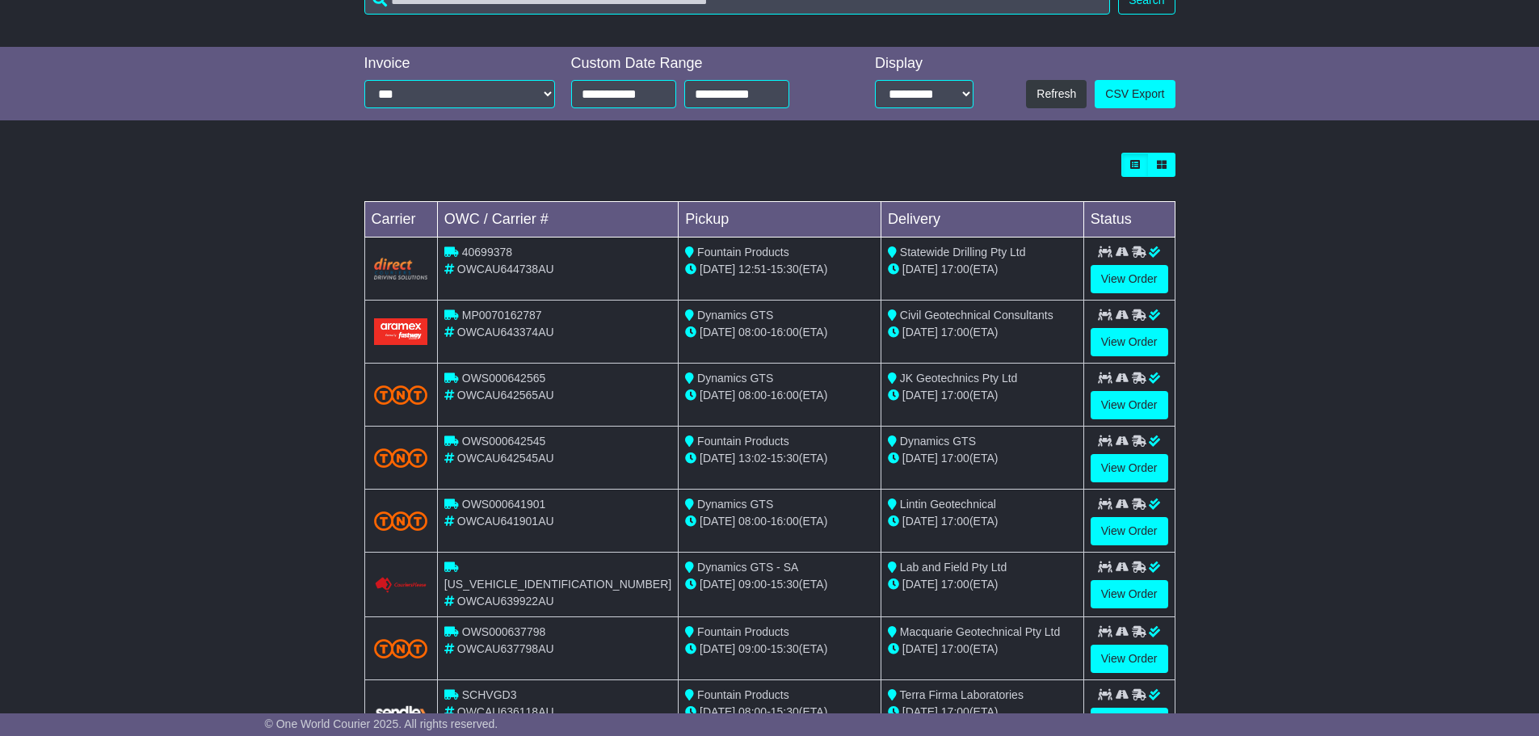
scroll to position [387, 0]
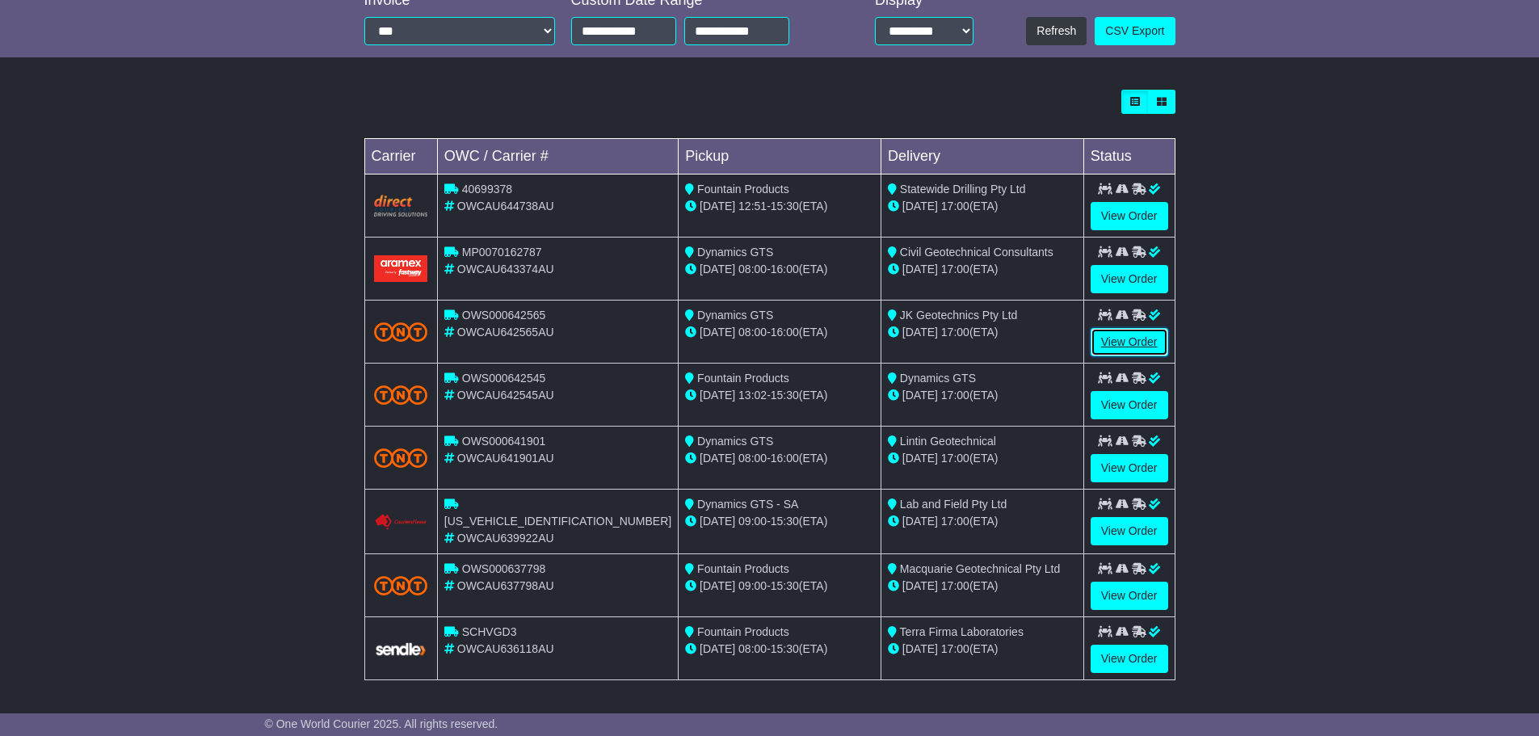
click at [1156, 346] on link "View Order" at bounding box center [1130, 342] width 78 height 28
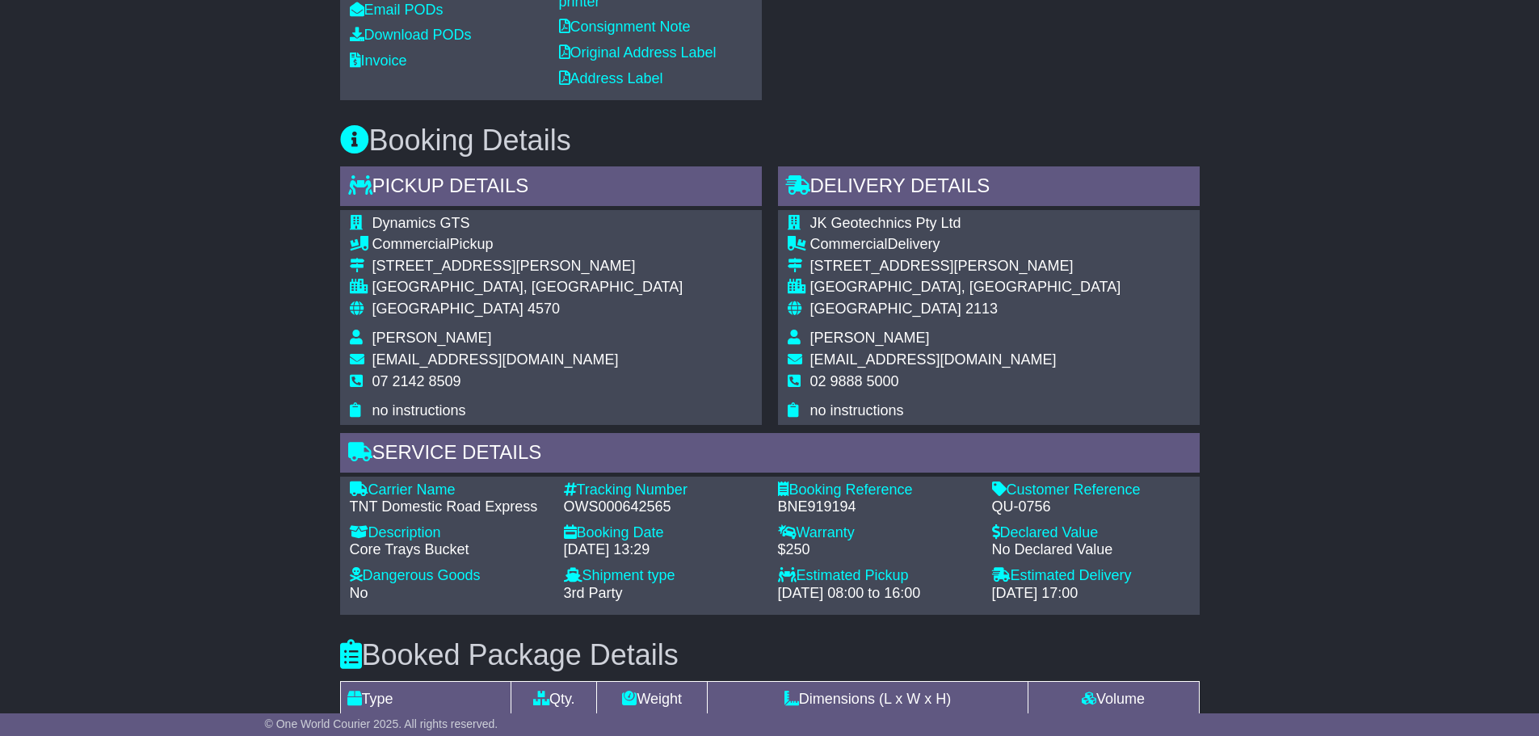
scroll to position [808, 0]
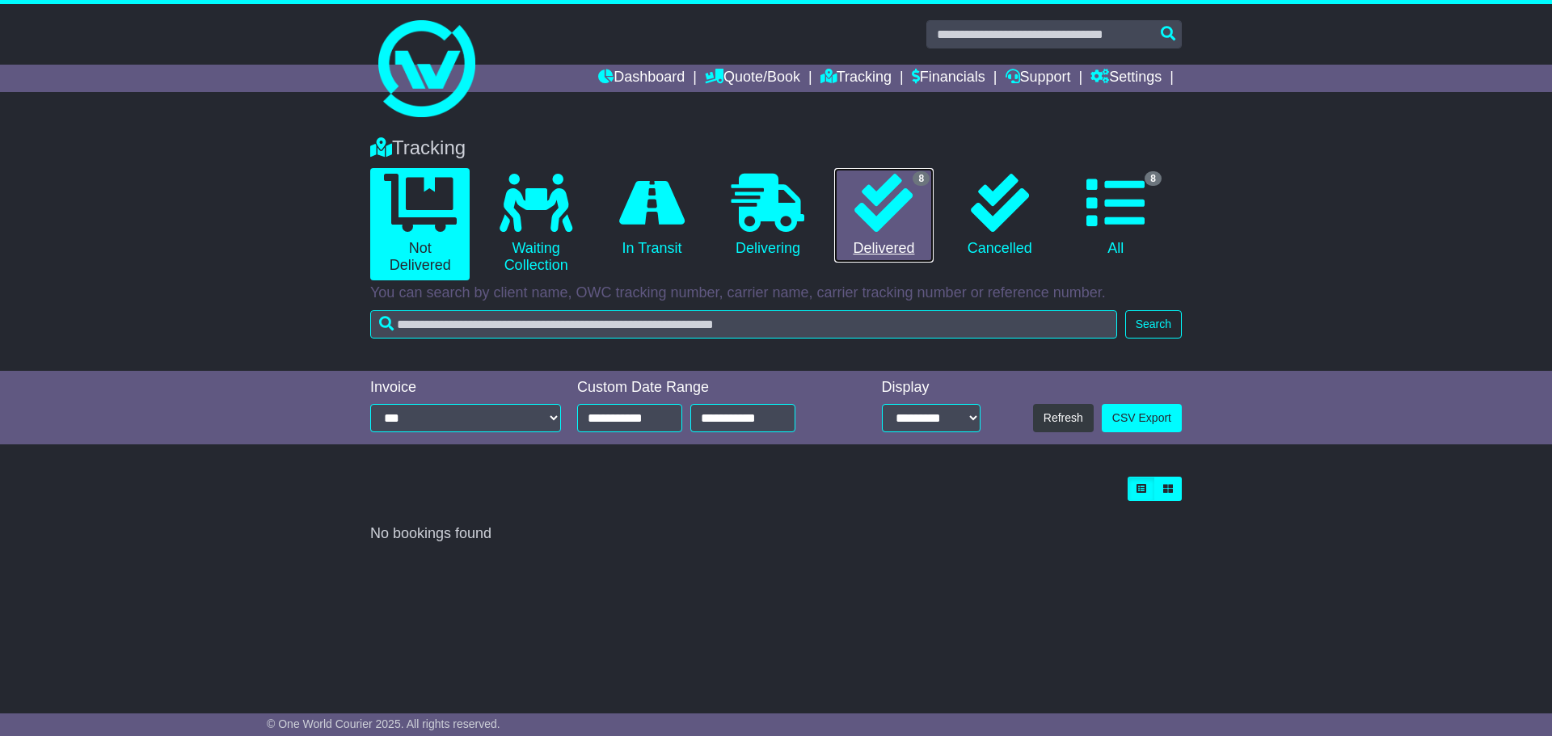
click at [868, 226] on icon at bounding box center [883, 203] width 58 height 58
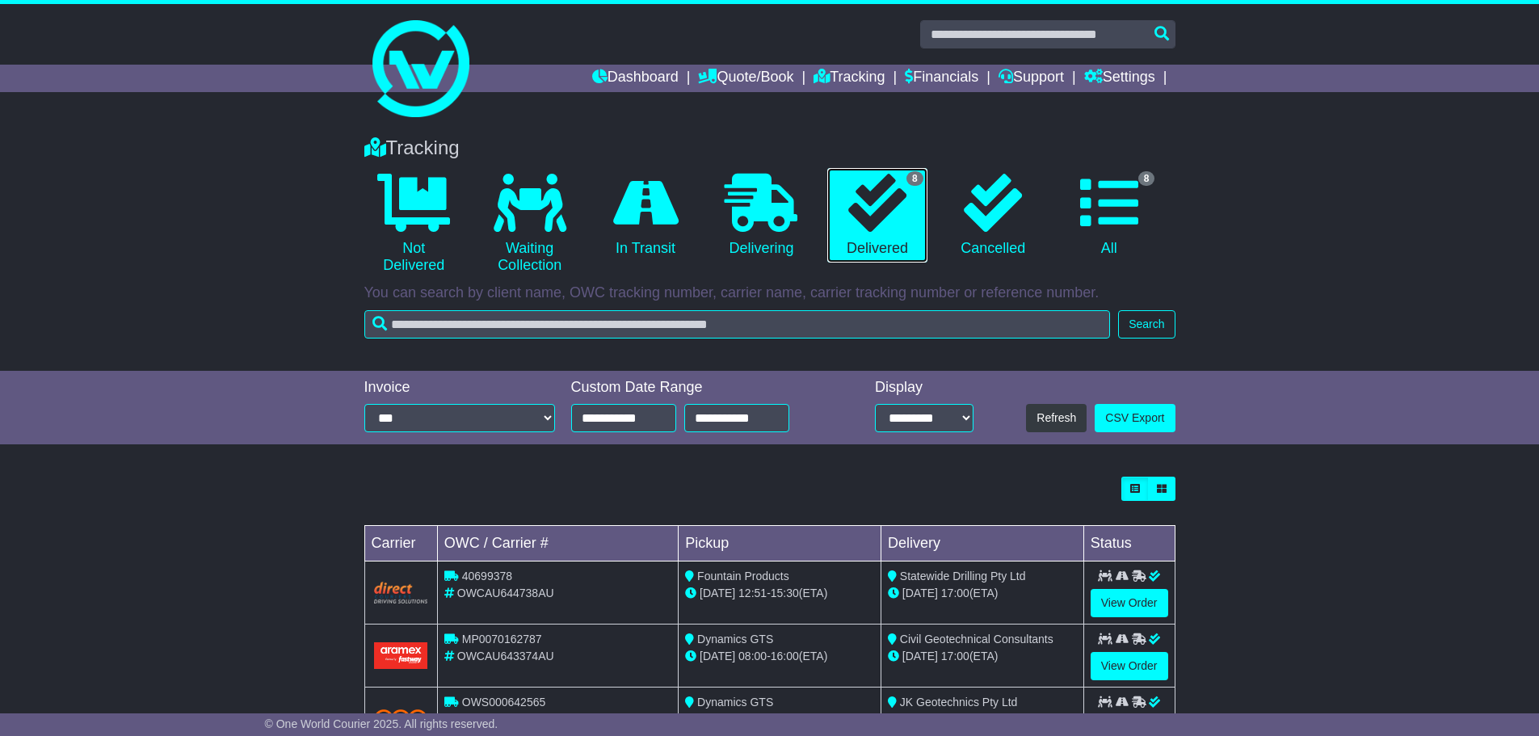
scroll to position [387, 0]
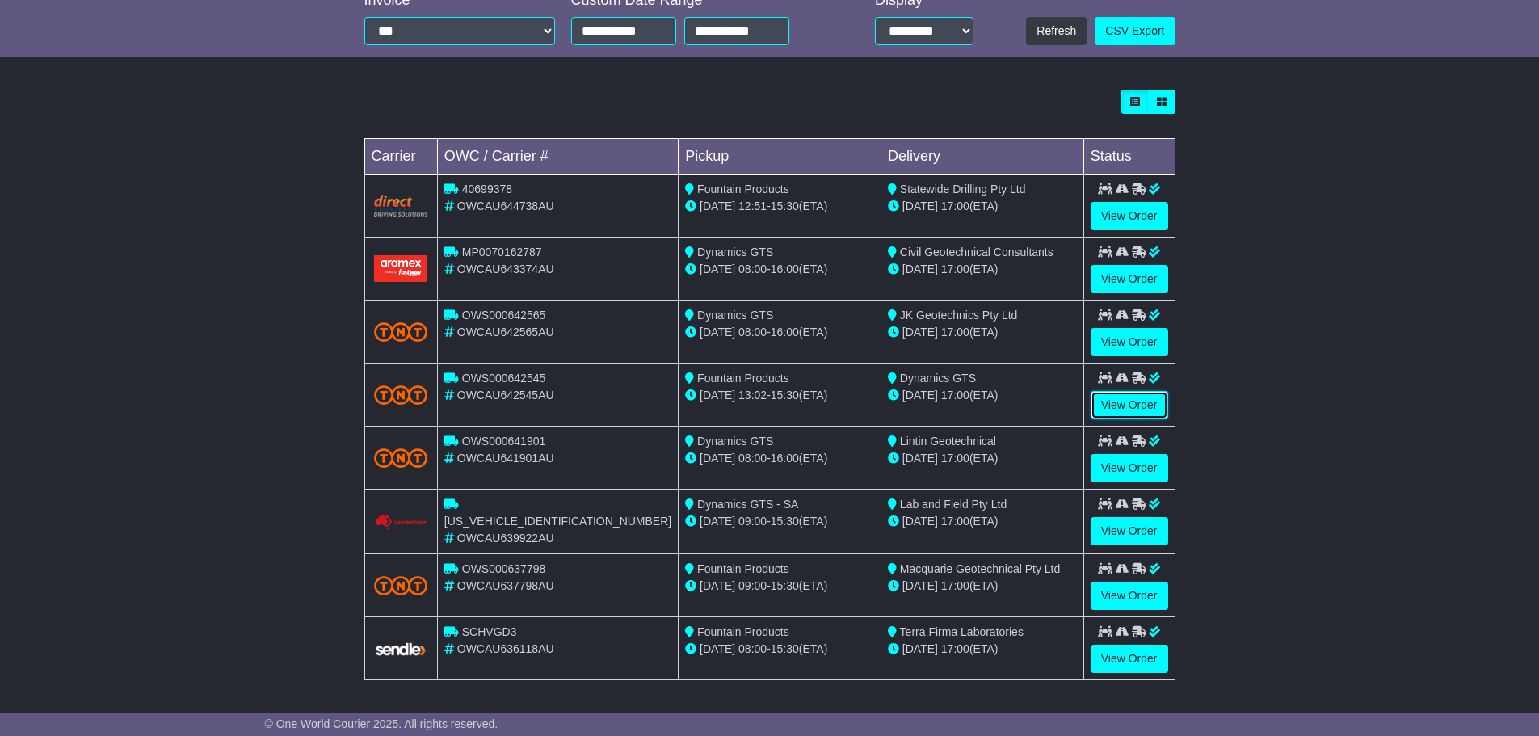
click at [1126, 405] on link "View Order" at bounding box center [1130, 405] width 78 height 28
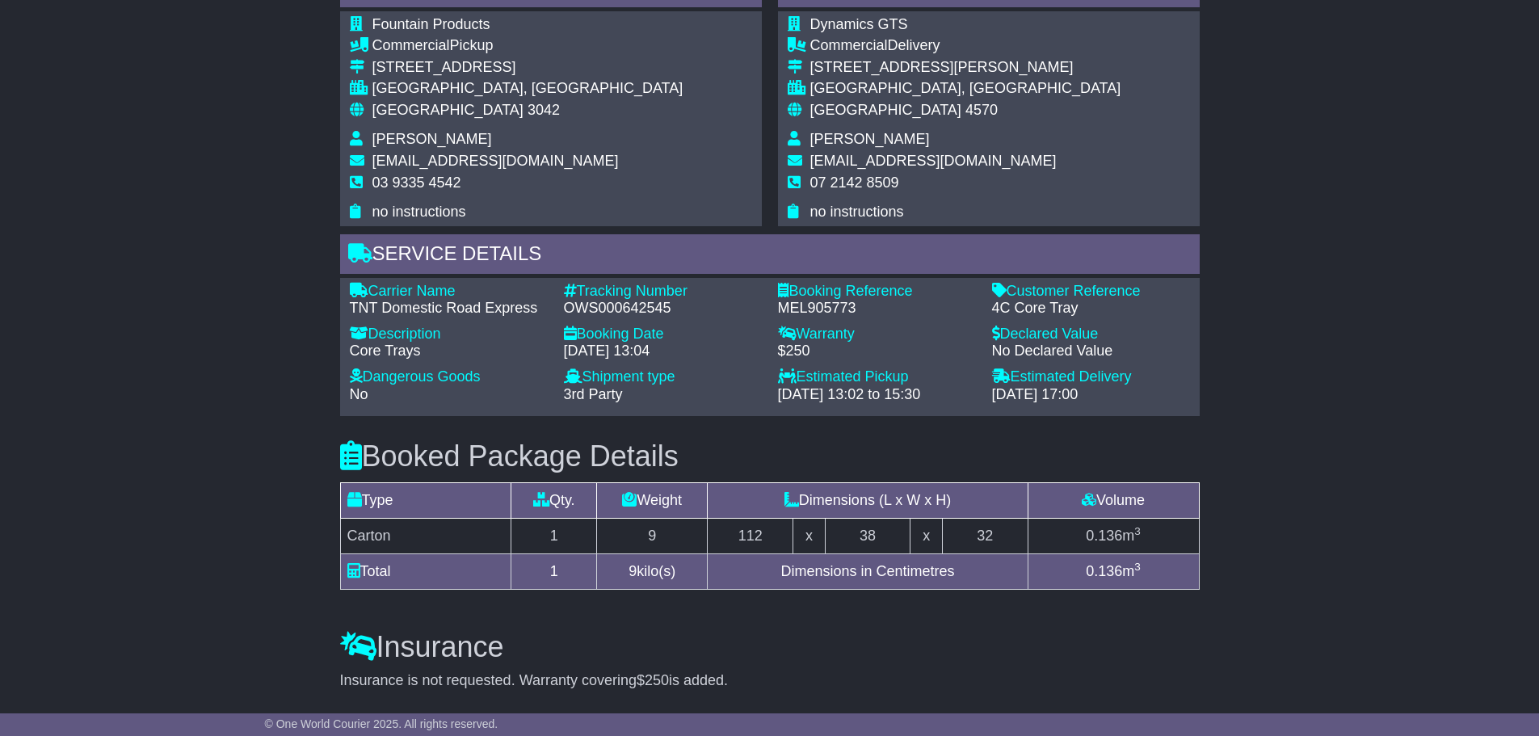
scroll to position [1051, 0]
